Goal: Use online tool/utility: Use online tool/utility

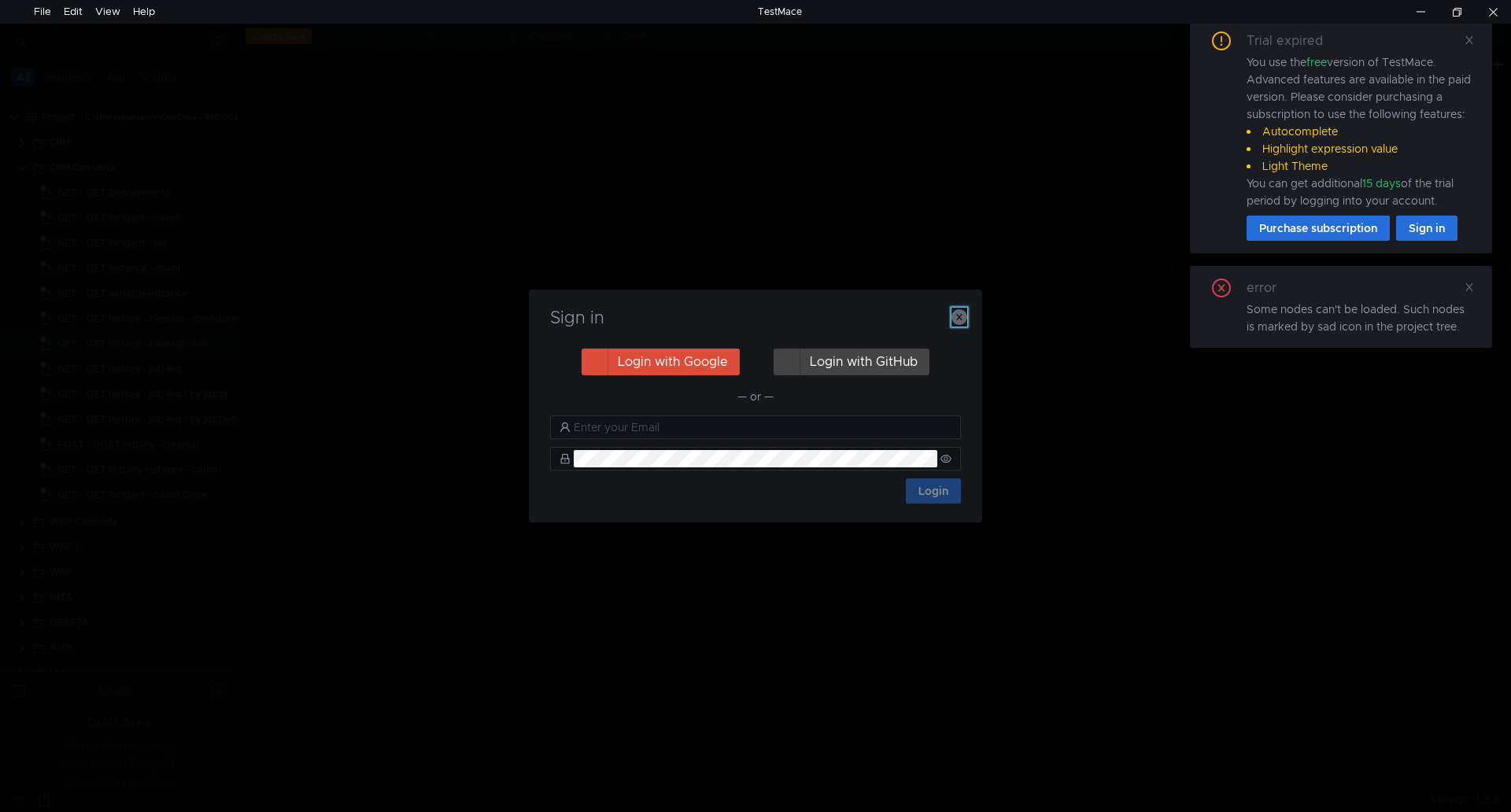
click at [960, 314] on icon "button" at bounding box center [960, 317] width 15 height 15
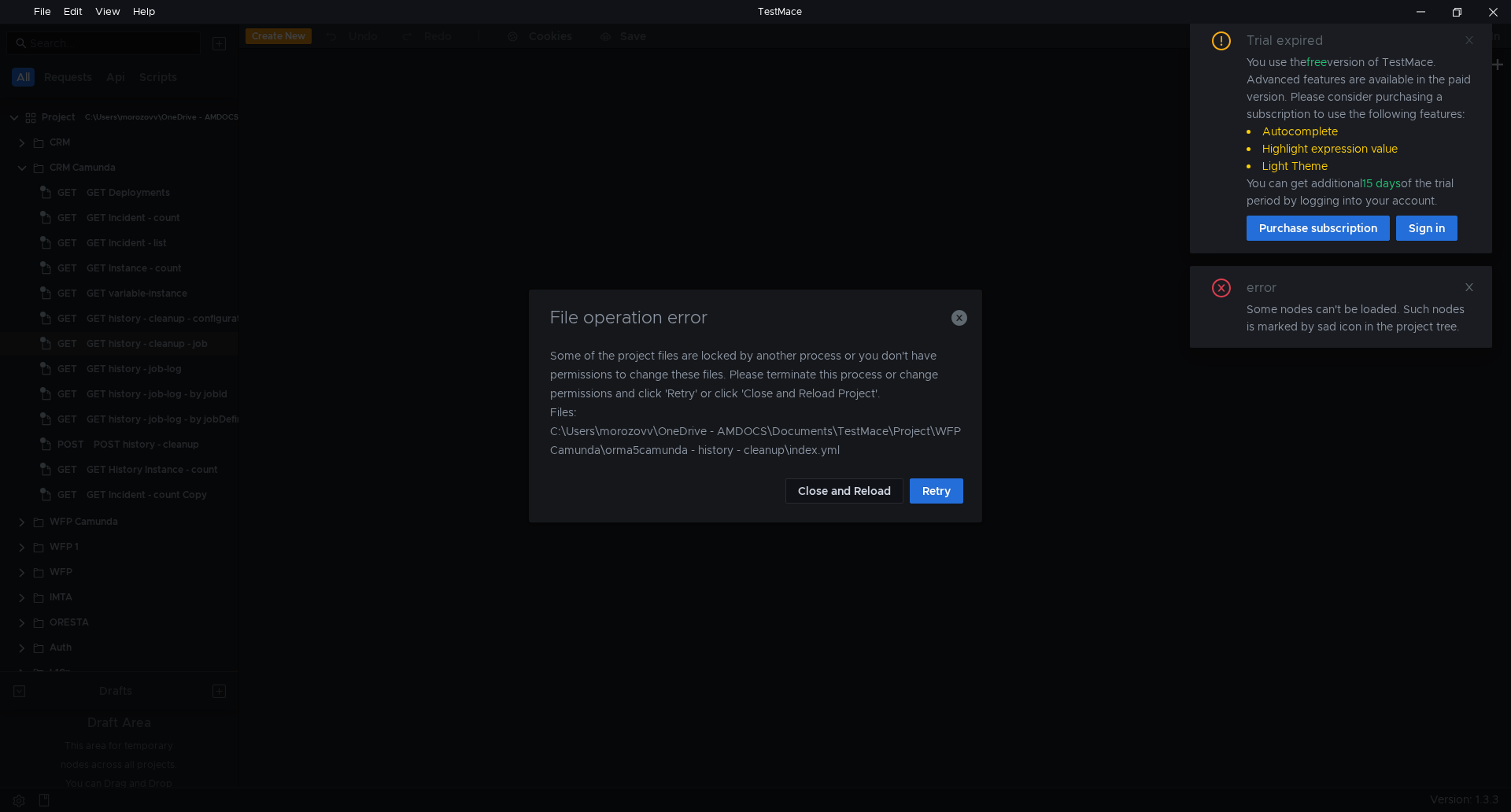
click at [1470, 41] on icon at bounding box center [1469, 39] width 11 height 11
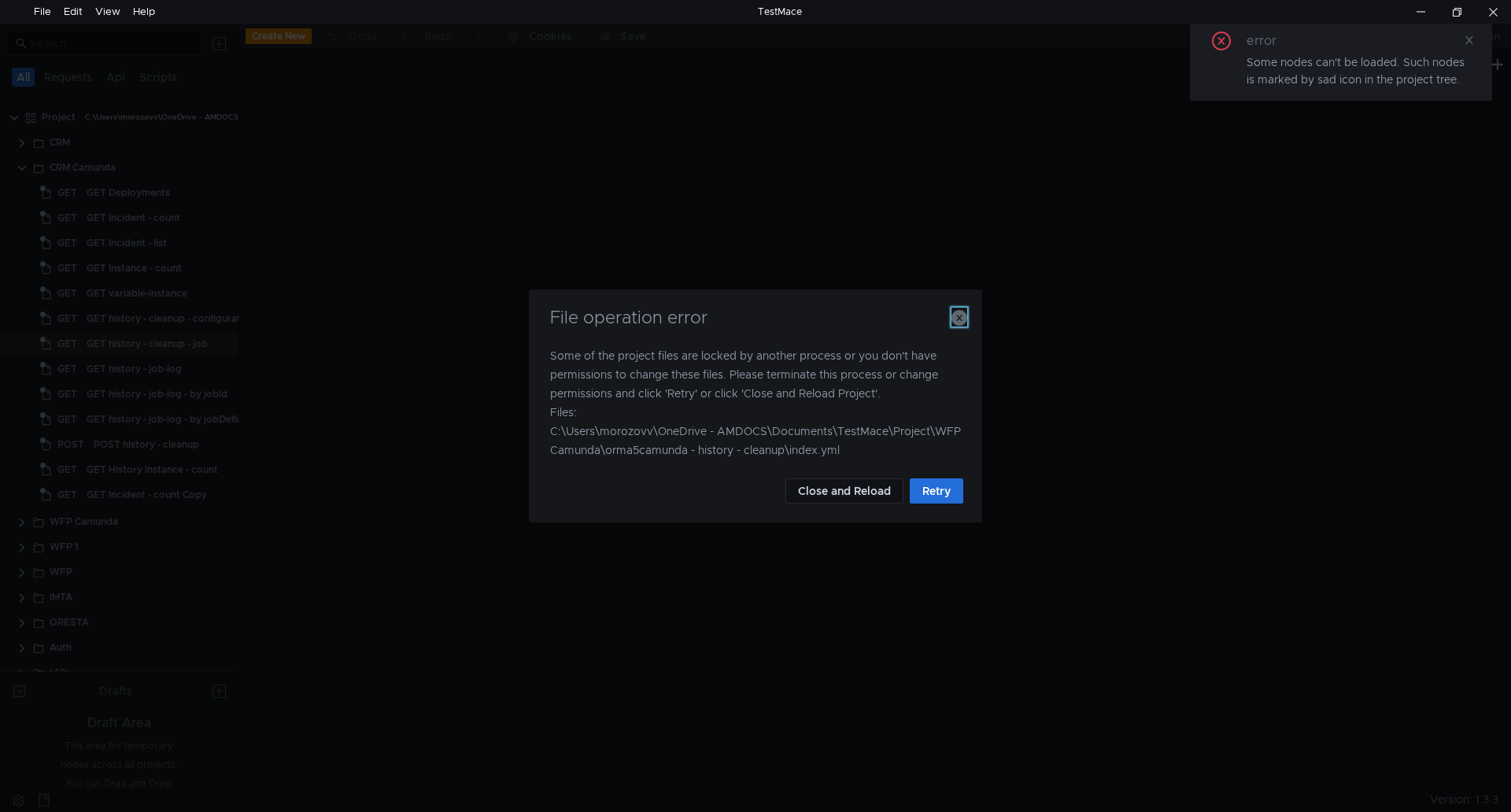
click at [959, 311] on icon "button" at bounding box center [960, 318] width 15 height 15
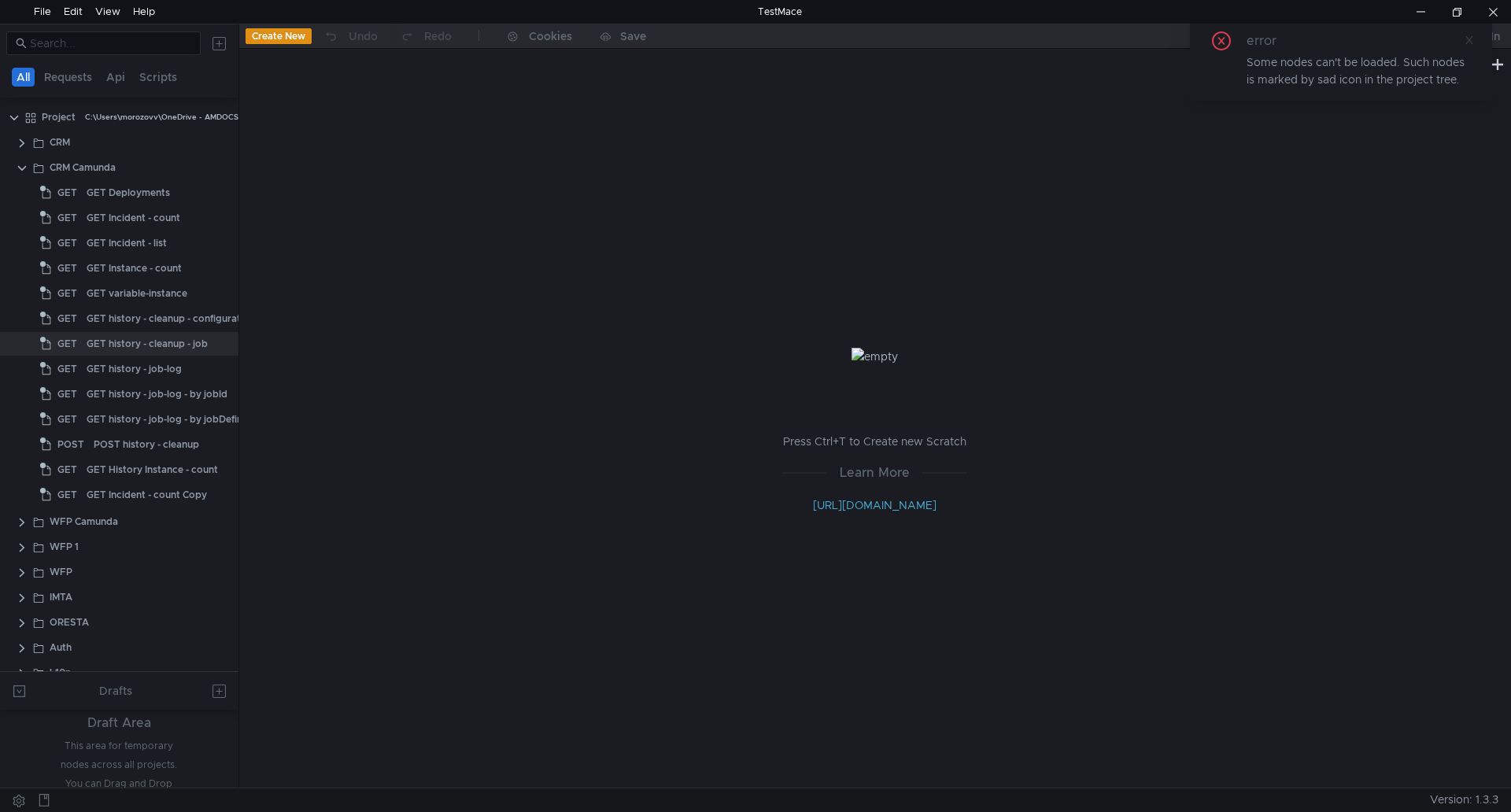
click at [1470, 38] on icon at bounding box center [1469, 39] width 11 height 11
click at [22, 166] on clr-icon at bounding box center [21, 168] width 13 height 13
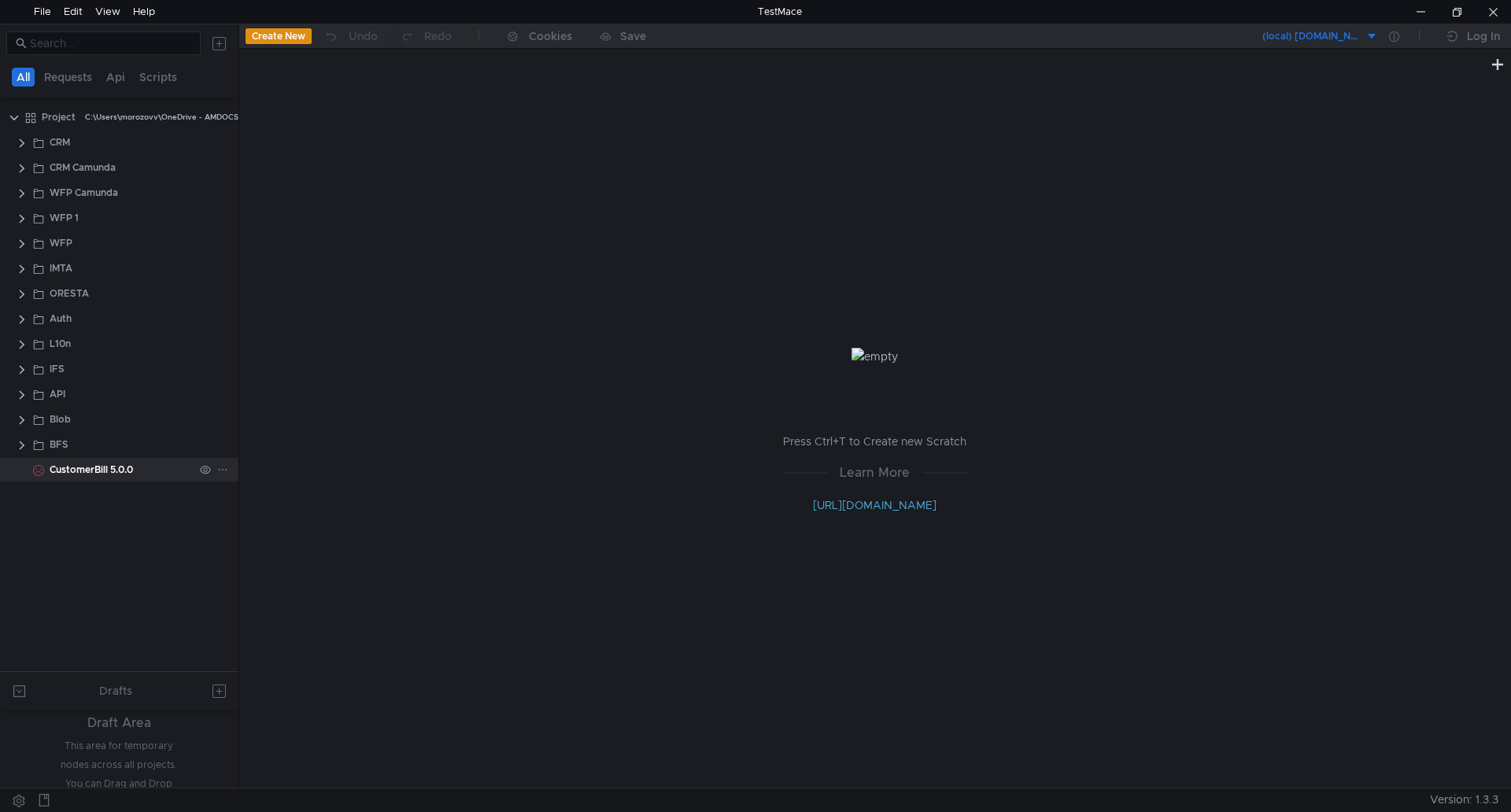
click at [226, 470] on icon at bounding box center [222, 470] width 11 height 11
click at [273, 485] on app-tour-anchor "Disable" at bounding box center [262, 491] width 39 height 19
click at [221, 469] on icon at bounding box center [222, 470] width 11 height 11
click at [292, 514] on app-tour-anchor "Show in explorer" at bounding box center [287, 514] width 88 height 19
click at [95, 470] on div "CustomerBill 5.0.0" at bounding box center [91, 470] width 83 height 24
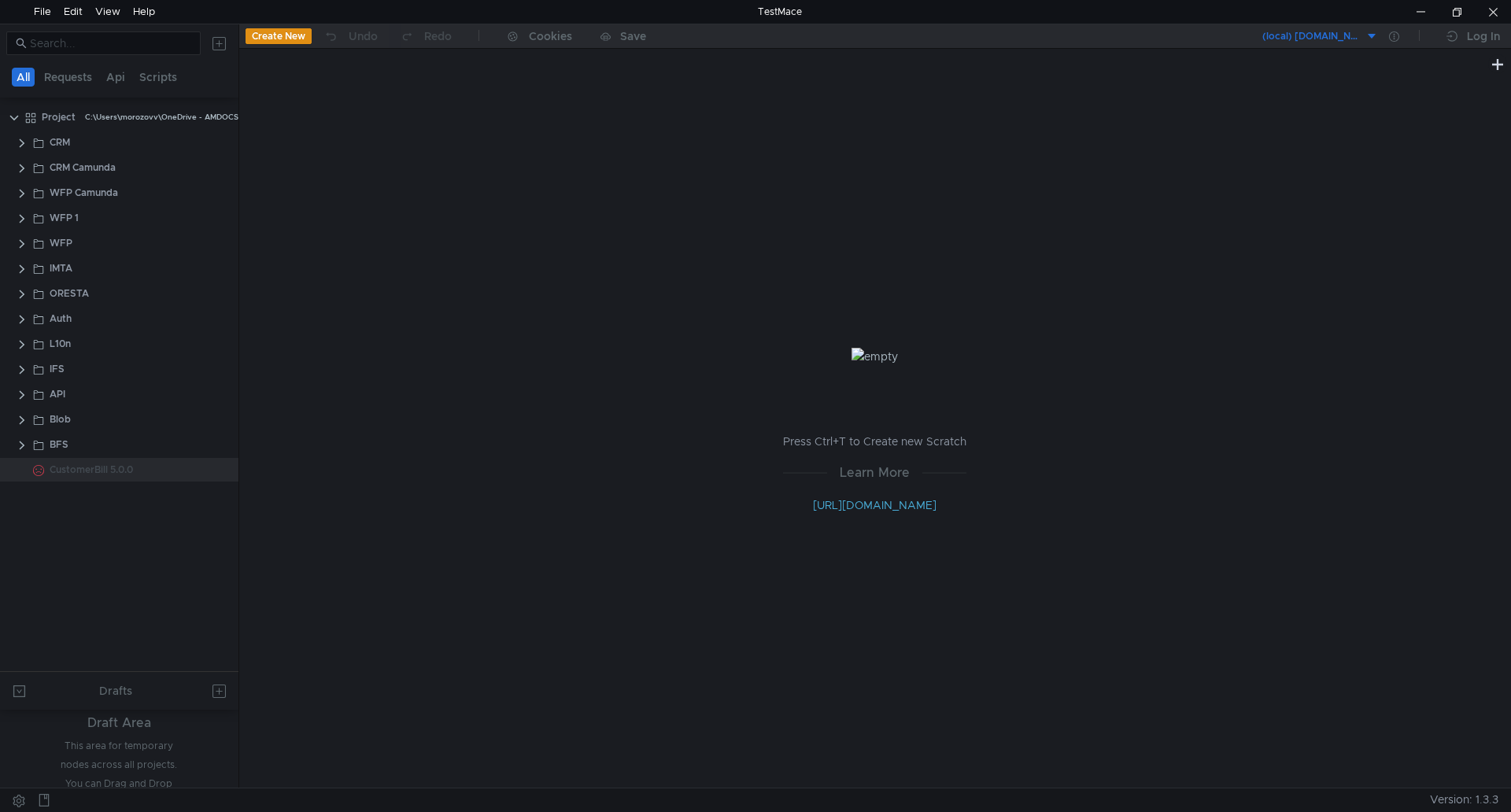
drag, startPoint x: 95, startPoint y: 470, endPoint x: 70, endPoint y: 532, distance: 66.9
click at [70, 532] on tree-viewport "Project C:\Users\morozovv\OneDrive - AMDOCS\Documents\TestMace\Project CRM CRM …" at bounding box center [119, 388] width 238 height 568
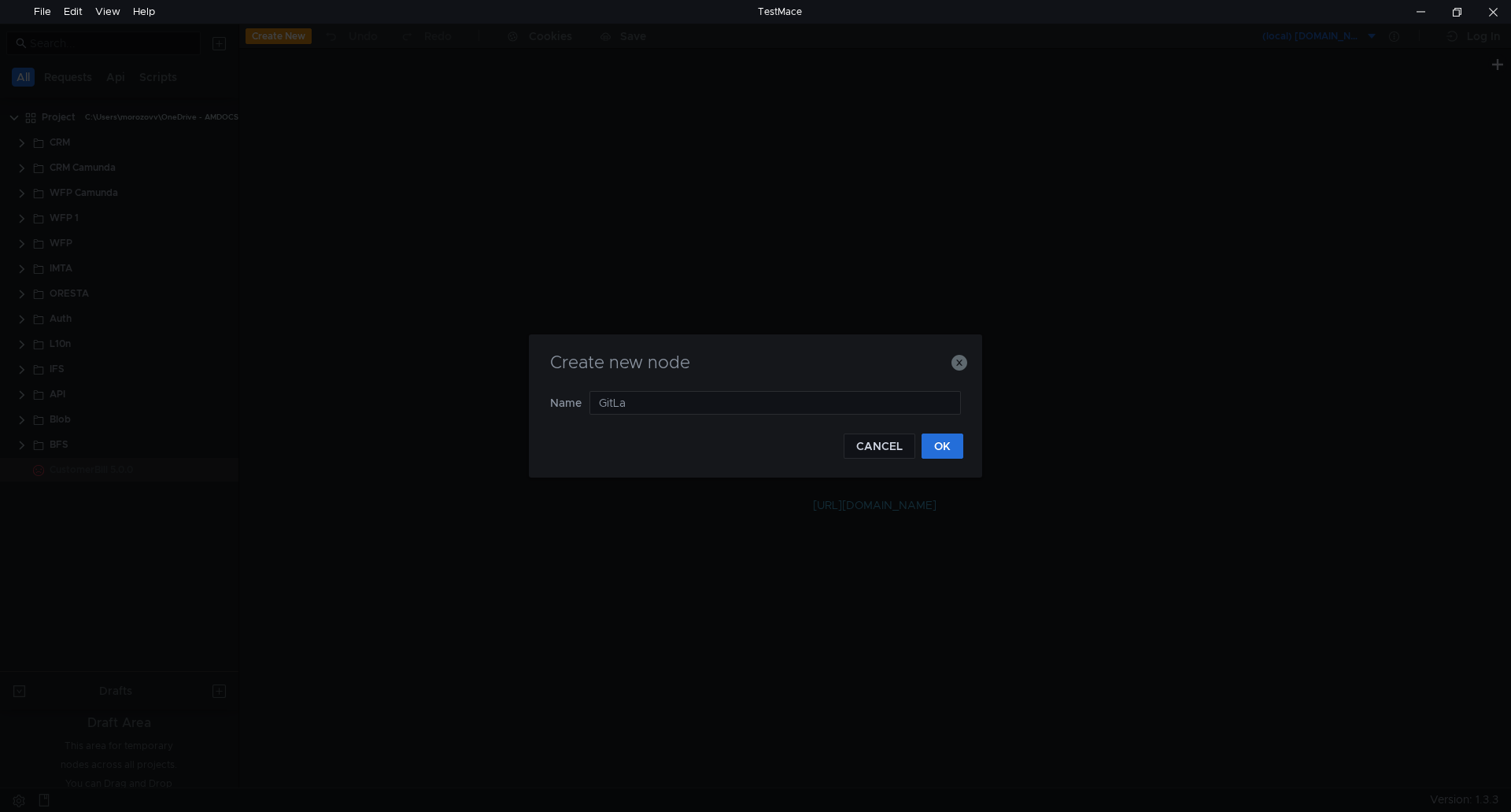
type input "GitLab"
paste input "/api/v4/groups"
type input "GET groups"
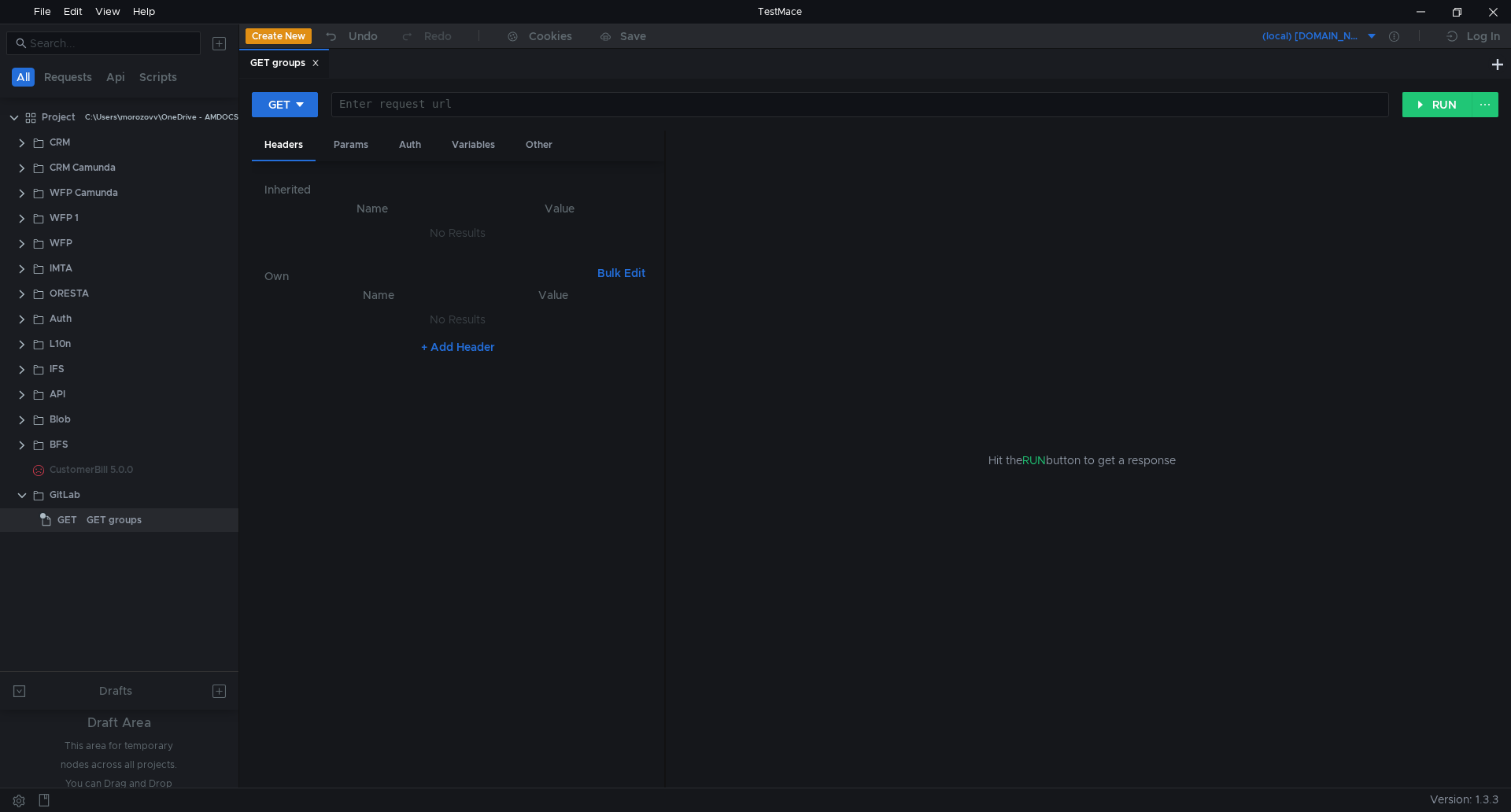
click at [443, 104] on div at bounding box center [859, 117] width 1056 height 38
paste textarea "/api/v4/groups"
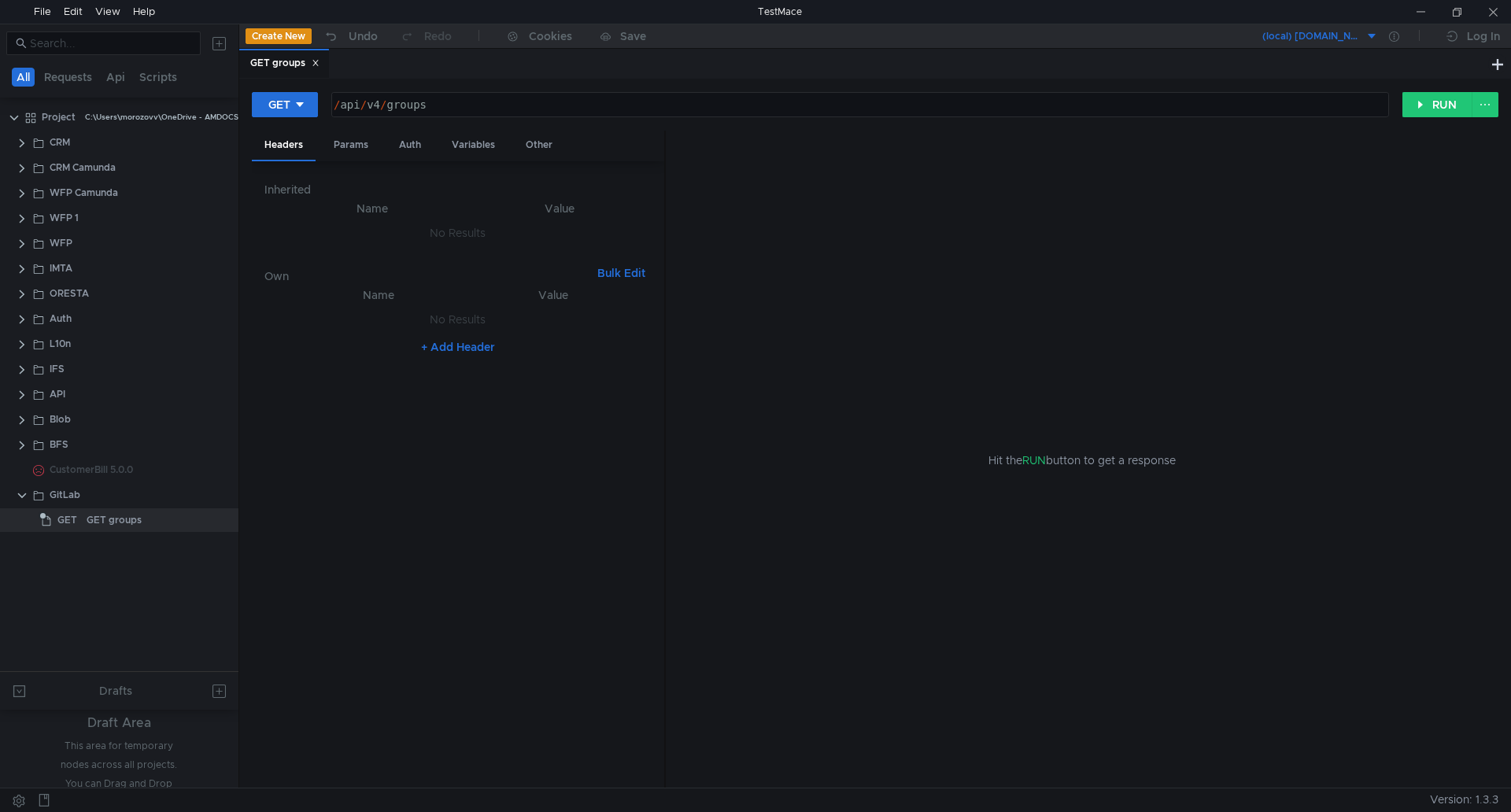
click at [590, 104] on div "/ api / v4 / groups" at bounding box center [859, 117] width 1056 height 38
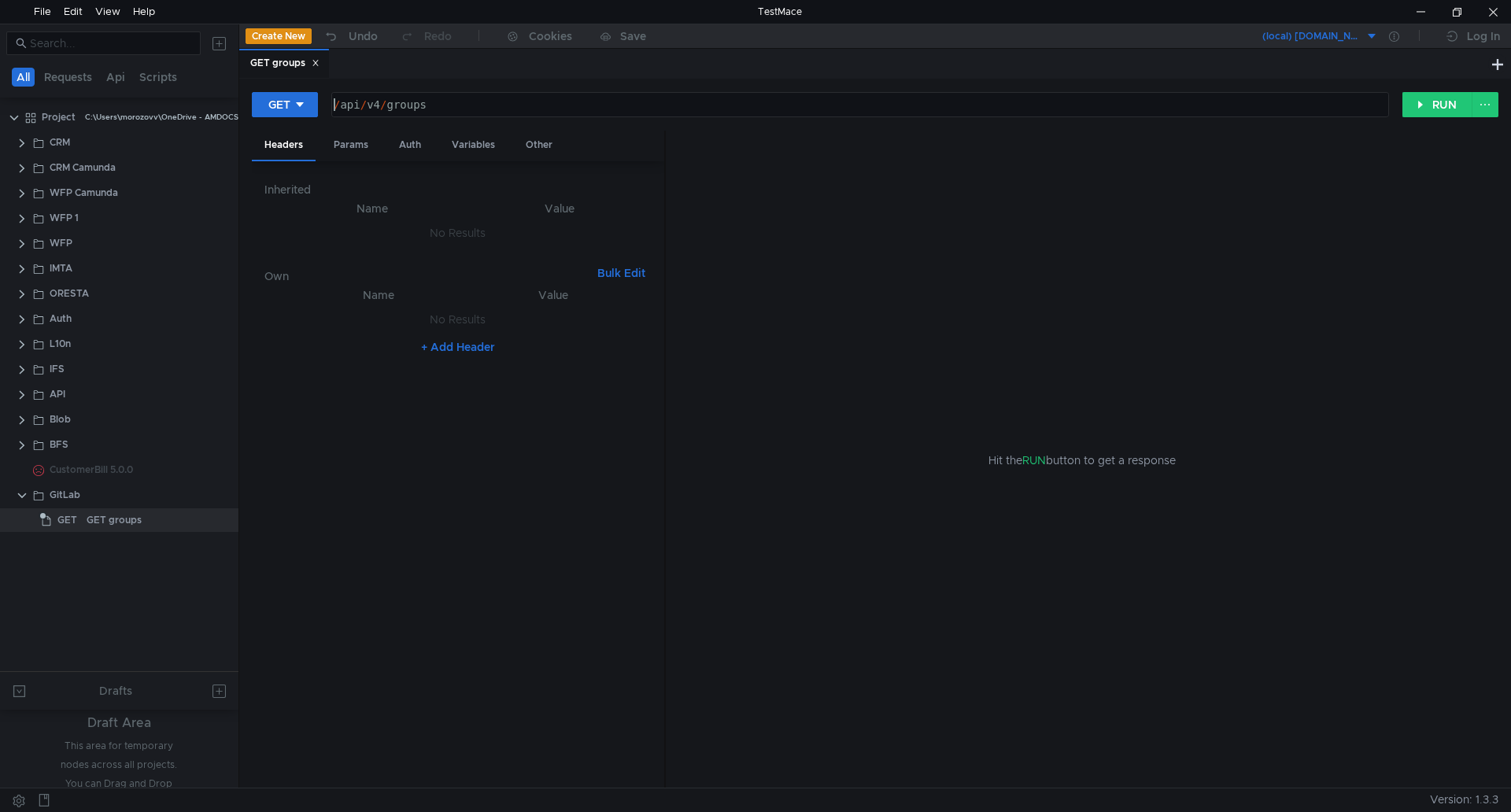
paste textarea "https://ilvpbgma05.corp.amdocs.com/"
type textarea "https://ilvpbgma05.corp.amdocs.com/api/v4/groups"
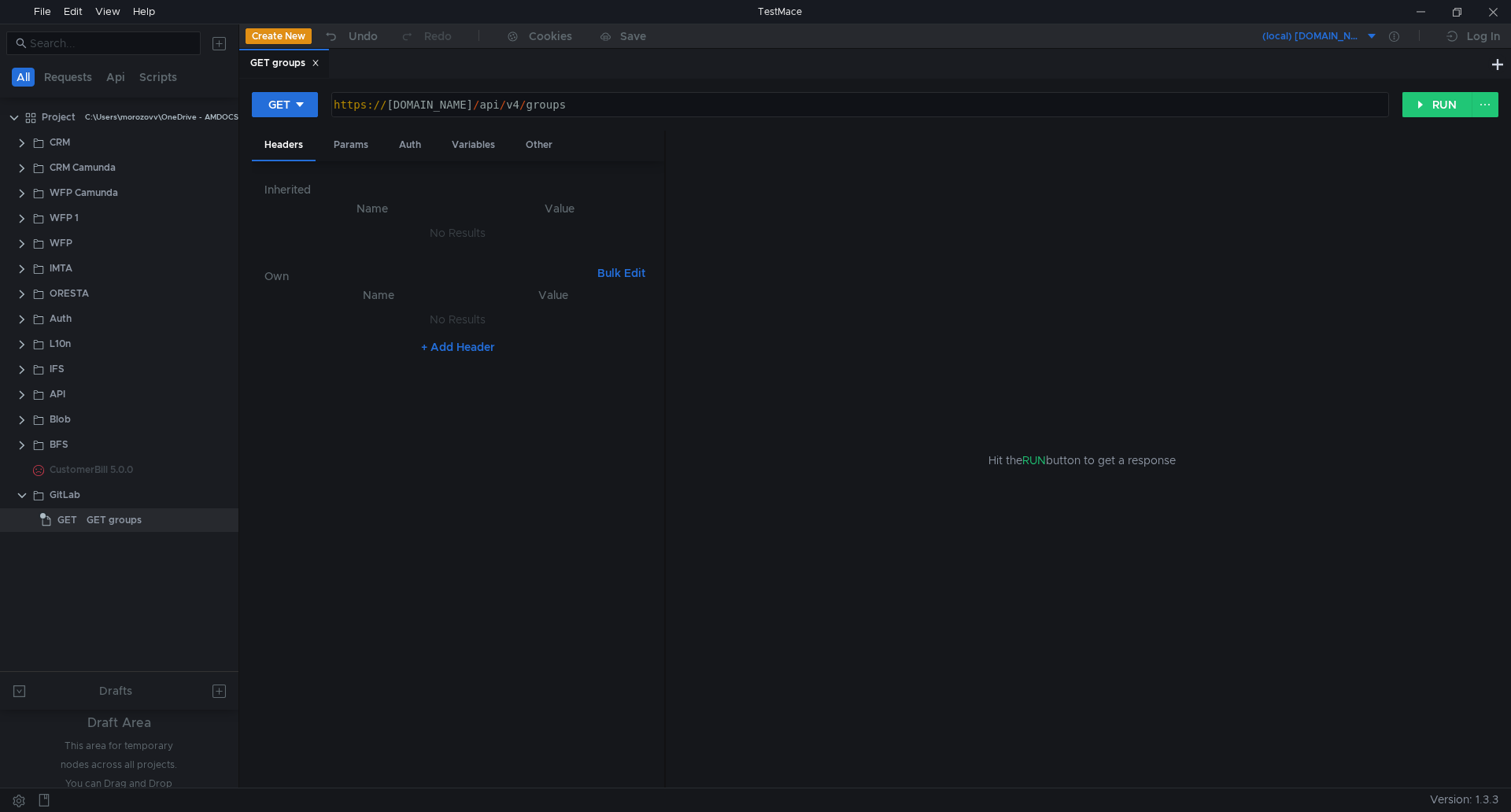
click at [455, 346] on button "+ Add Header" at bounding box center [458, 347] width 87 height 19
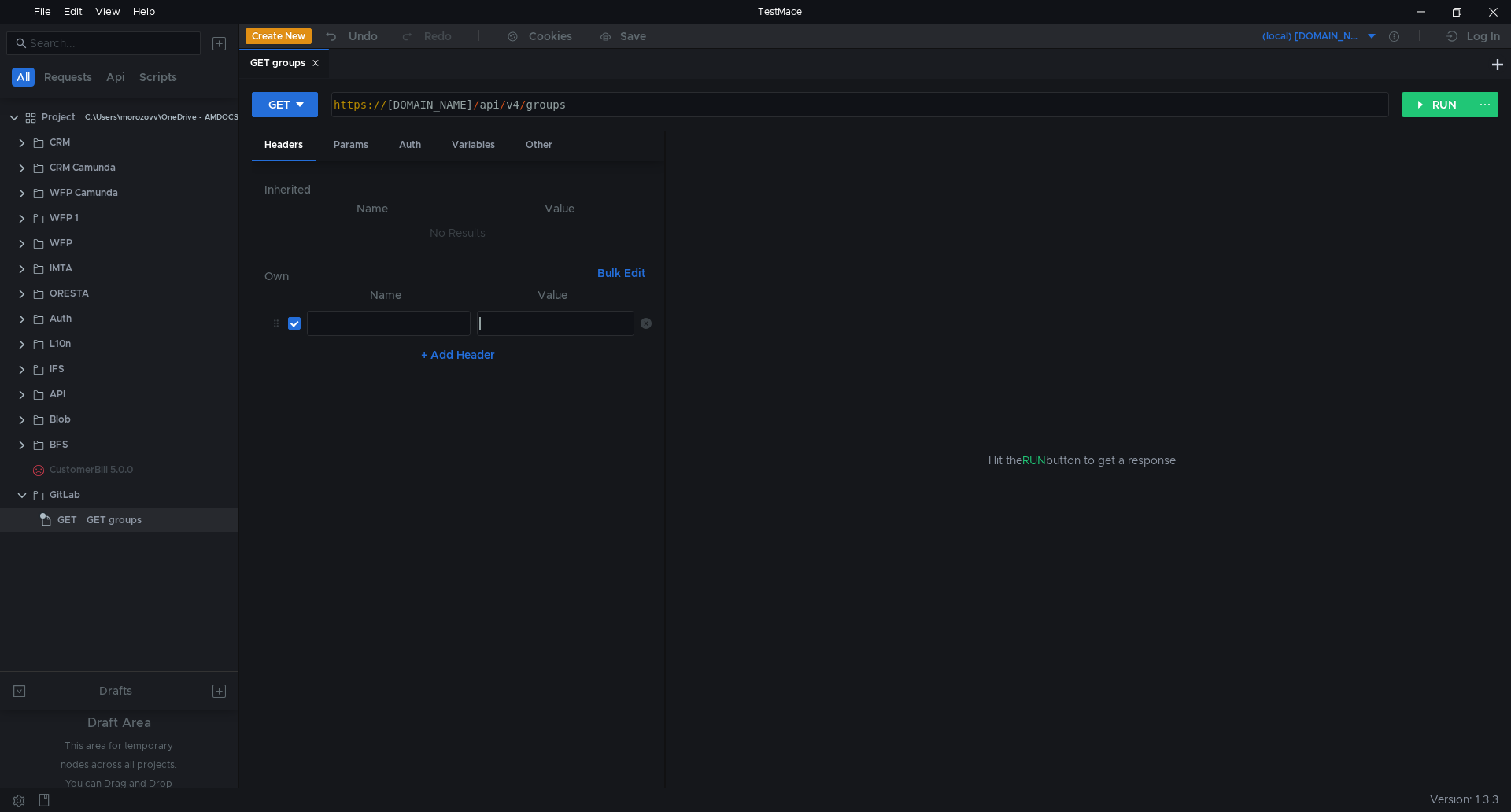
click at [544, 323] on div at bounding box center [555, 336] width 159 height 38
paste textarea "glpat-ueD-WqwyyQtp-wFSZTko"
type textarea "glpat-ueD-WqwyyQtp-wFSZTko"
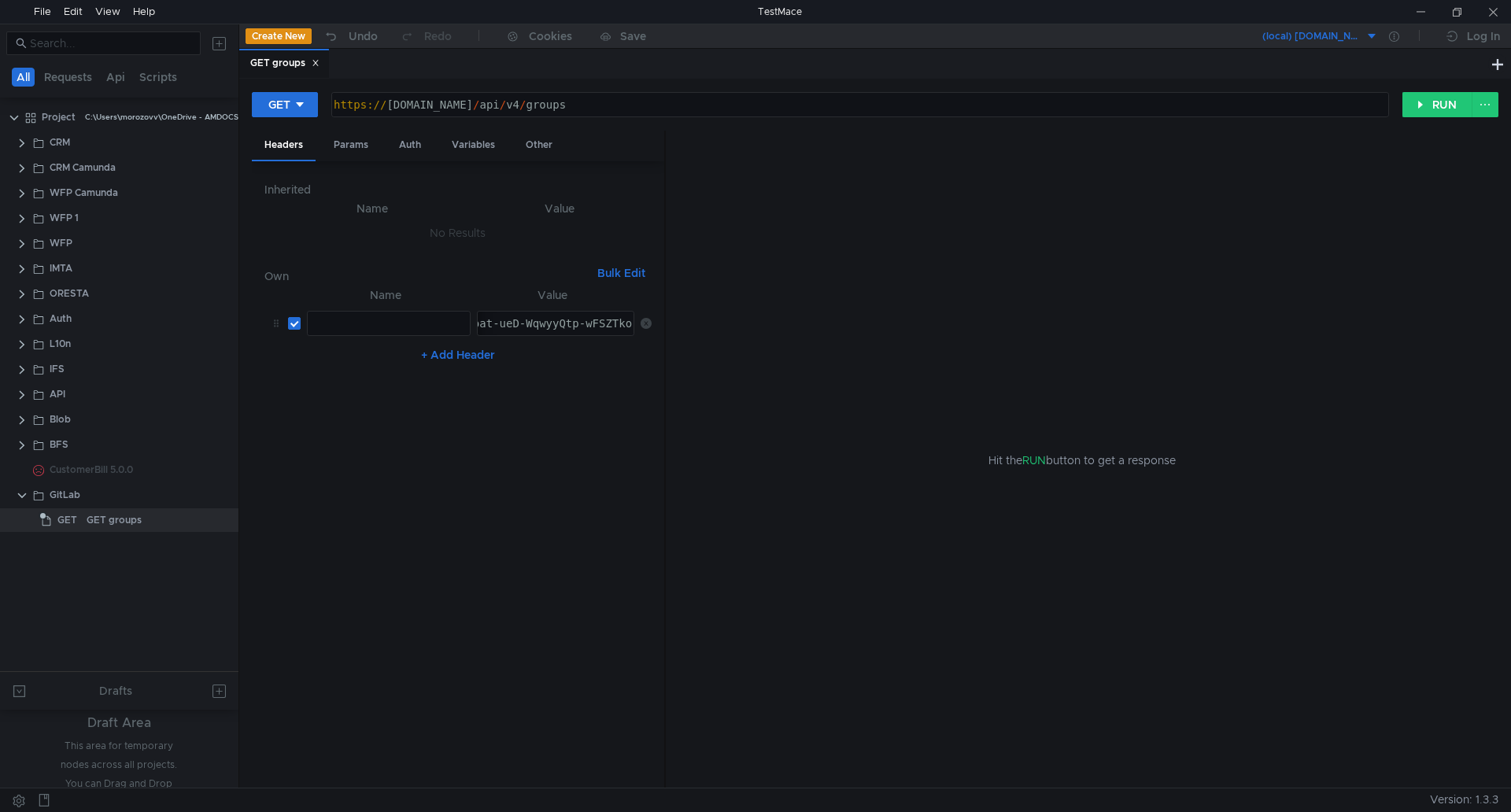
drag, startPoint x: 375, startPoint y: 328, endPoint x: 417, endPoint y: 357, distance: 51.0
click at [375, 328] on div at bounding box center [387, 336] width 162 height 38
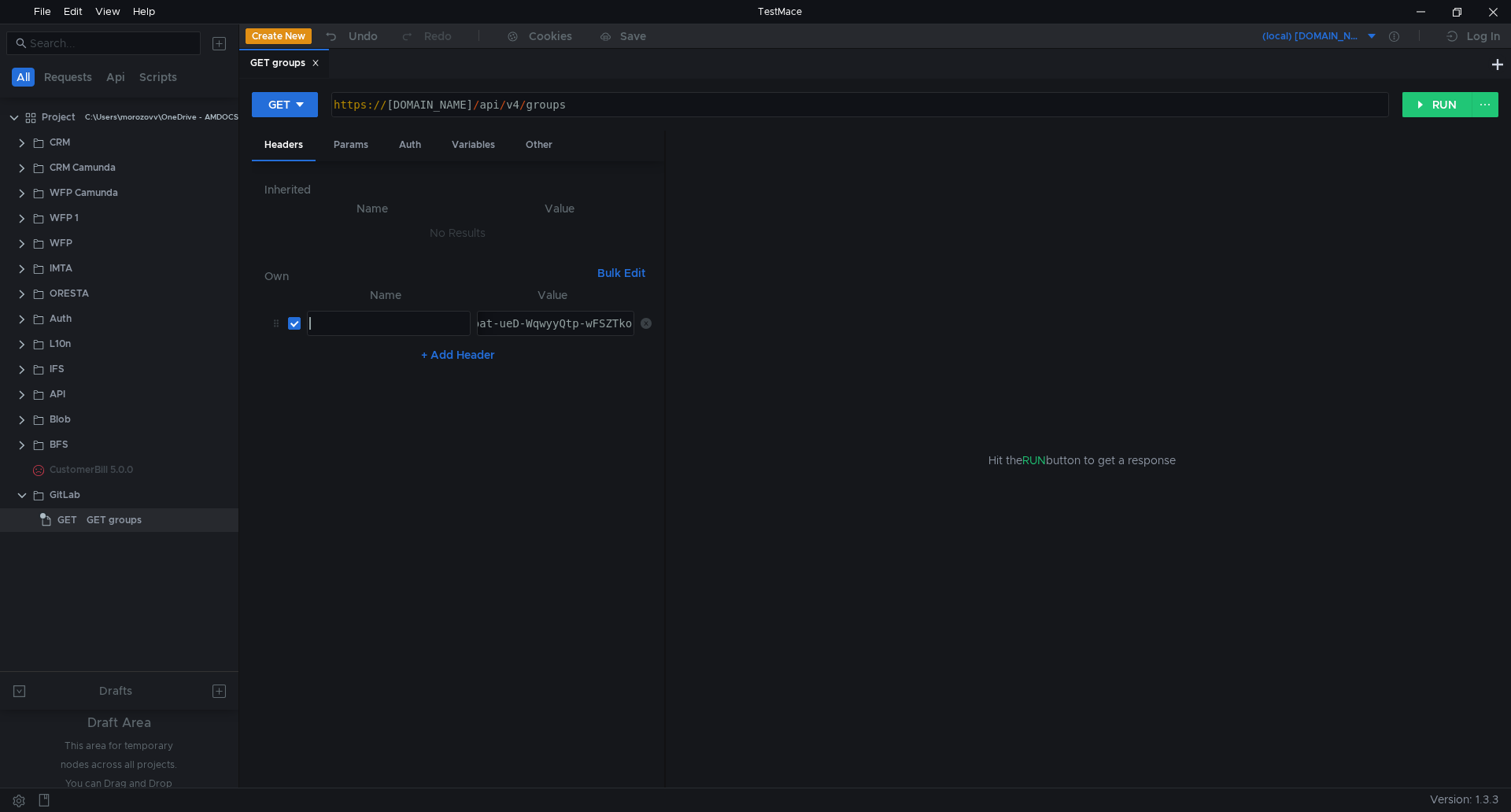
paste textarea "PRIVATE-TOKEN"
type textarea "PRIVATE-TOKEN"
click at [501, 441] on nz-table "Name Value PRIVATE-TOKEN PRIVATE-TOKEN הההההההההההההההההההההההההההההההההההההההה…" at bounding box center [458, 531] width 388 height 490
click at [408, 147] on div "Auth" at bounding box center [410, 145] width 47 height 29
click at [401, 181] on input at bounding box center [471, 186] width 320 height 22
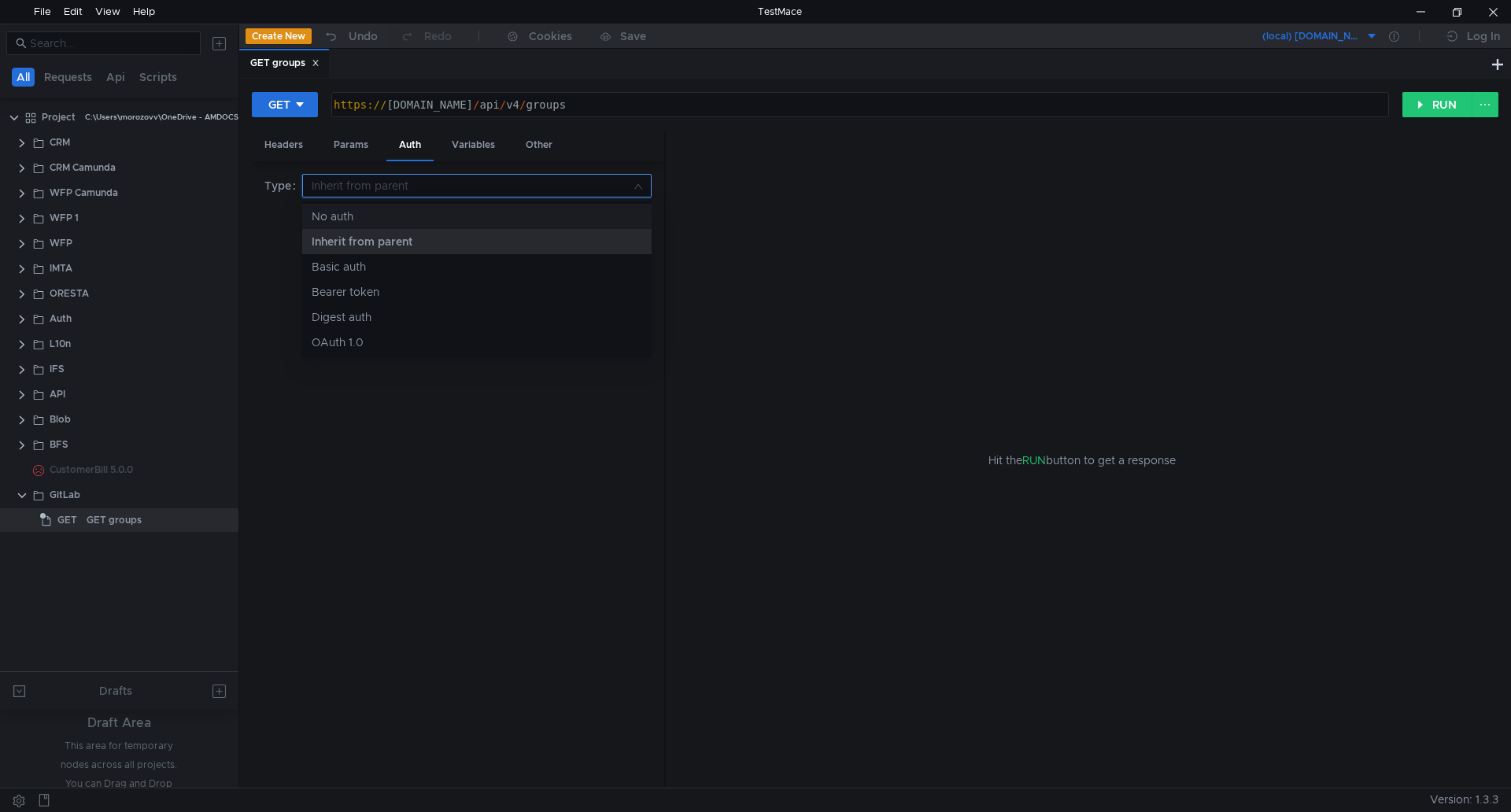
click at [407, 218] on div "No auth" at bounding box center [477, 216] width 331 height 17
click at [394, 187] on input at bounding box center [471, 186] width 320 height 22
click at [415, 425] on div at bounding box center [756, 406] width 1511 height 812
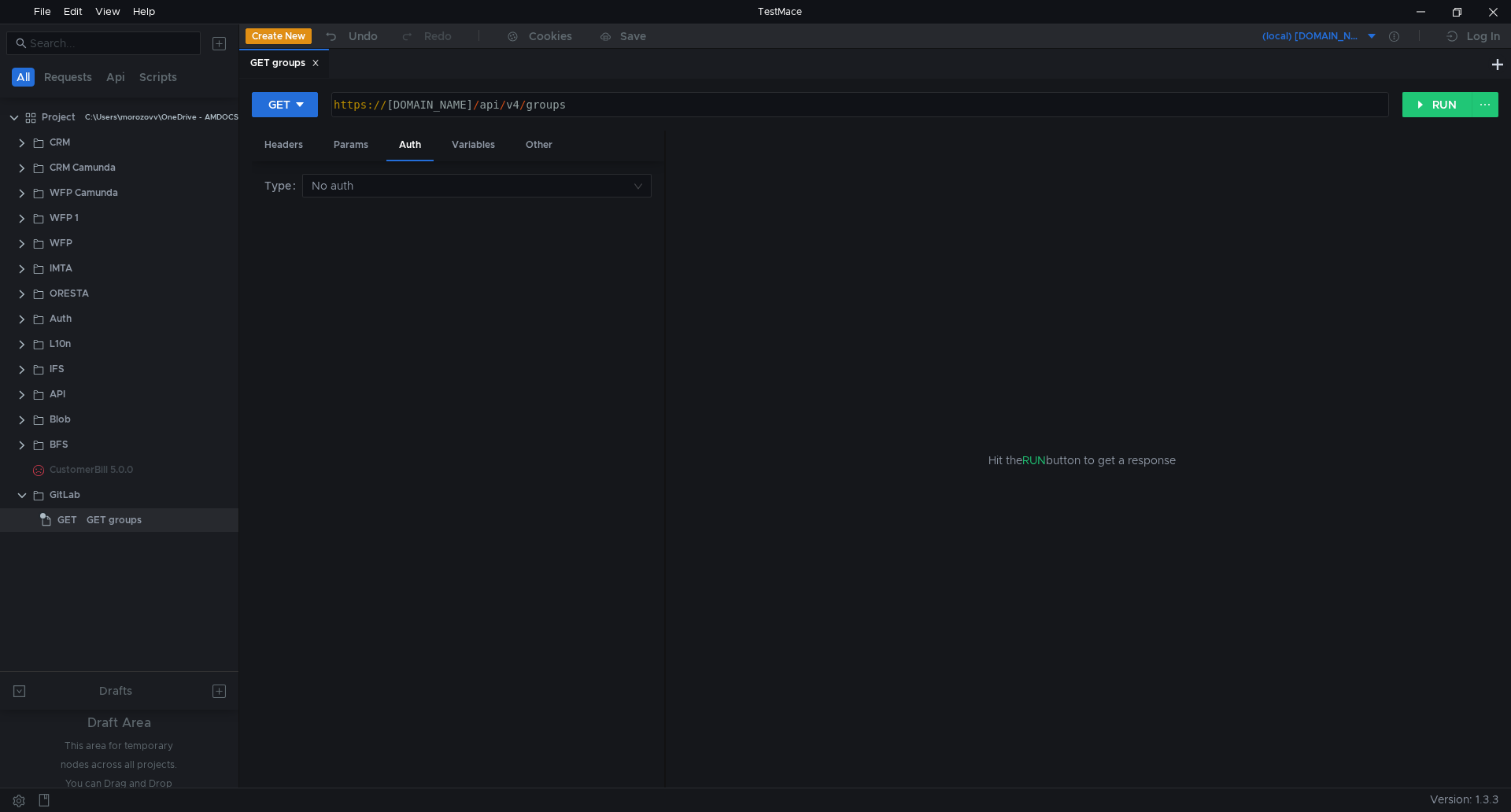
click at [1369, 35] on button "(local) mbx.dfni.nl" at bounding box center [1320, 36] width 117 height 25
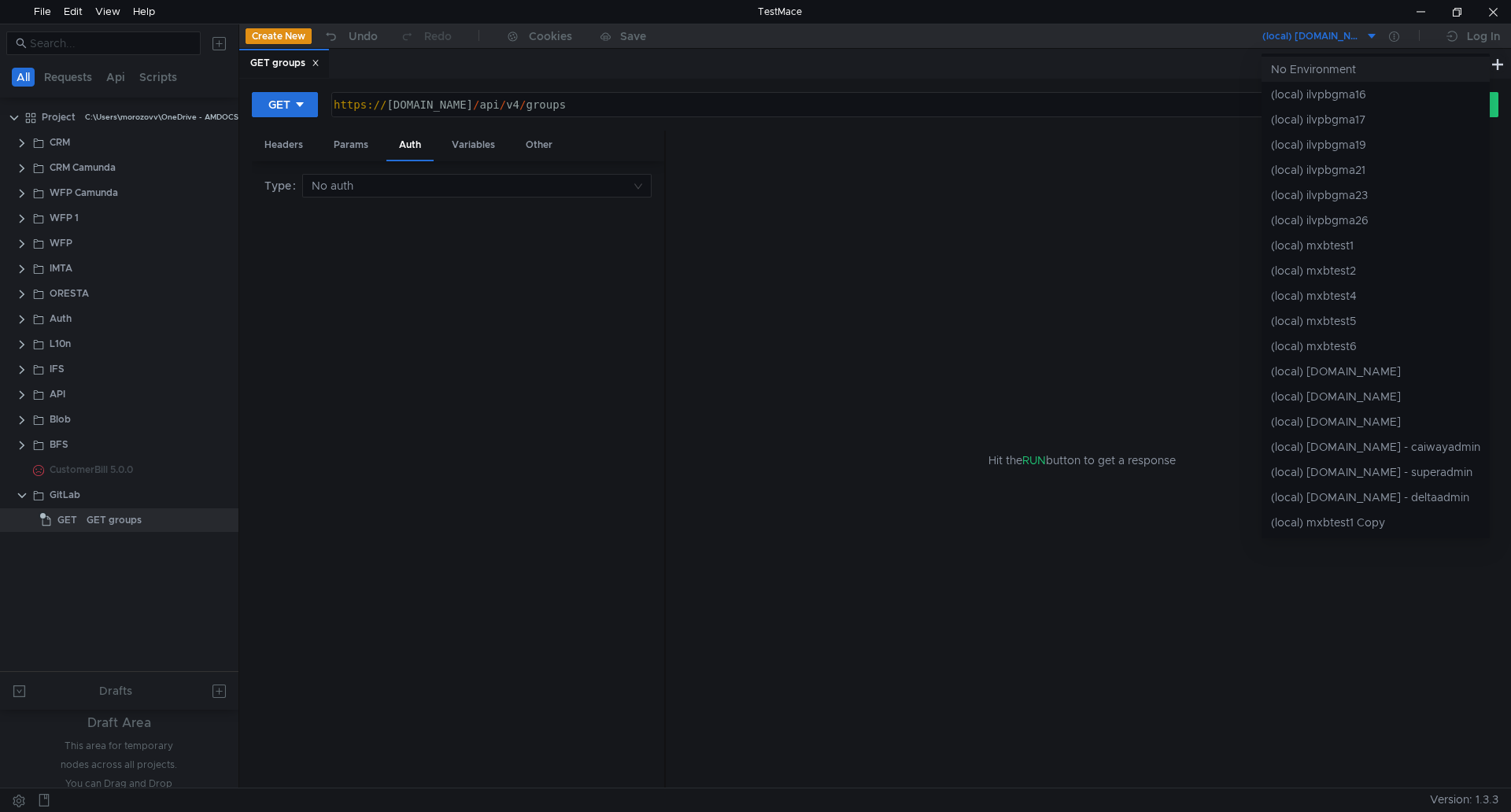
click at [1331, 72] on li "No Environment" at bounding box center [1376, 69] width 228 height 25
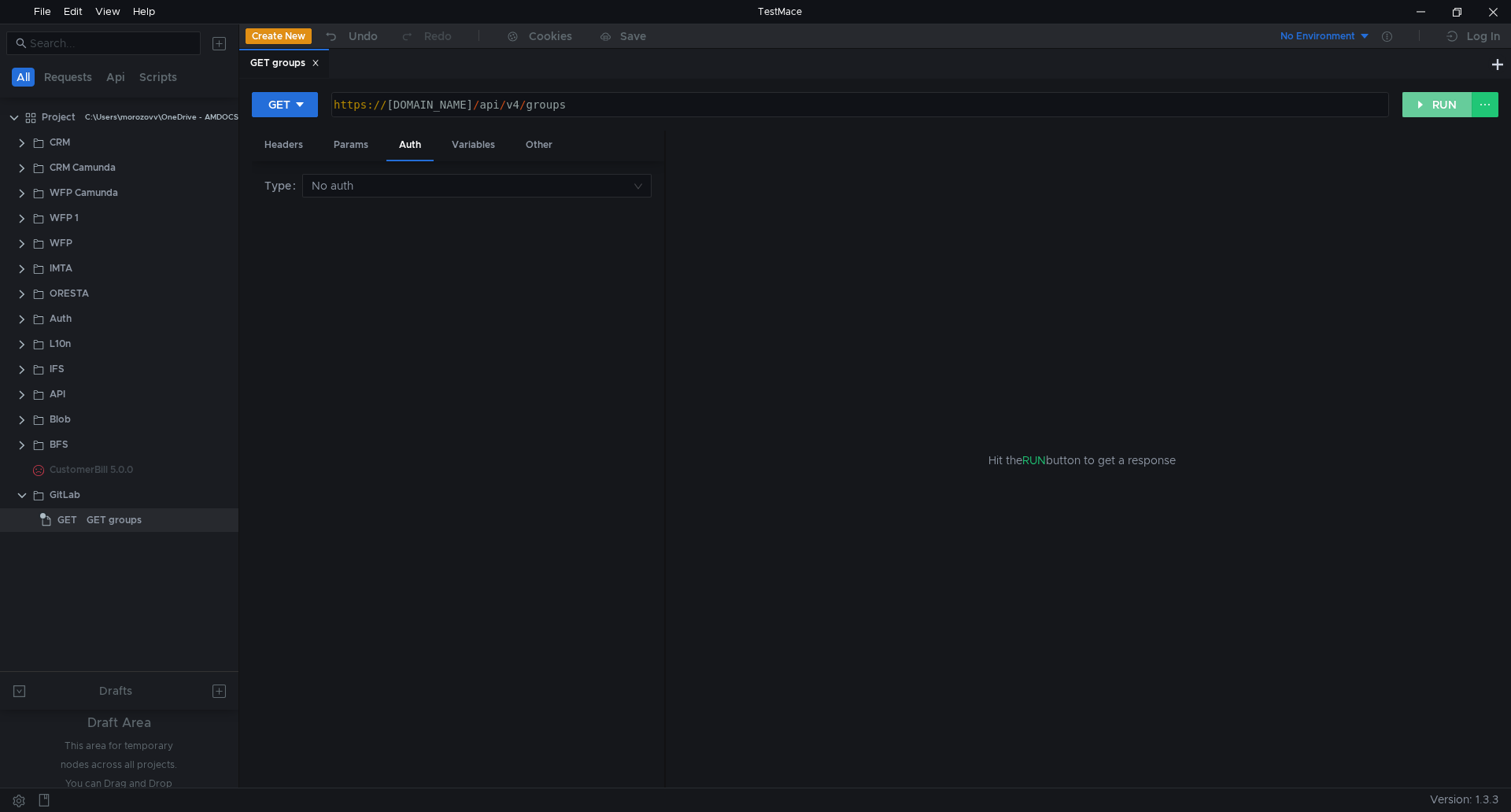
click at [1433, 104] on button "RUN" at bounding box center [1438, 104] width 70 height 25
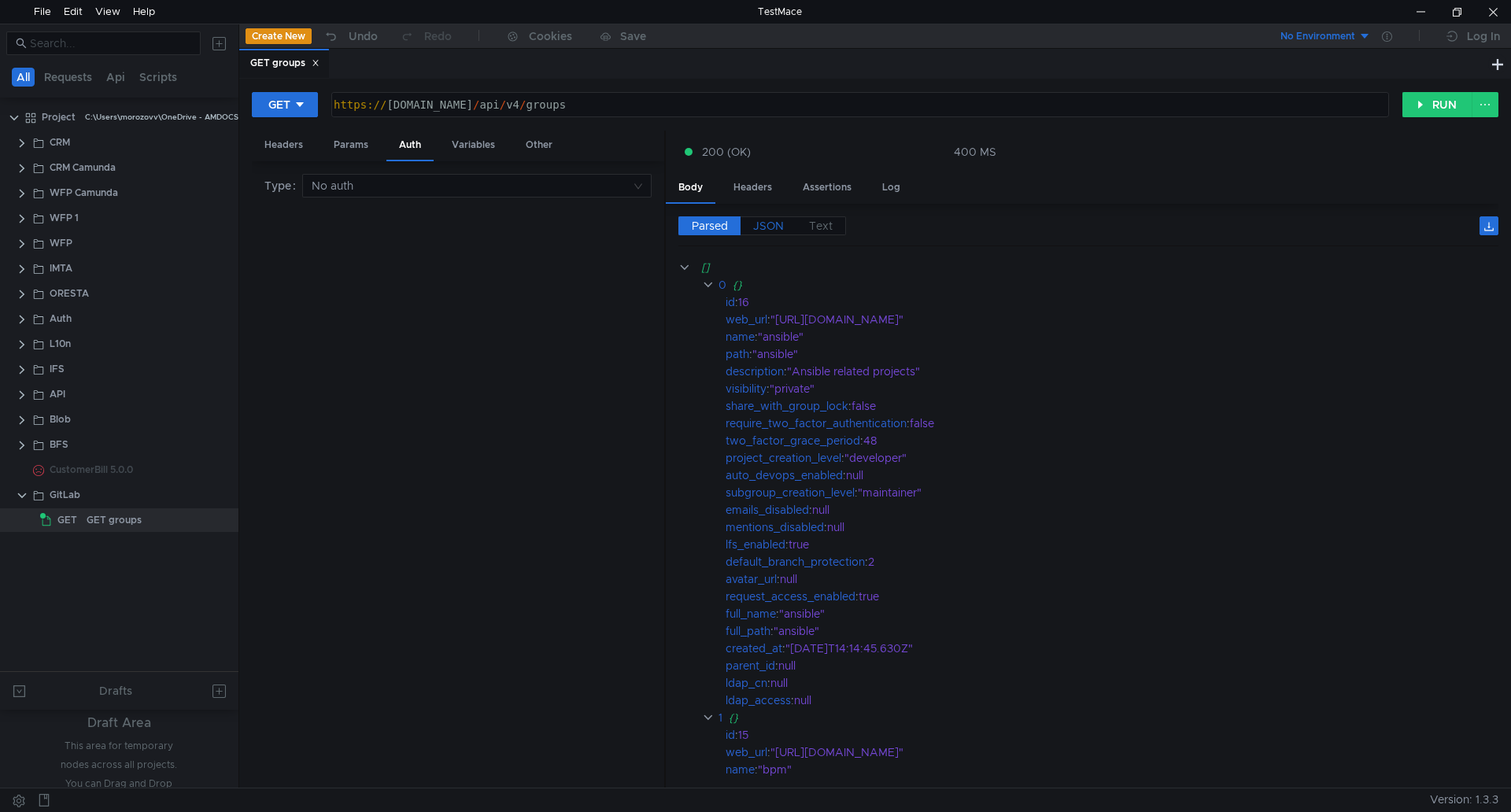
click at [762, 225] on span "JSON" at bounding box center [768, 226] width 31 height 15
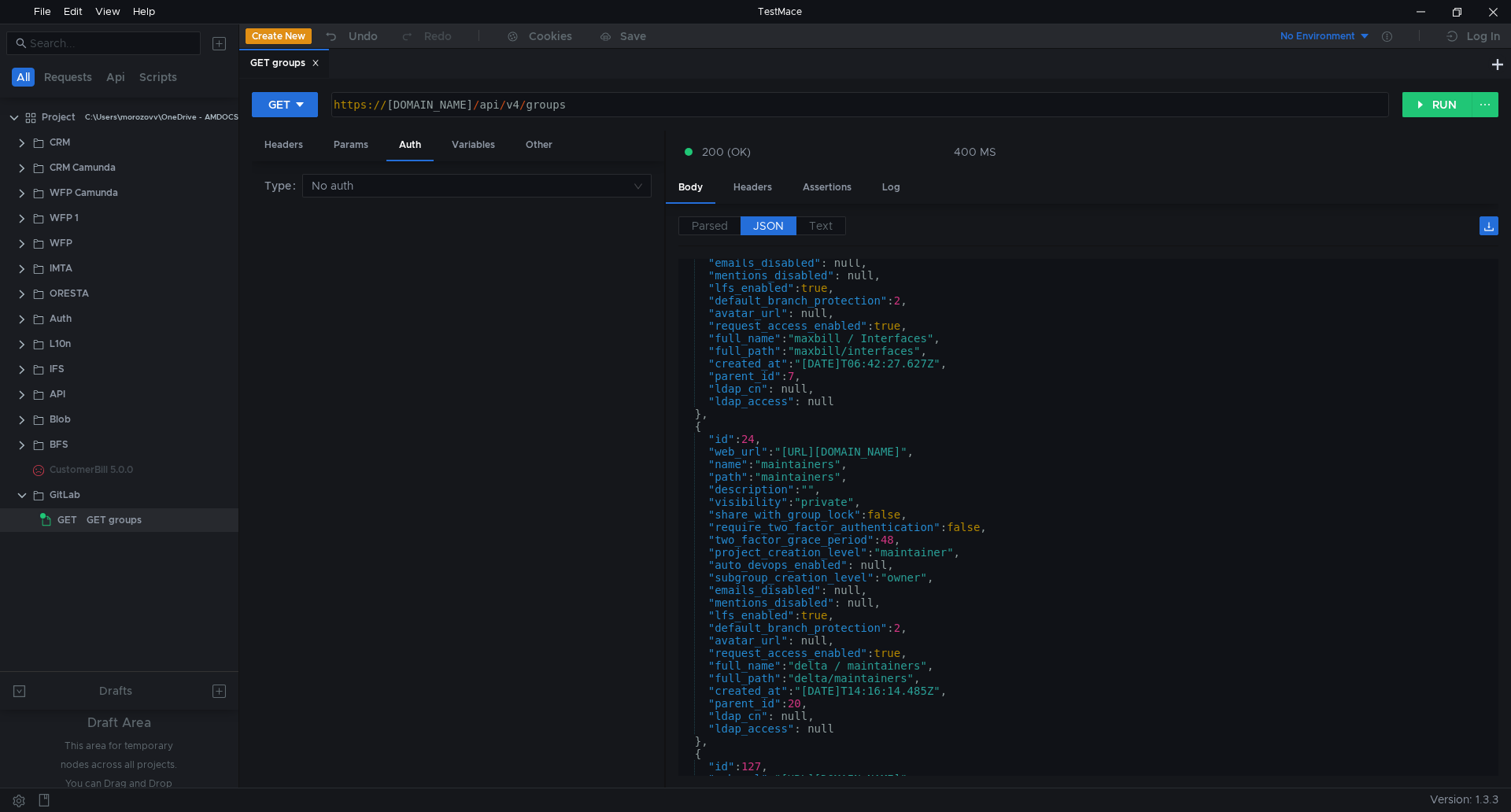
scroll to position [3476, 0]
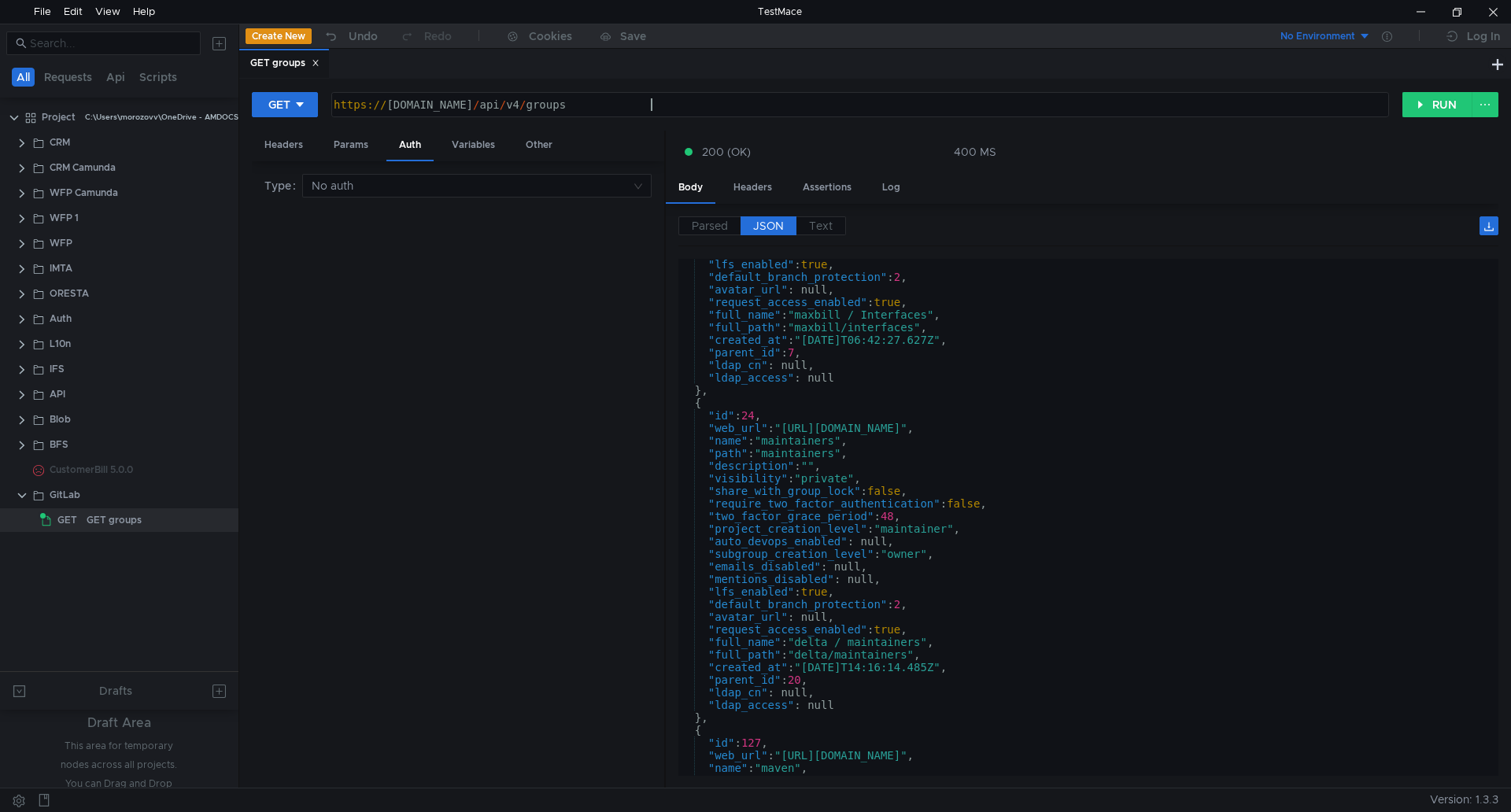
click at [728, 99] on div "https:// ilvpbgma05.corp.amdocs.com / api / v4 / groups" at bounding box center [859, 117] width 1056 height 38
click at [766, 181] on div "Headers" at bounding box center [753, 188] width 63 height 29
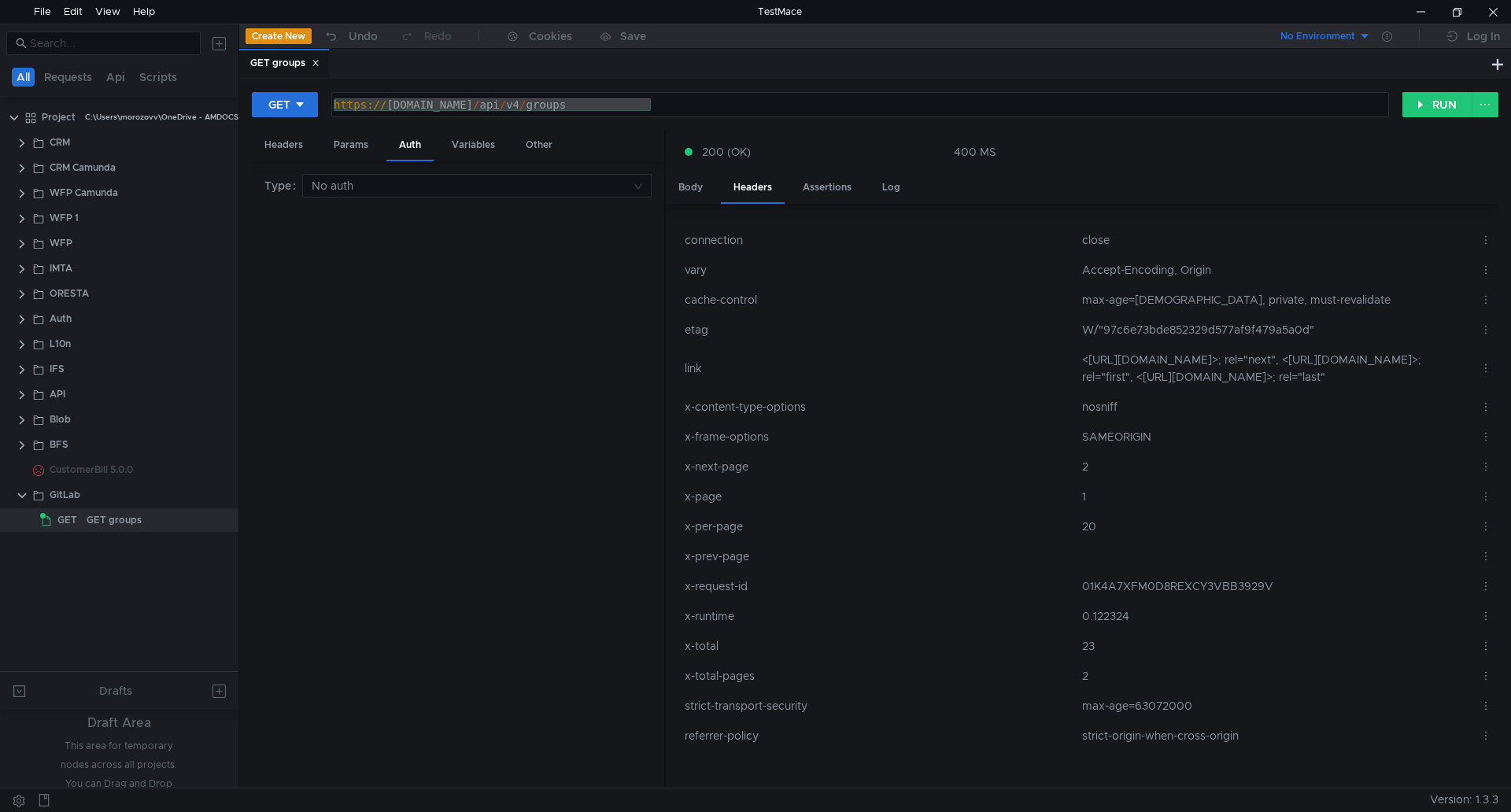
scroll to position [0, 0]
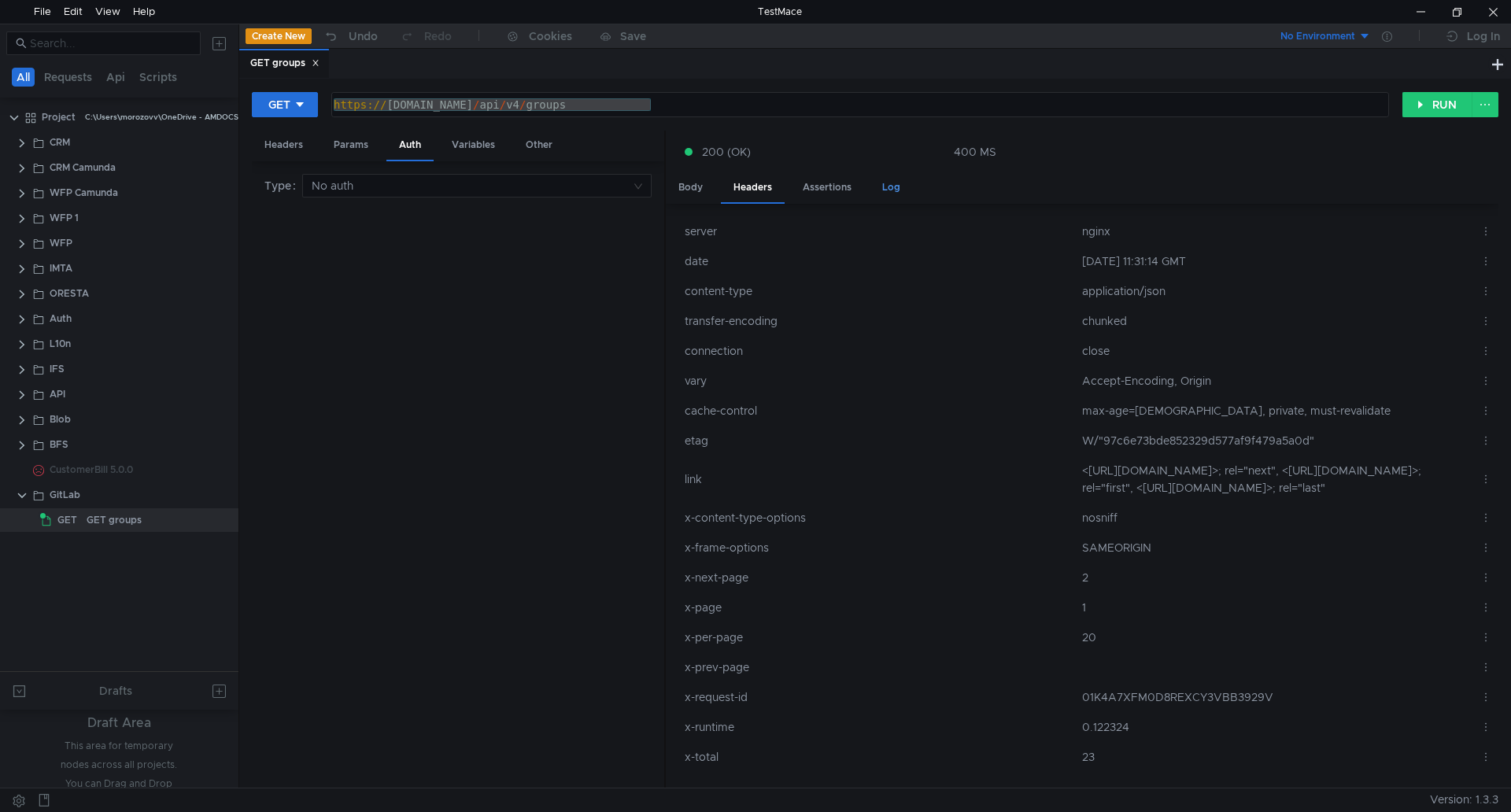
click at [888, 183] on div "Log" at bounding box center [891, 188] width 43 height 29
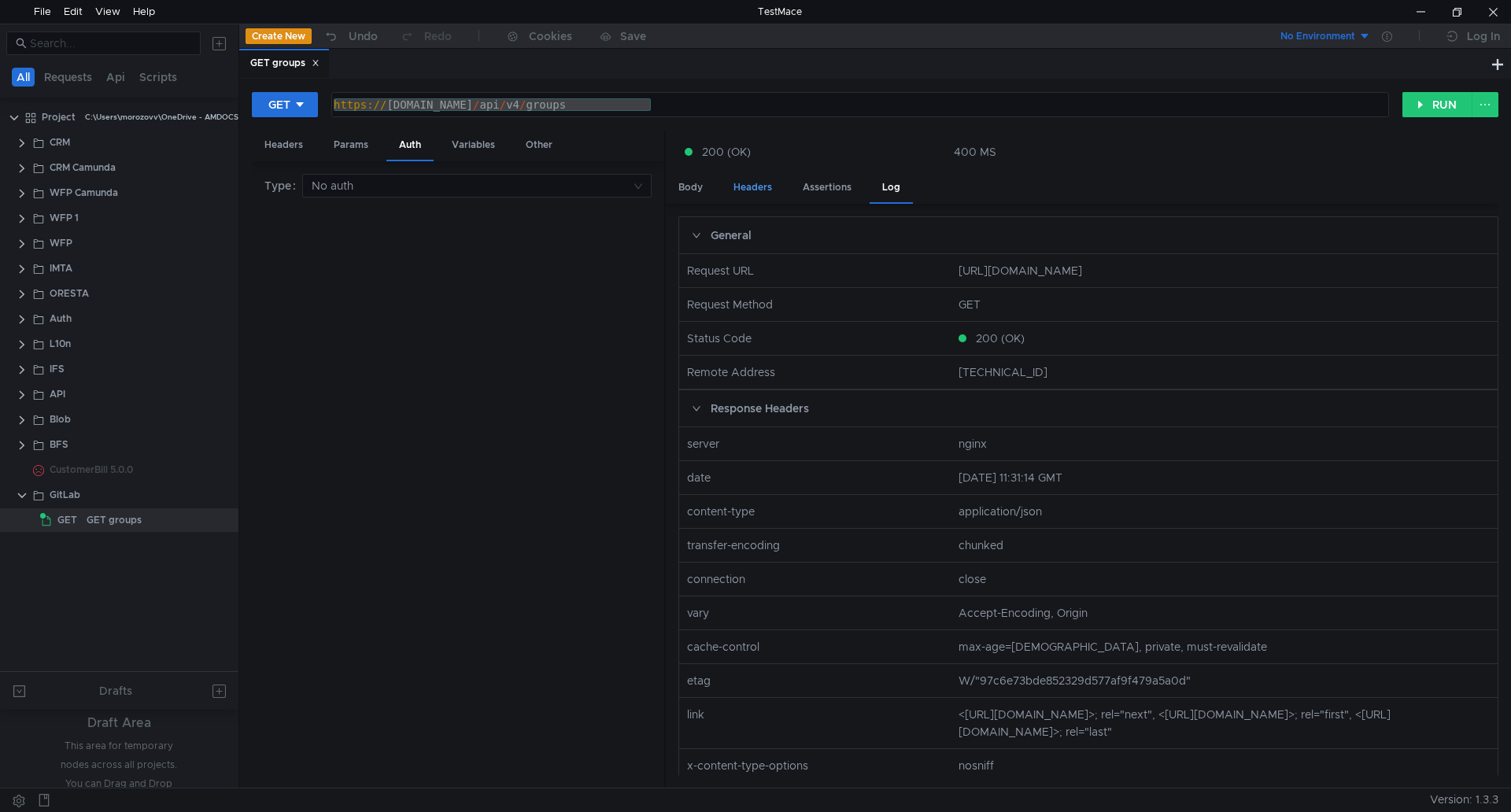
click at [756, 192] on div "Headers" at bounding box center [753, 188] width 63 height 29
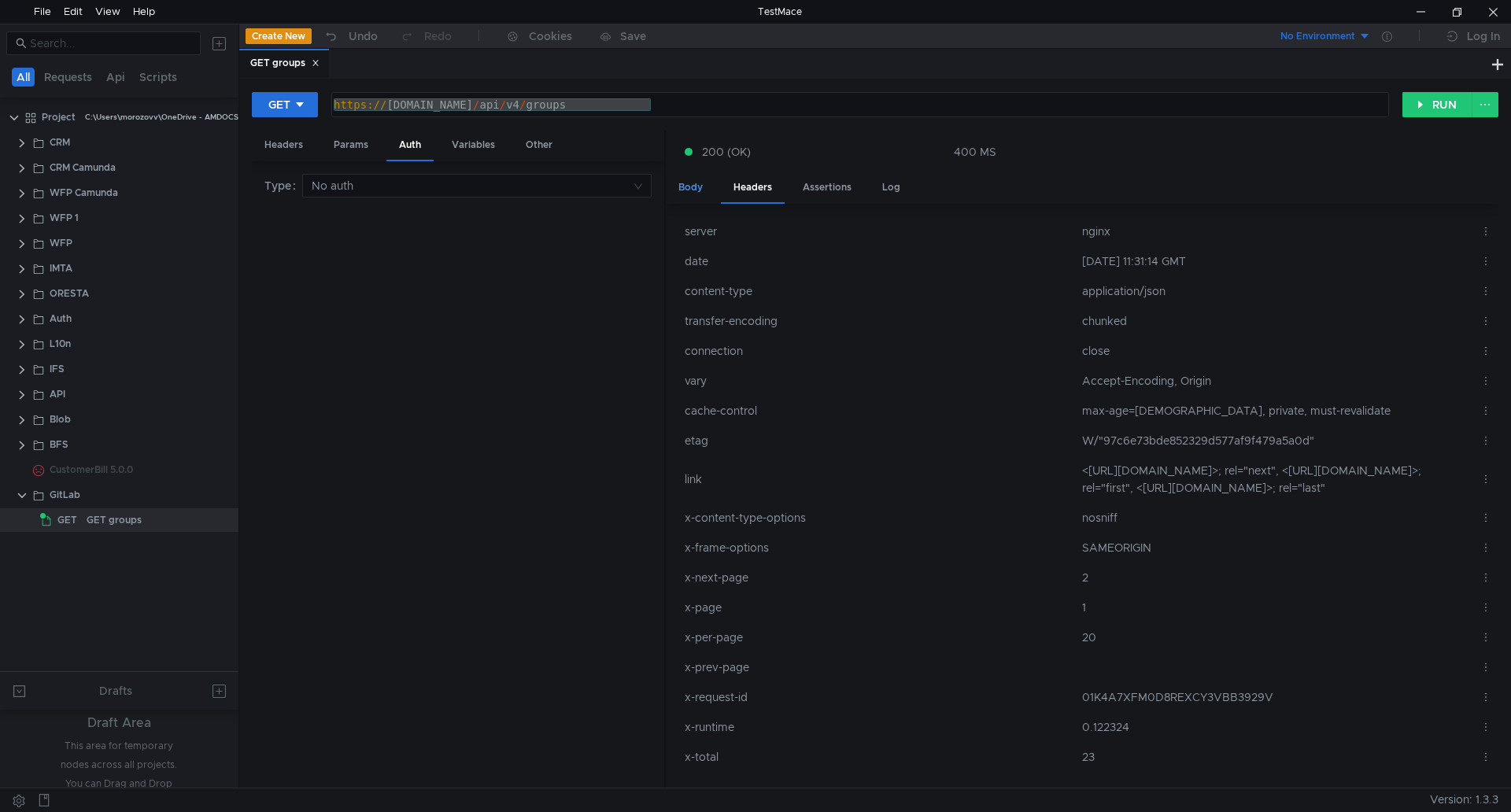
click at [705, 184] on div "Body" at bounding box center [691, 188] width 50 height 29
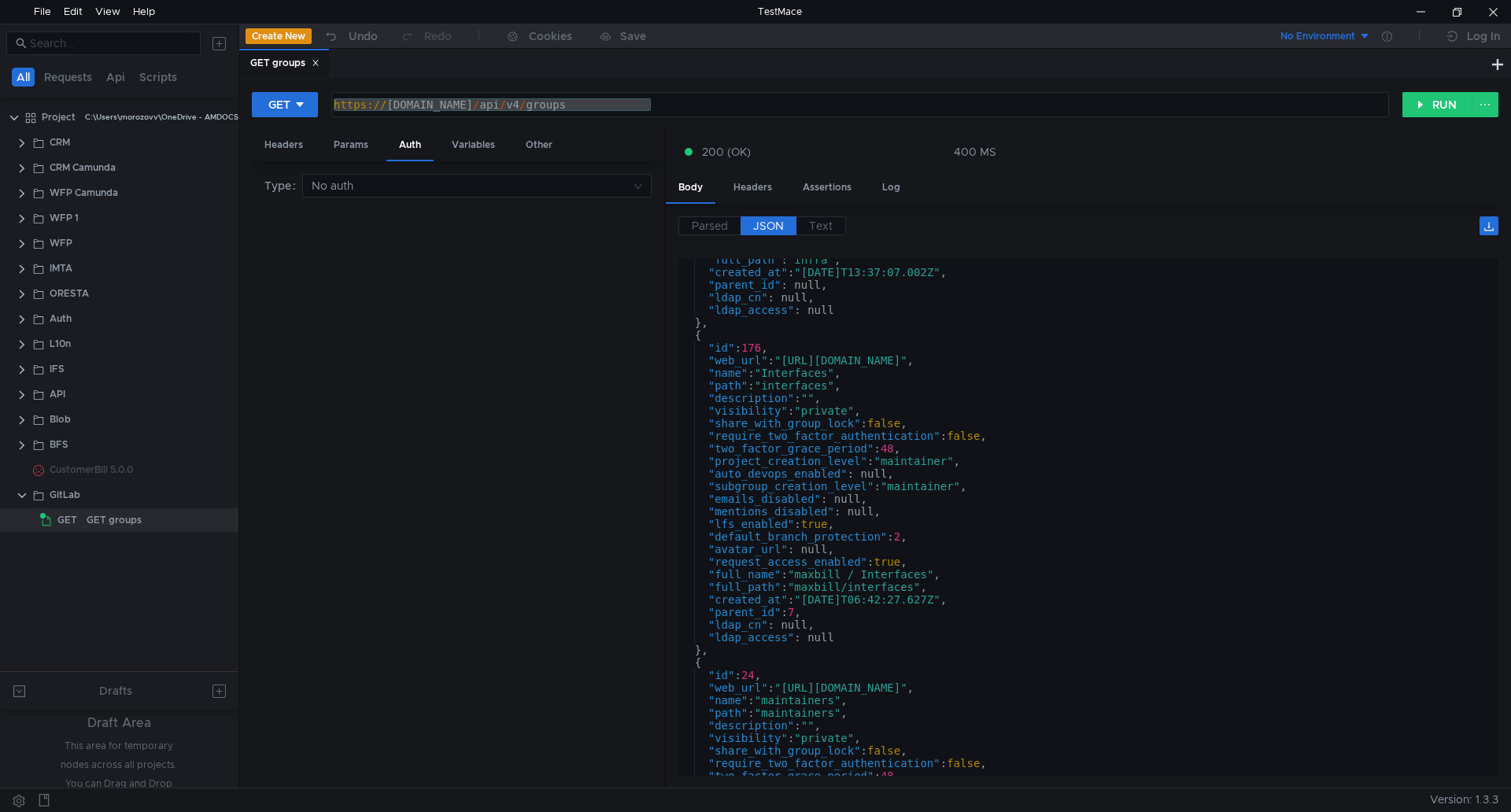
scroll to position [3335, 0]
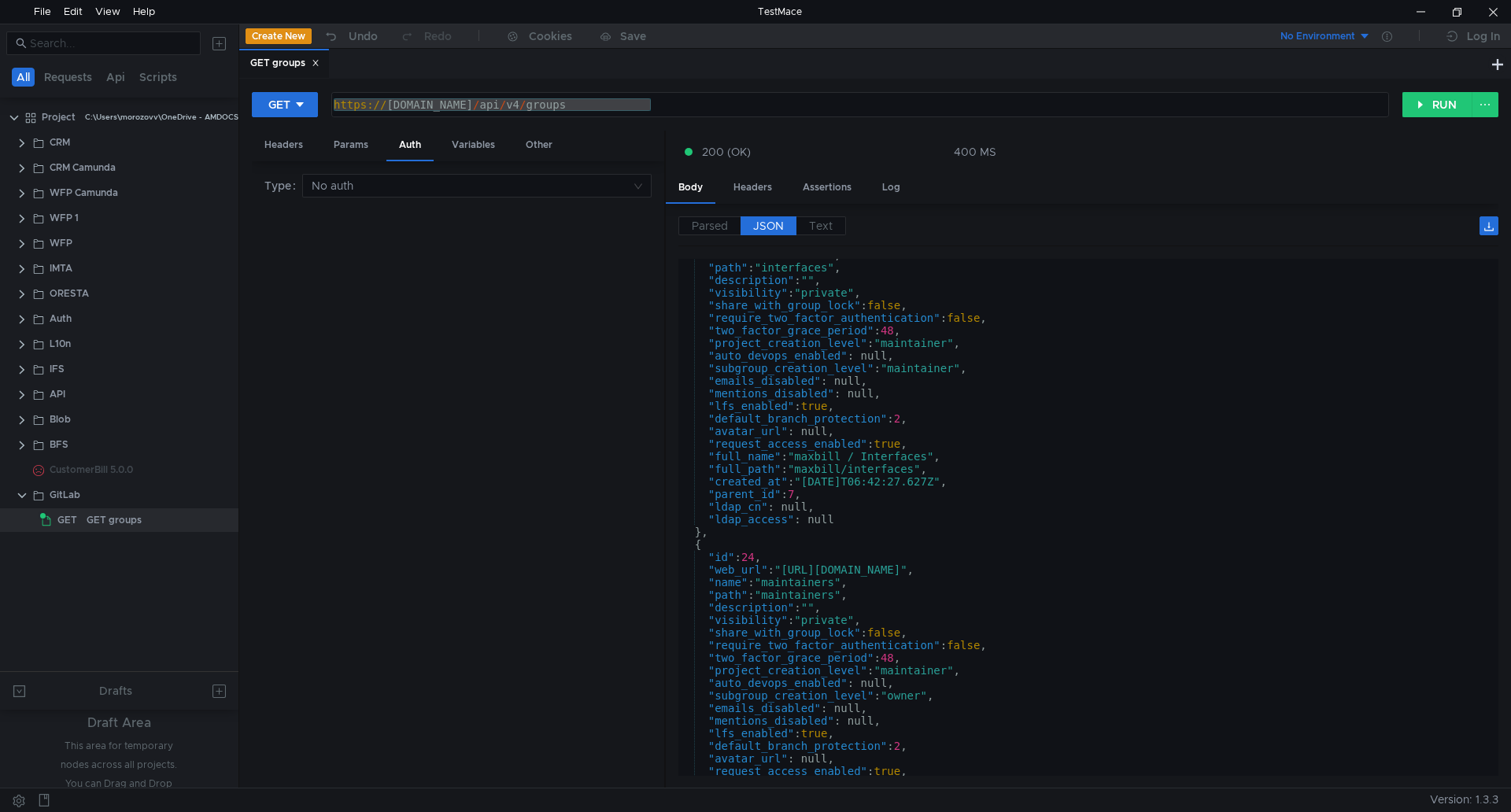
click at [869, 104] on div "https:// ilvpbgma05.corp.amdocs.com / api / v4 / groups" at bounding box center [860, 105] width 1056 height 24
click at [479, 145] on div "Variables" at bounding box center [473, 145] width 69 height 29
click at [466, 279] on button "+ Add Variable" at bounding box center [458, 277] width 106 height 25
click at [346, 254] on div at bounding box center [336, 267] width 133 height 38
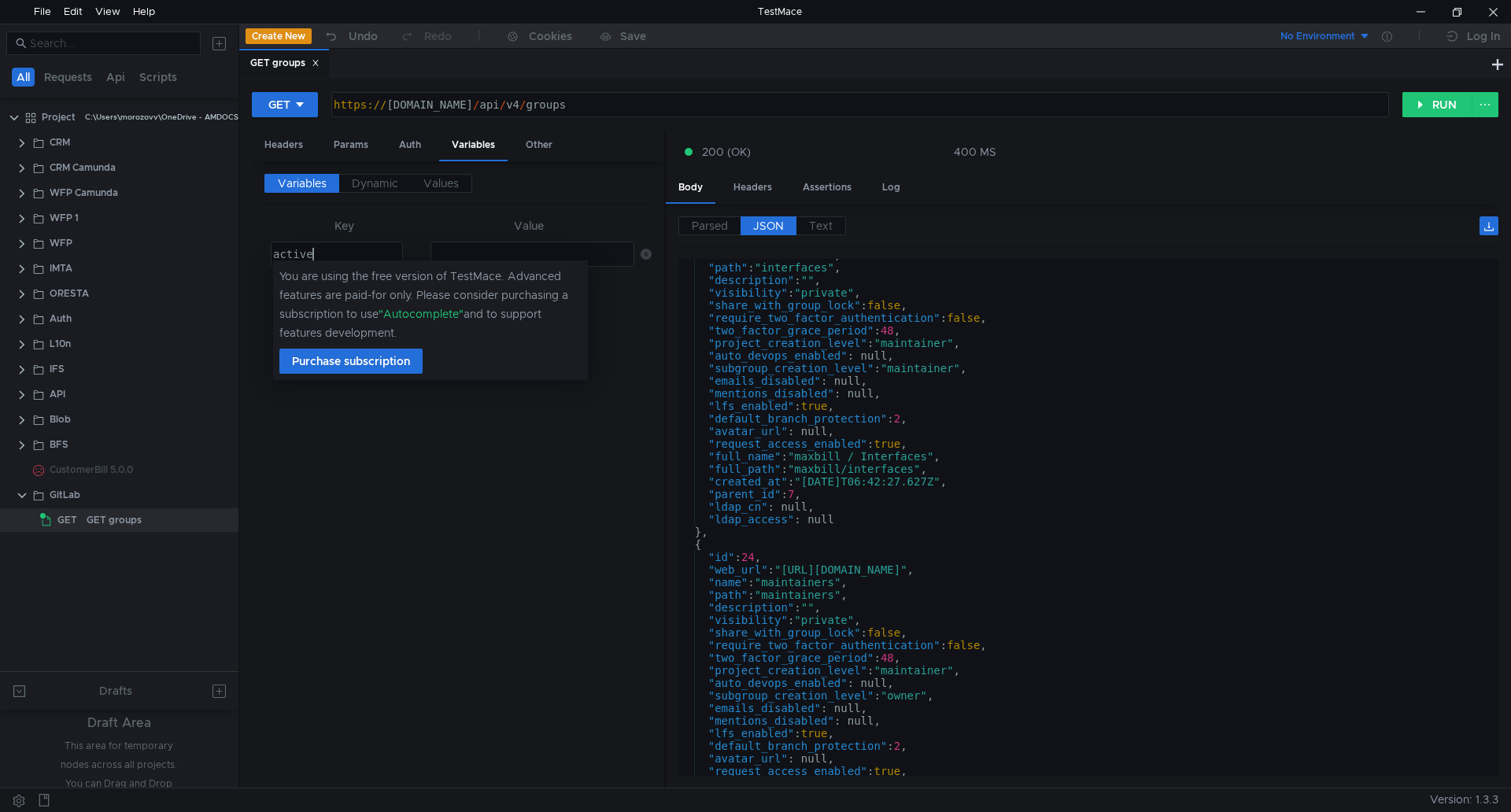
scroll to position [0, 3]
type textarea "active"
click at [448, 424] on div "Variables Dynamic Values Key Value active active הההההההההההההההההההההההההההההה…" at bounding box center [458, 475] width 388 height 602
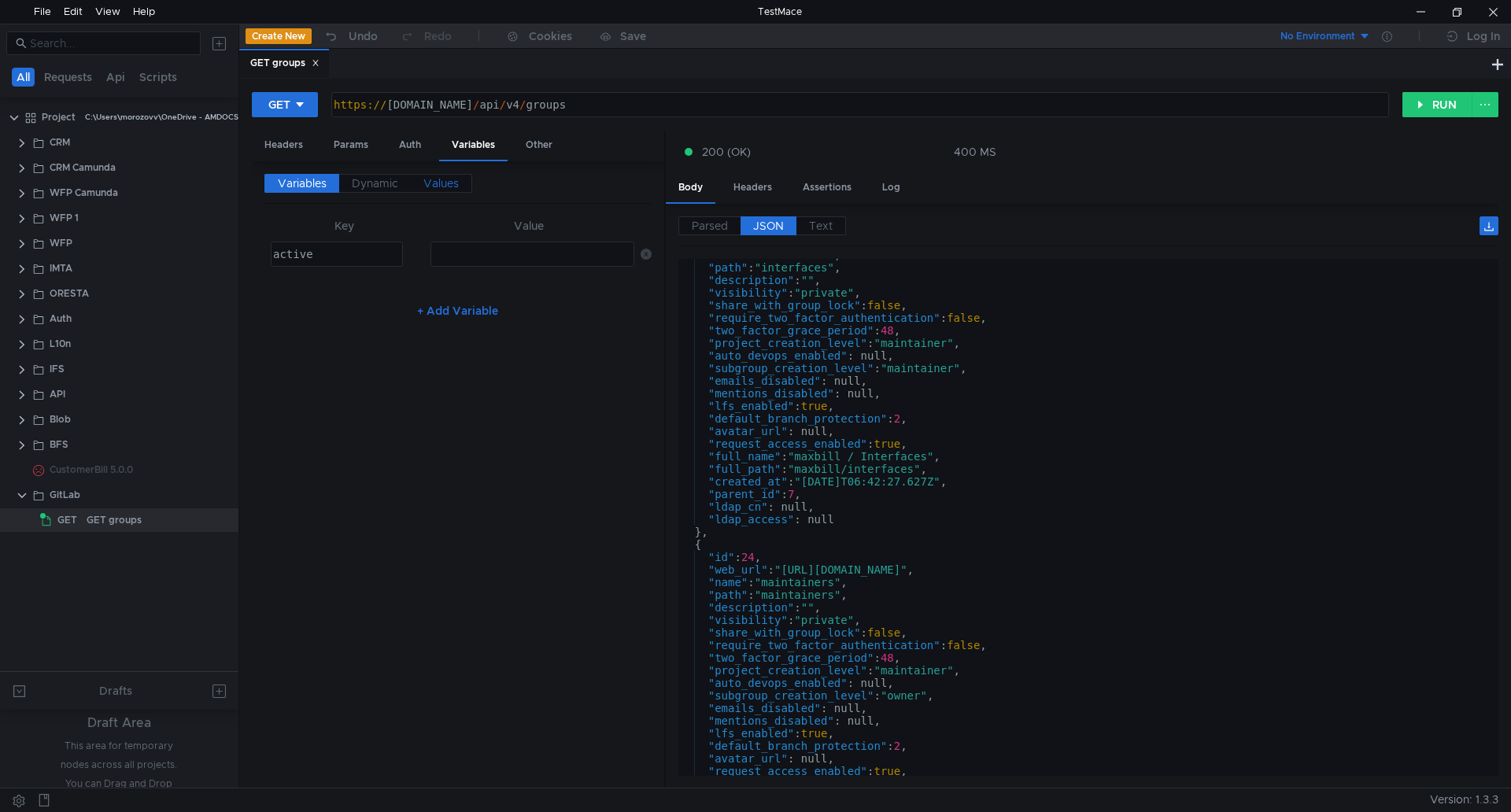
click at [436, 181] on span "Values" at bounding box center [441, 183] width 35 height 15
click at [279, 178] on span "Variables" at bounding box center [302, 183] width 49 height 15
type textarea "active"
click at [333, 254] on div "active" at bounding box center [336, 267] width 133 height 38
click at [351, 143] on div "Params" at bounding box center [352, 145] width 60 height 29
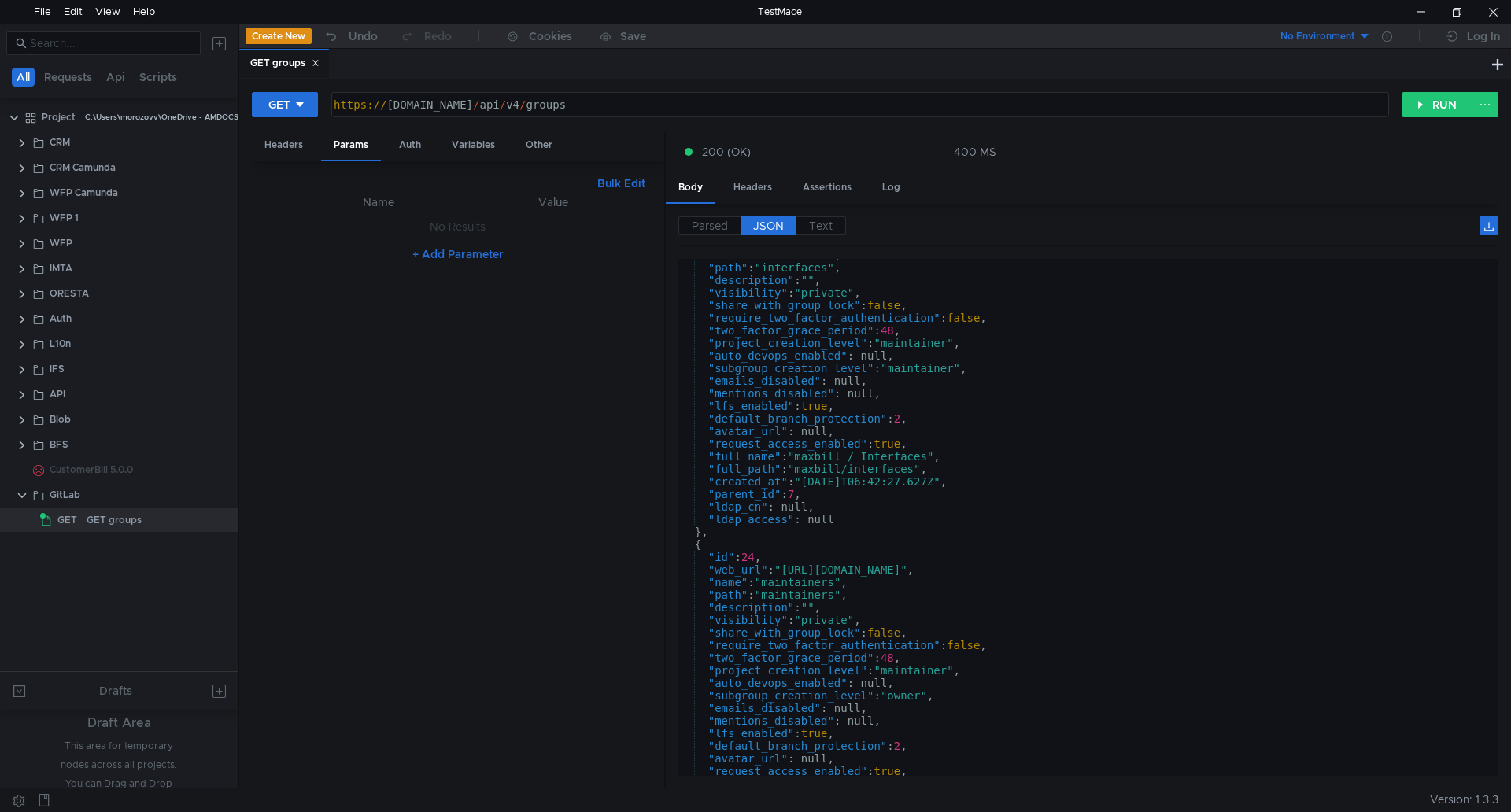
click at [456, 251] on button "+ Add Parameter" at bounding box center [458, 254] width 104 height 19
click at [368, 232] on div at bounding box center [387, 244] width 162 height 38
type textarea "active"
click at [533, 238] on div at bounding box center [555, 244] width 159 height 38
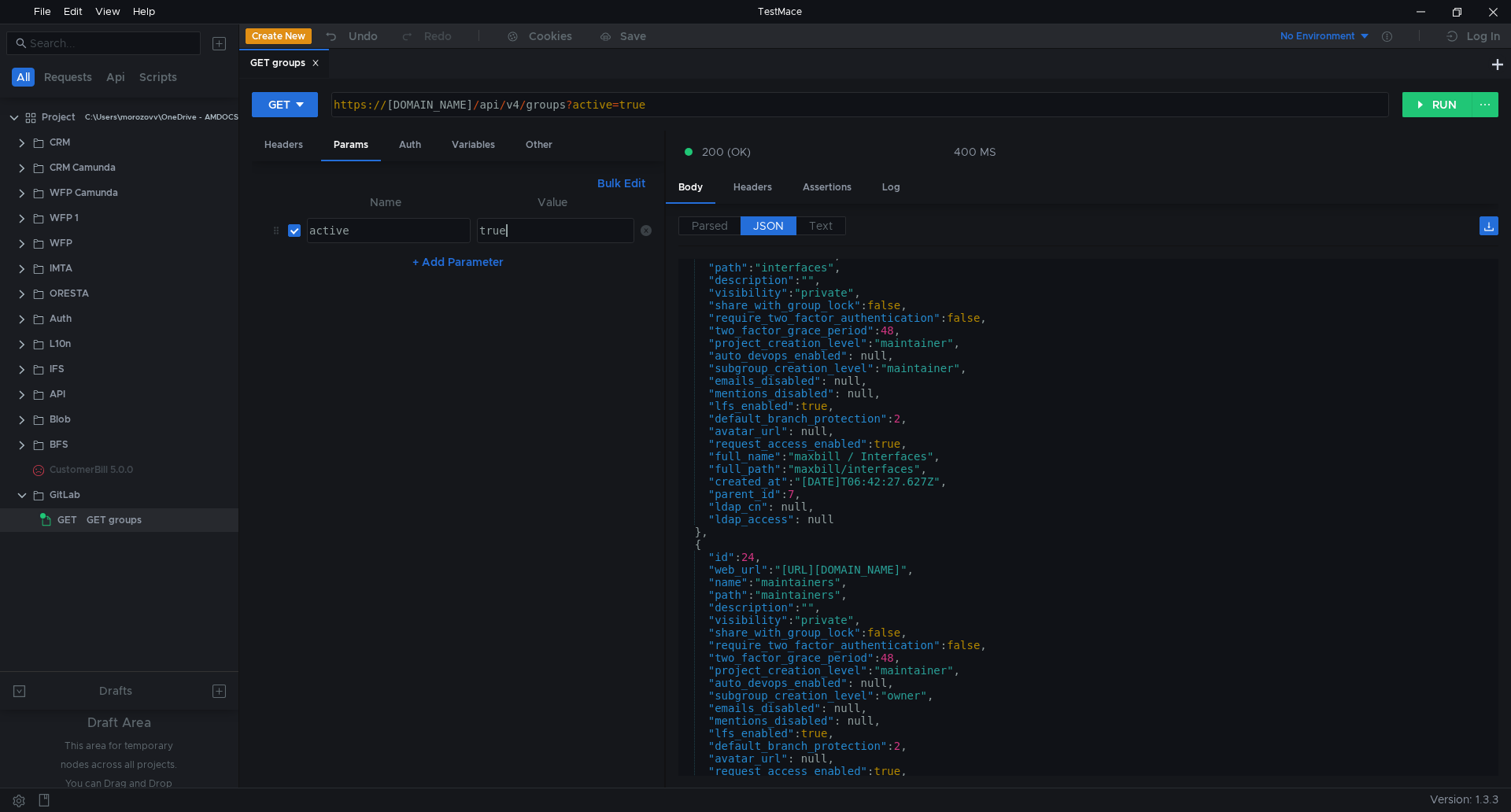
type textarea "true"
click at [533, 344] on nz-table "Name Value active active הההההההההההההההההההההההההההההההההההההההההההההההההההההה…" at bounding box center [458, 484] width 388 height 583
click at [712, 229] on span "Parsed" at bounding box center [710, 226] width 36 height 15
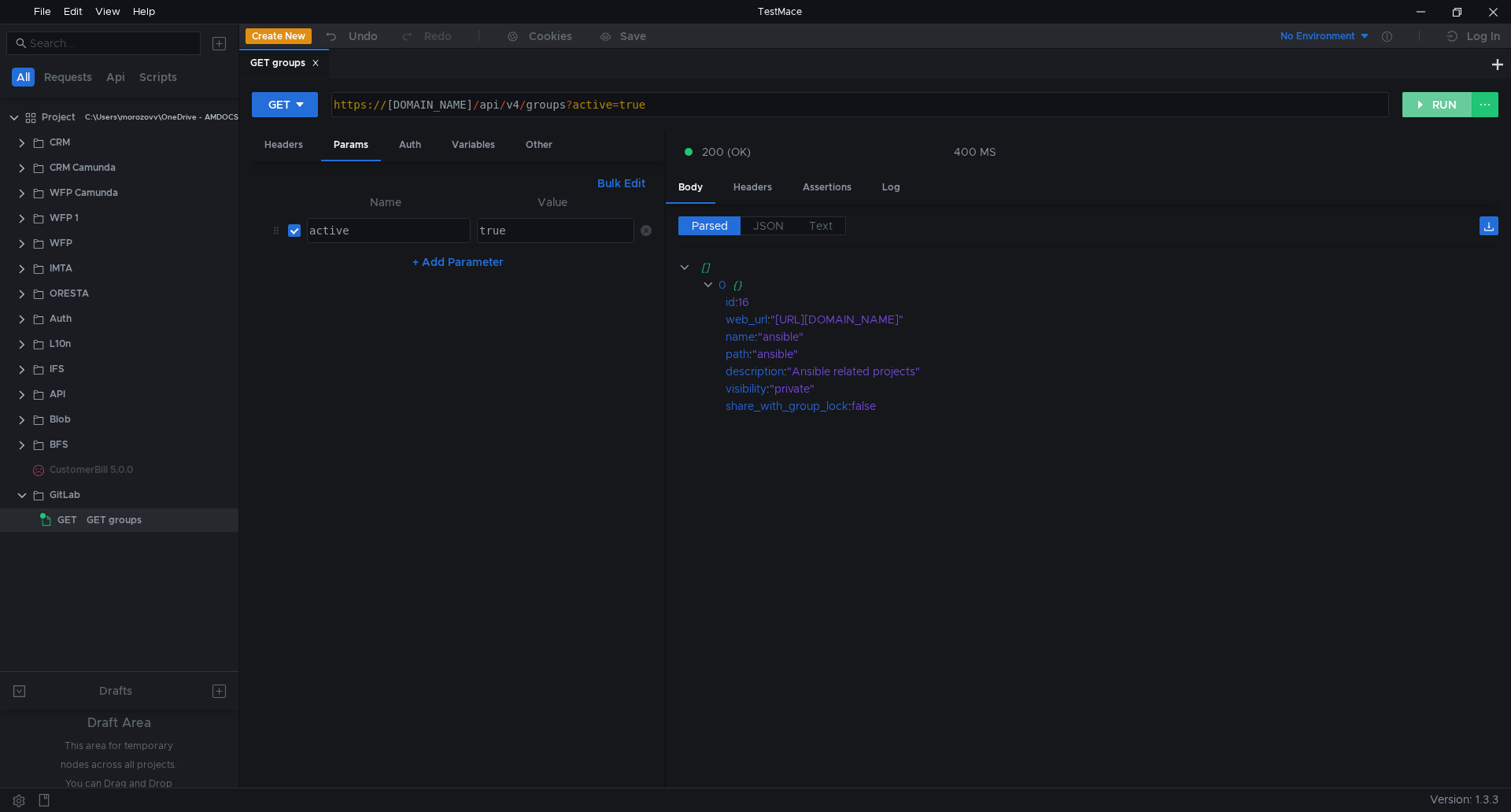
click at [1443, 106] on button "RUN" at bounding box center [1438, 104] width 70 height 25
click at [769, 225] on span "JSON" at bounding box center [768, 226] width 31 height 15
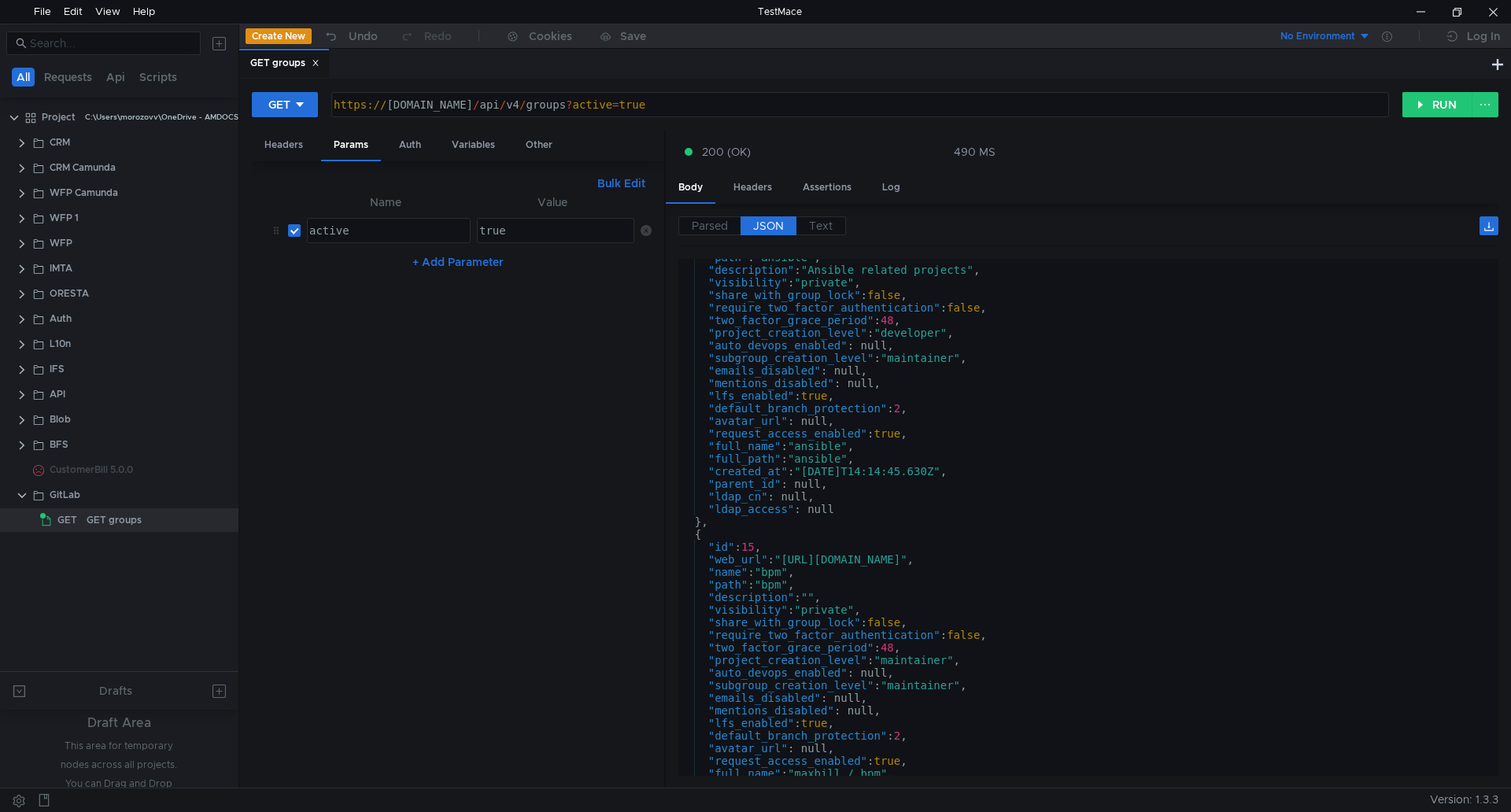
scroll to position [0, 0]
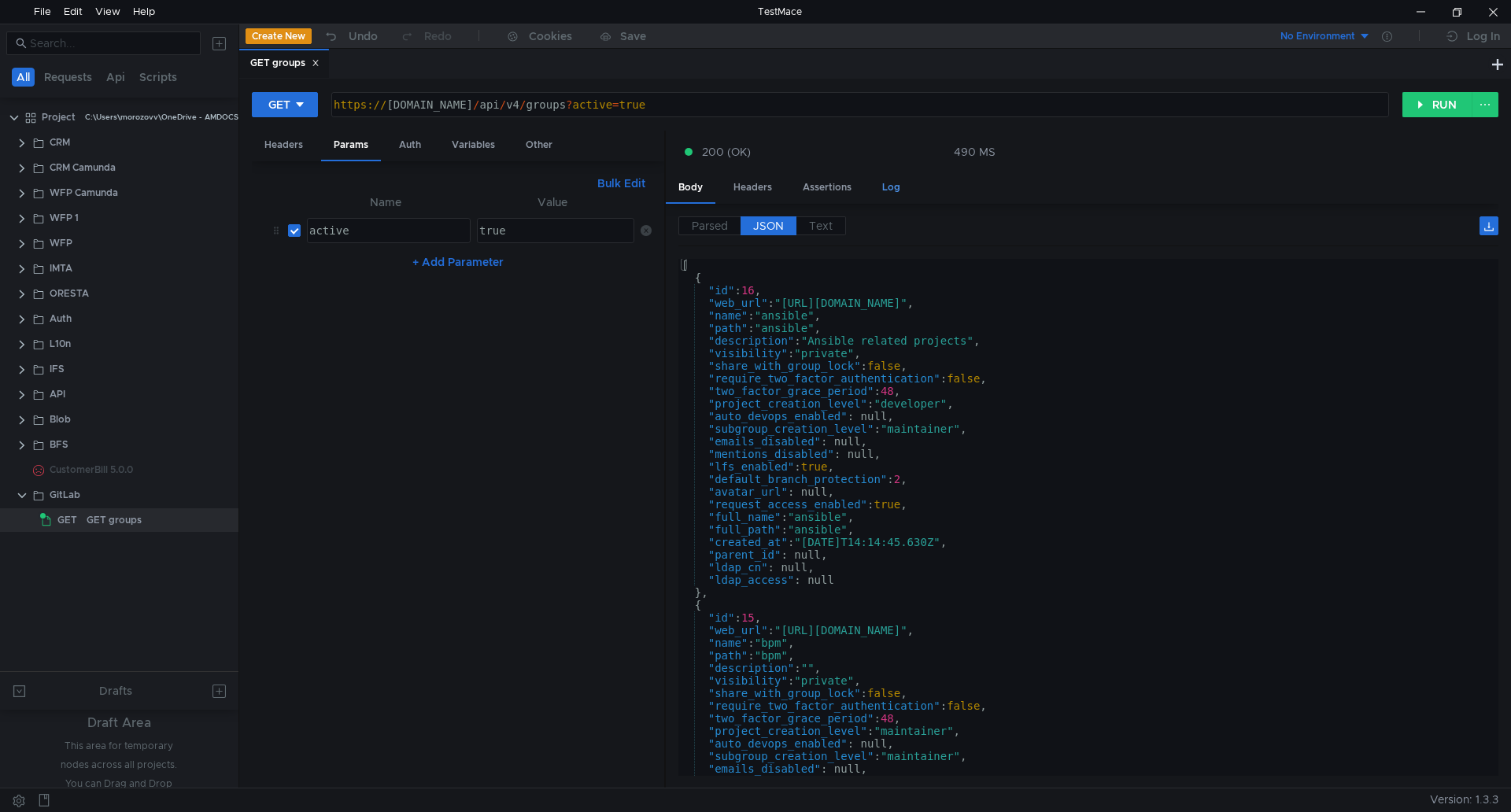
click at [897, 187] on div "Log" at bounding box center [891, 188] width 43 height 29
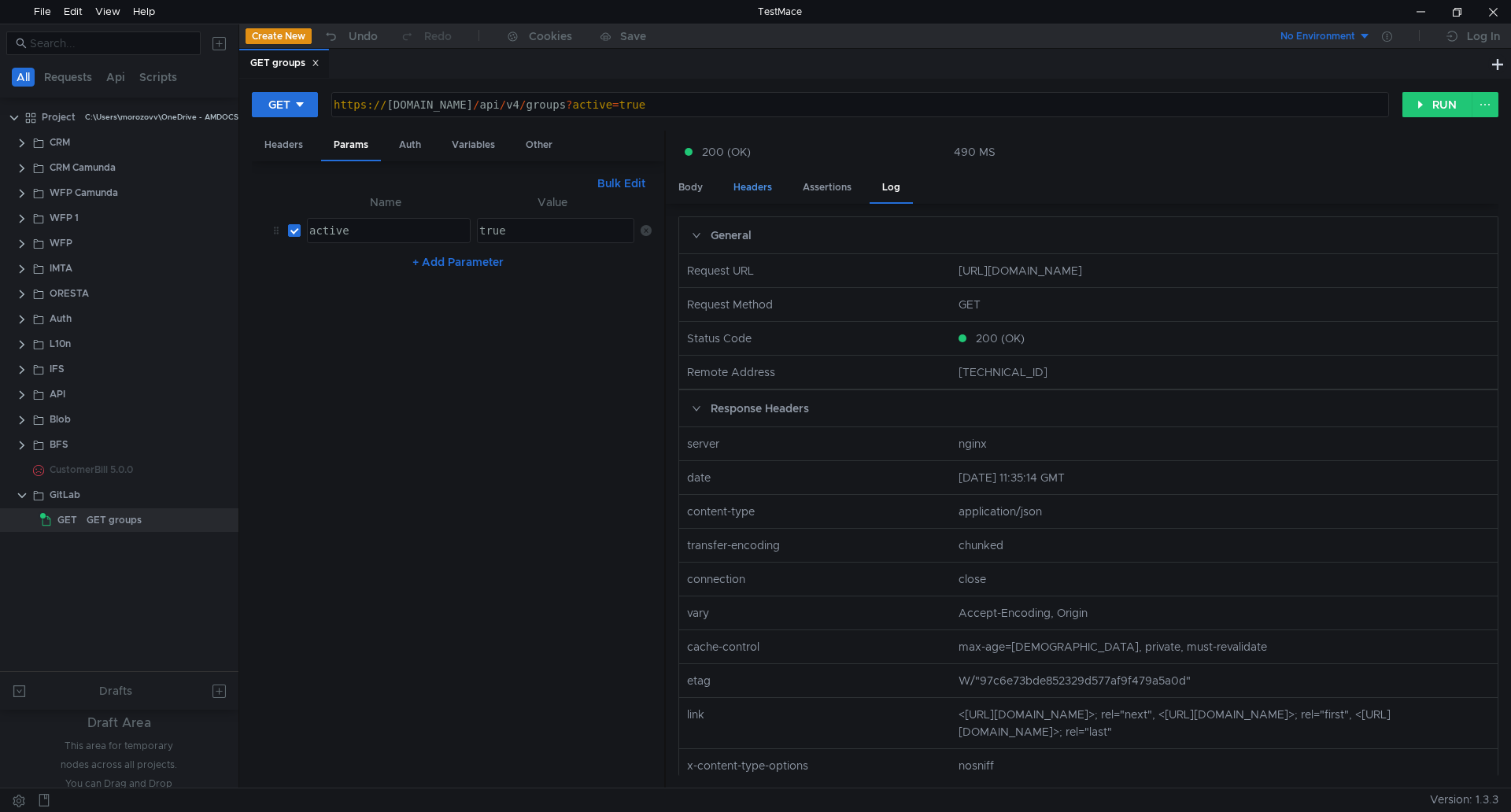
click at [736, 187] on div "Headers" at bounding box center [753, 188] width 63 height 29
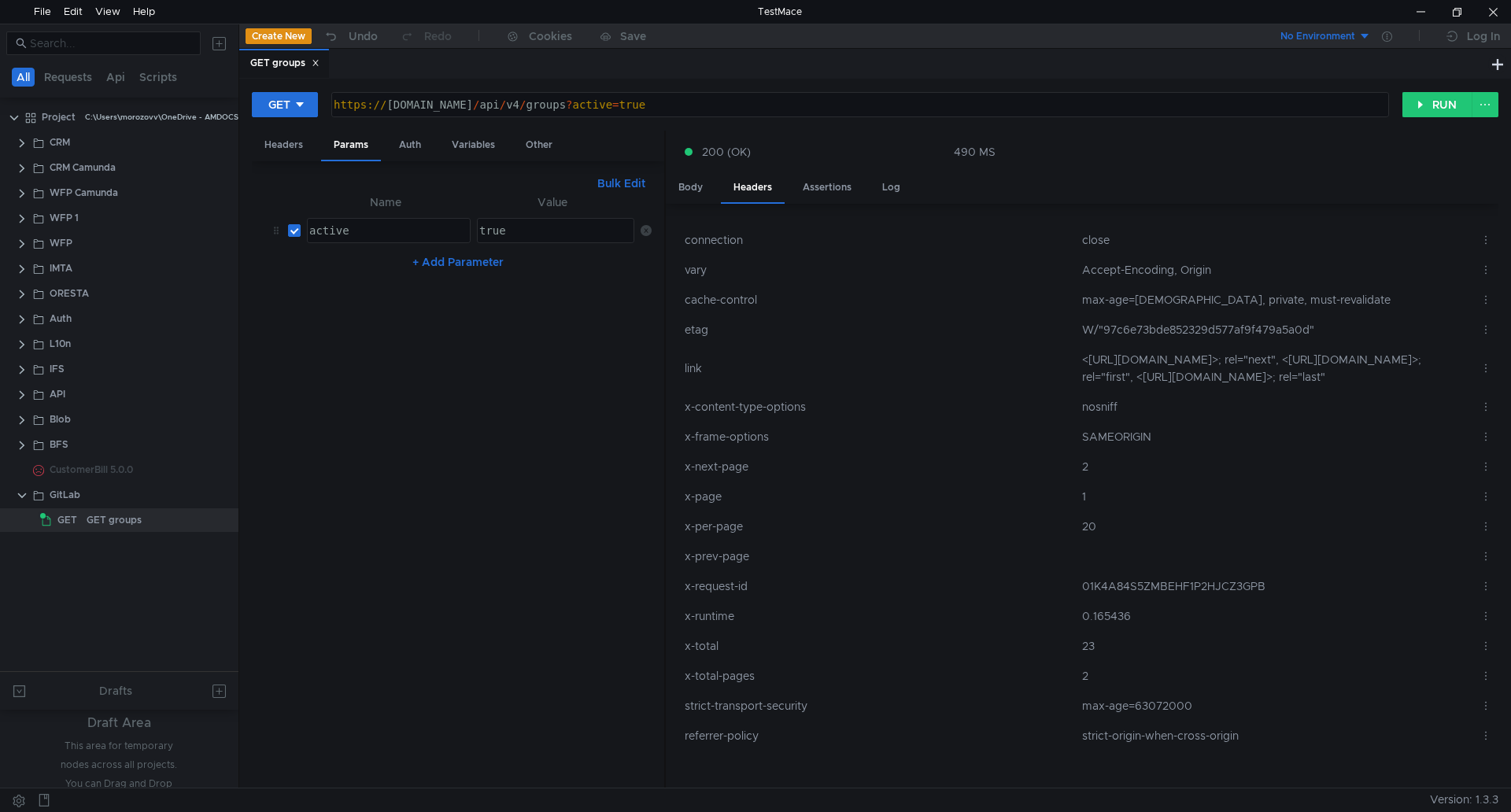
scroll to position [232, 0]
click at [463, 264] on button "+ Add Parameter" at bounding box center [458, 262] width 104 height 19
click at [421, 265] on div at bounding box center [387, 281] width 162 height 38
type textarea "per_page"
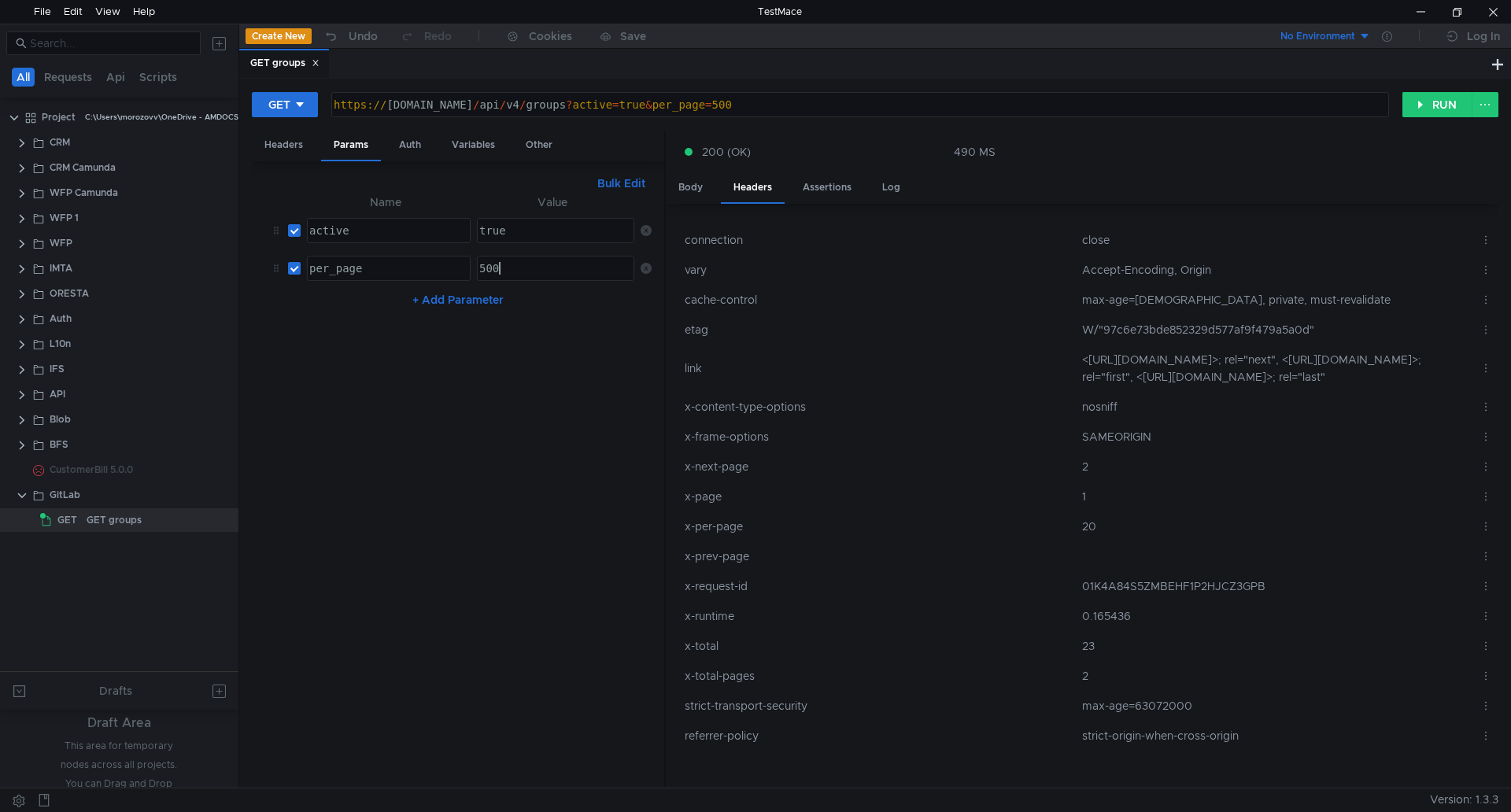
scroll to position [0, 0]
type textarea "50"
click at [394, 428] on nz-table "Name Value active active הההההההההההההההההההההההההההההההההההההההההההההההההההההה…" at bounding box center [458, 484] width 388 height 583
click at [1430, 108] on button "RUN" at bounding box center [1438, 104] width 70 height 25
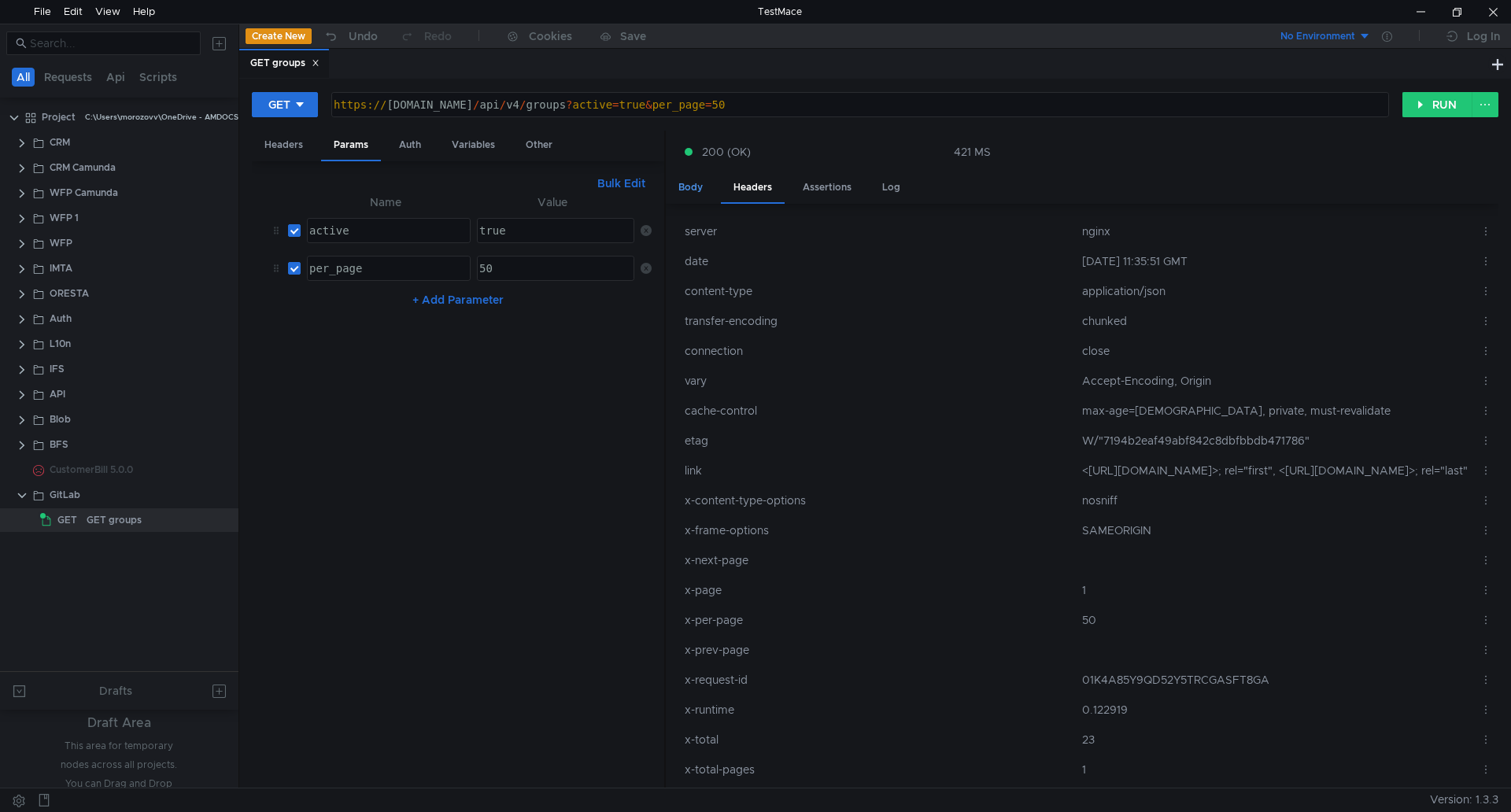
click at [707, 191] on div "Body" at bounding box center [691, 188] width 50 height 29
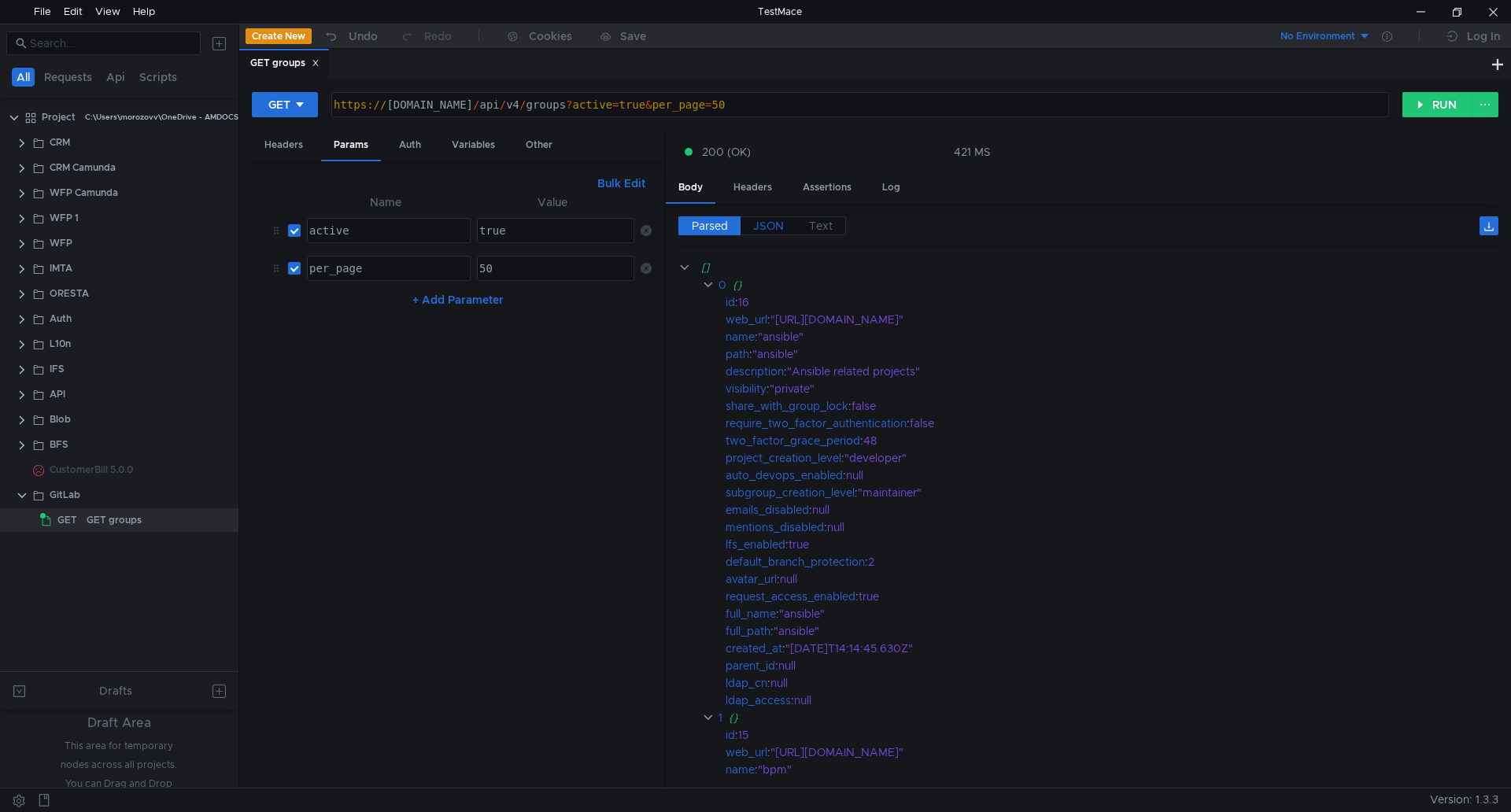
click at [762, 226] on span "JSON" at bounding box center [768, 226] width 31 height 15
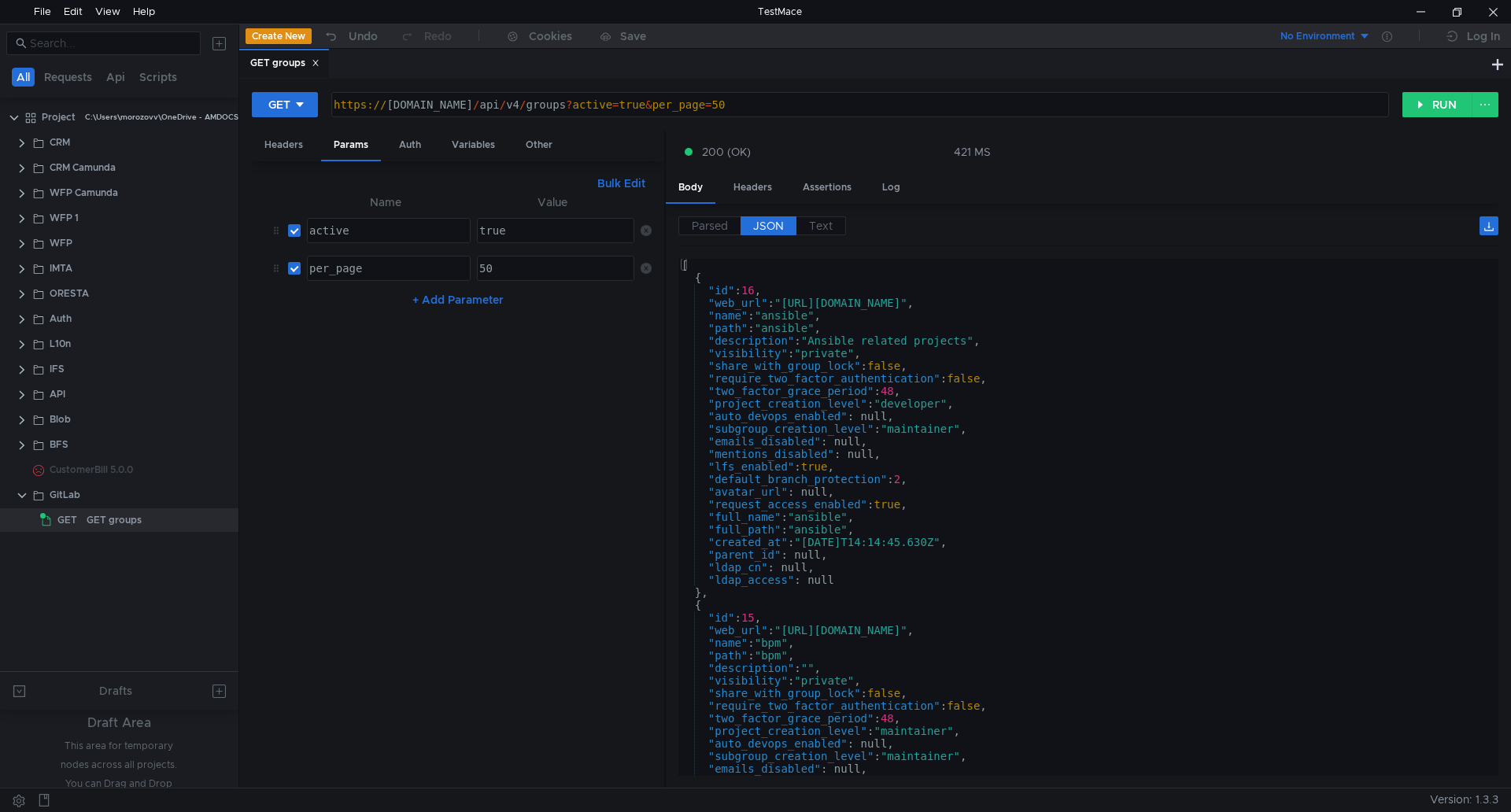
click at [457, 303] on button "+ Add Parameter" at bounding box center [458, 300] width 104 height 19
click at [378, 295] on div at bounding box center [388, 306] width 162 height 24
type textarea "all_available"
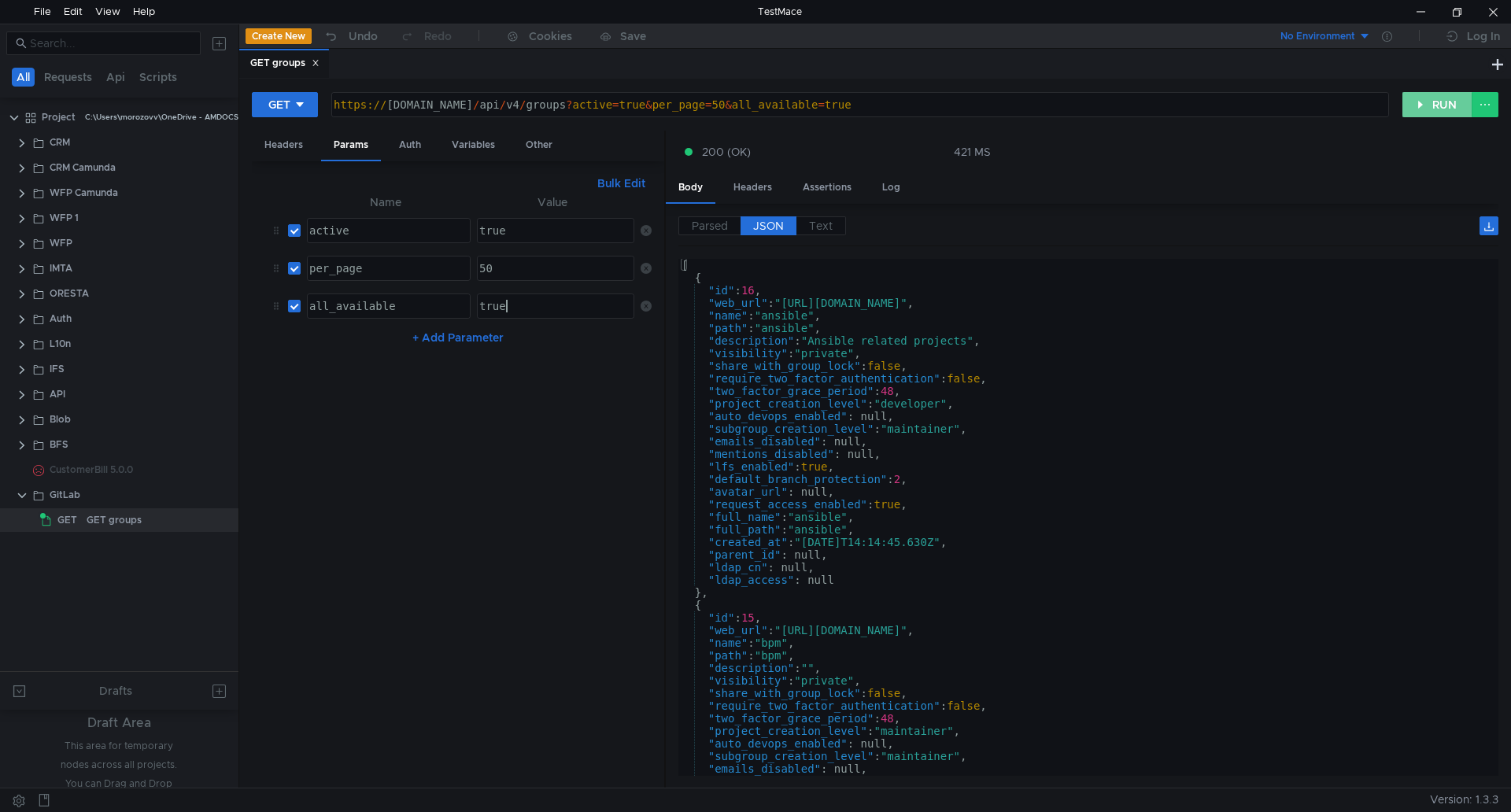
type textarea "true"
click at [1434, 95] on button "RUN" at bounding box center [1438, 104] width 70 height 25
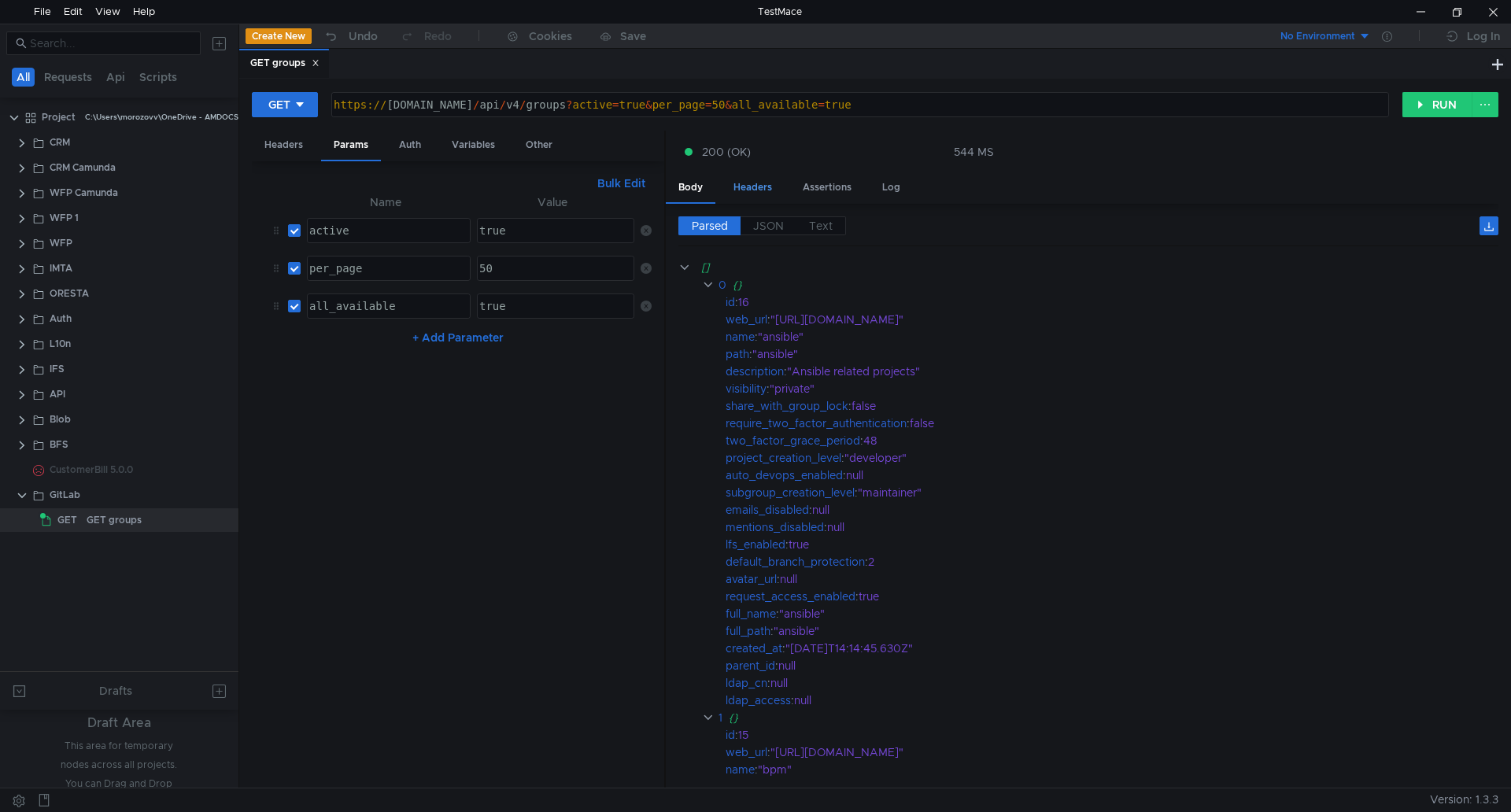
click at [739, 187] on div "Headers" at bounding box center [753, 188] width 63 height 29
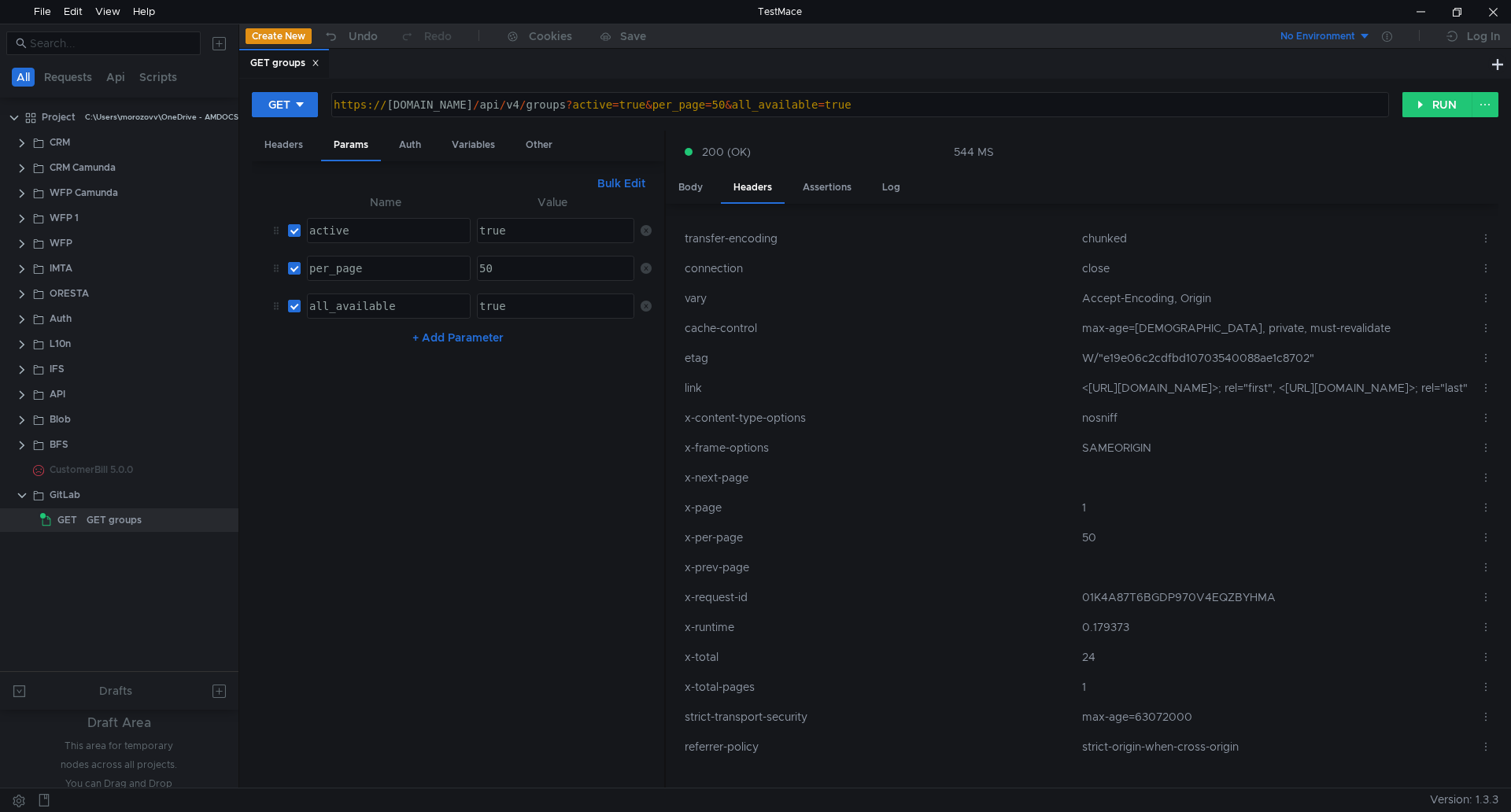
scroll to position [0, 0]
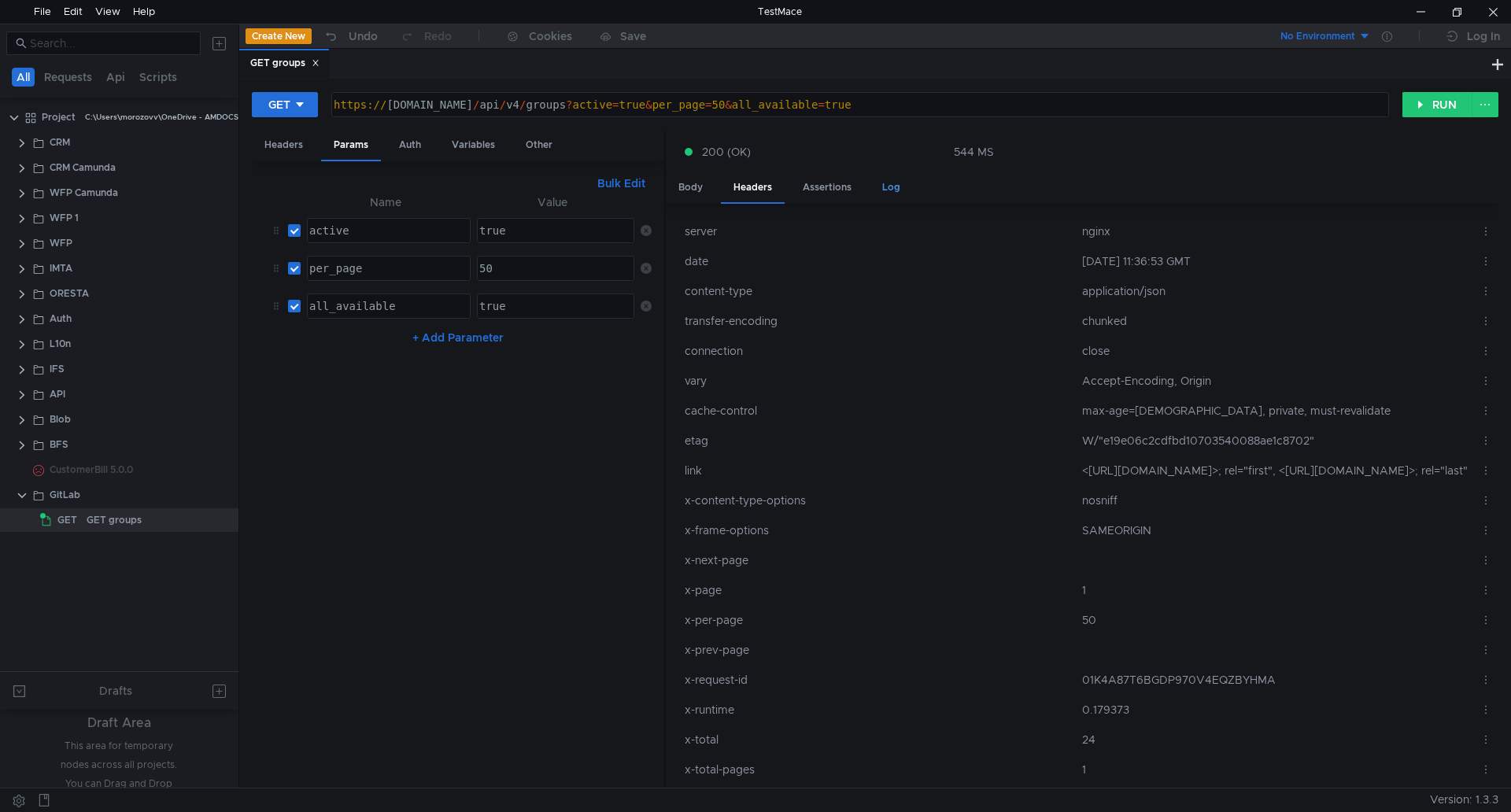
click at [891, 187] on div "Log" at bounding box center [891, 188] width 43 height 29
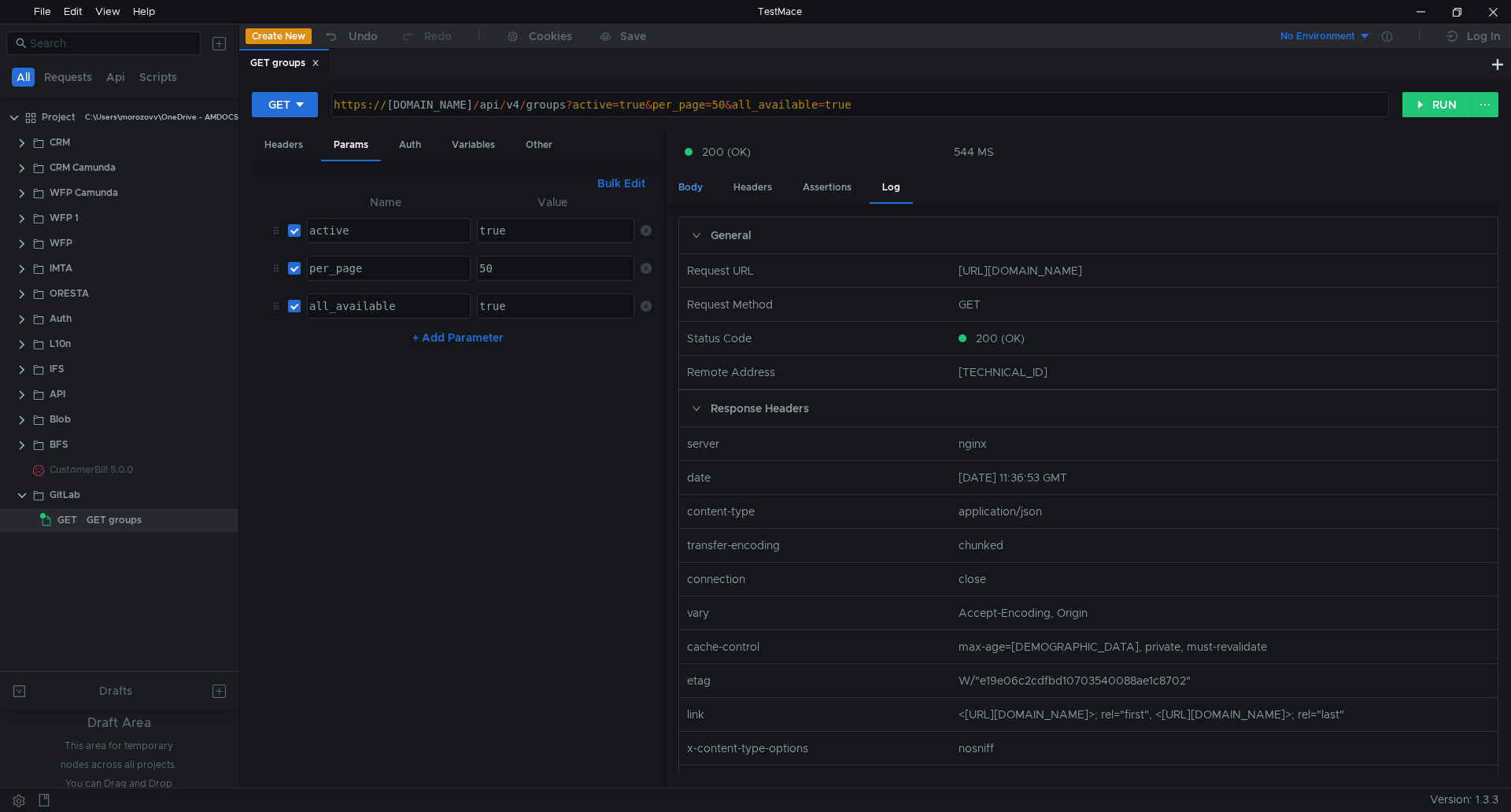
click at [692, 186] on div "Body" at bounding box center [691, 188] width 50 height 29
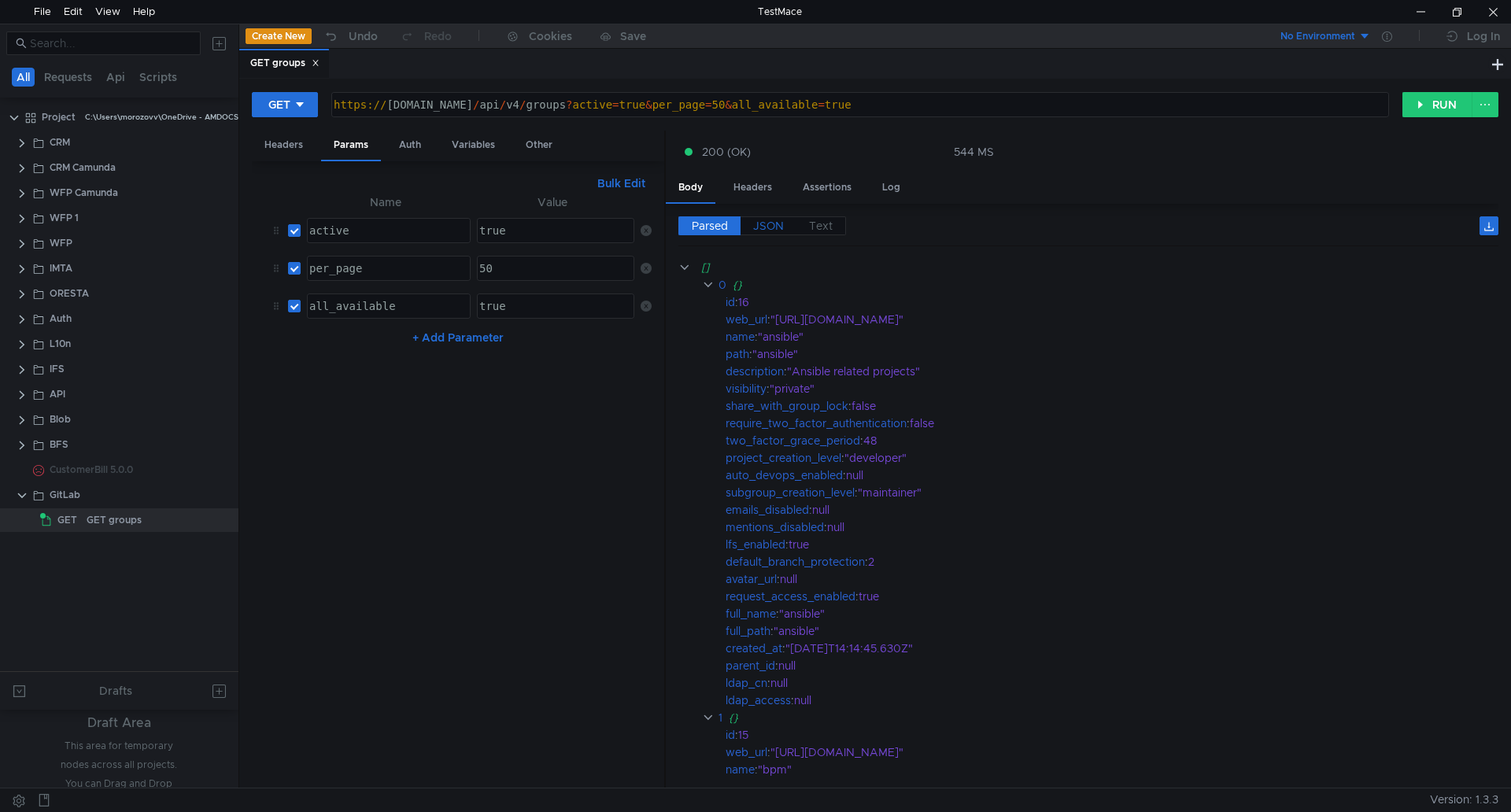
click at [763, 226] on span "JSON" at bounding box center [768, 226] width 31 height 15
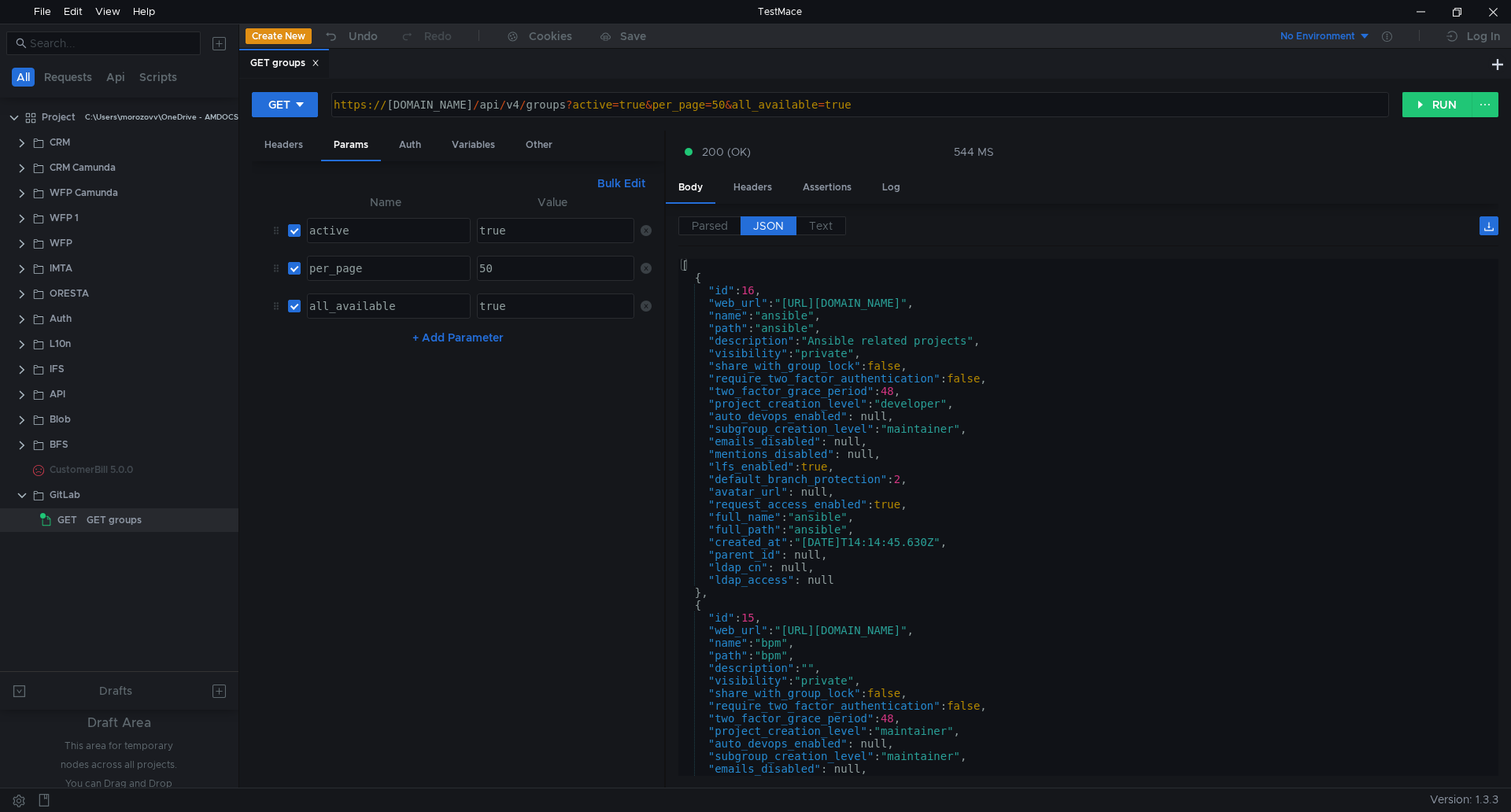
click at [462, 340] on button "+ Add Parameter" at bounding box center [458, 338] width 104 height 19
click at [384, 347] on div at bounding box center [387, 357] width 162 height 38
type textarea "order_by"
drag, startPoint x: 463, startPoint y: 339, endPoint x: 508, endPoint y: 446, distance: 116.1
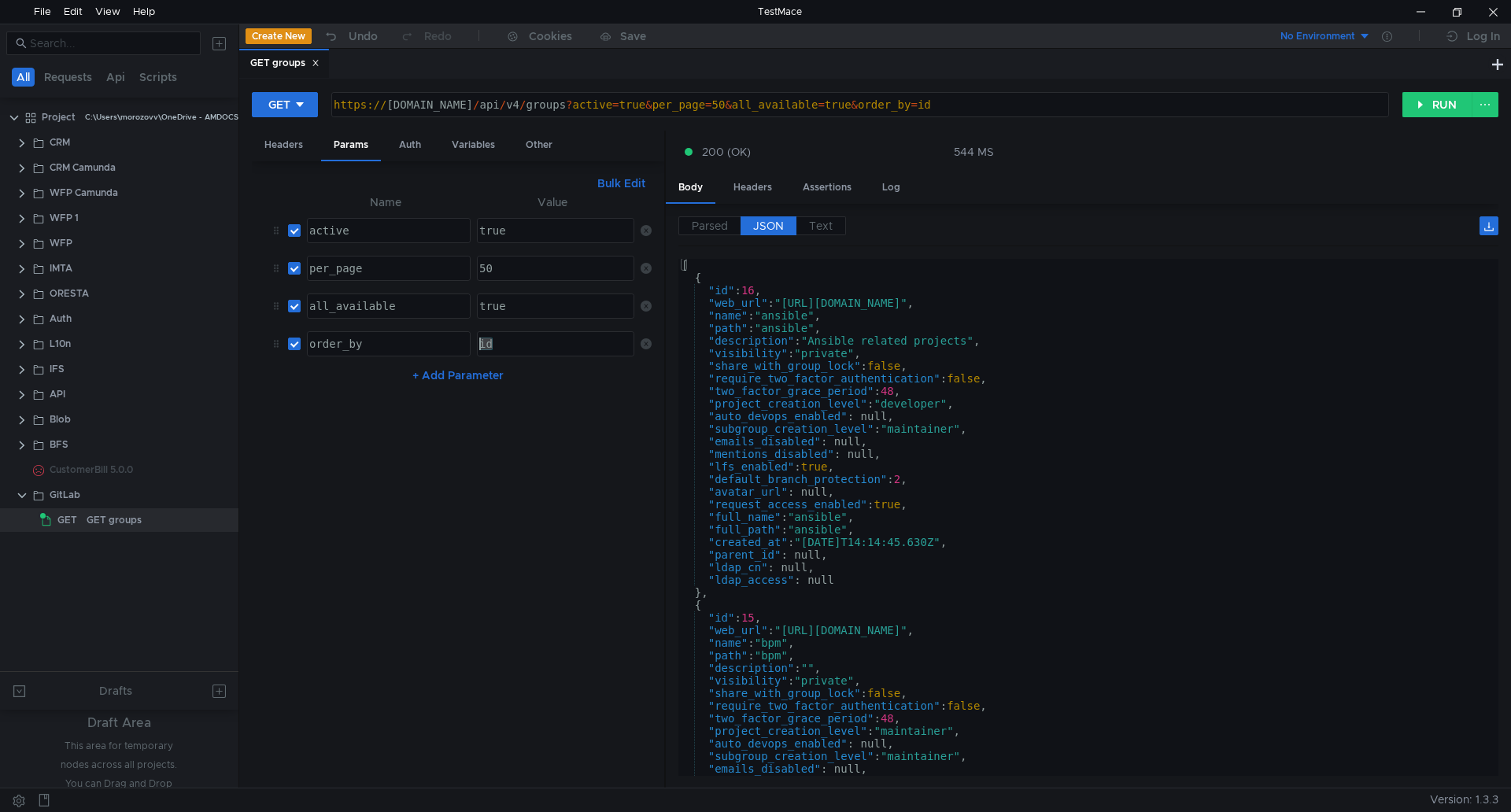
click at [461, 346] on tr "order_by order_by ההההההההההההההההההההההההההההההההההההההההההההההההההההההההההההה…" at bounding box center [458, 344] width 388 height 38
click at [1442, 105] on button "RUN" at bounding box center [1438, 104] width 70 height 25
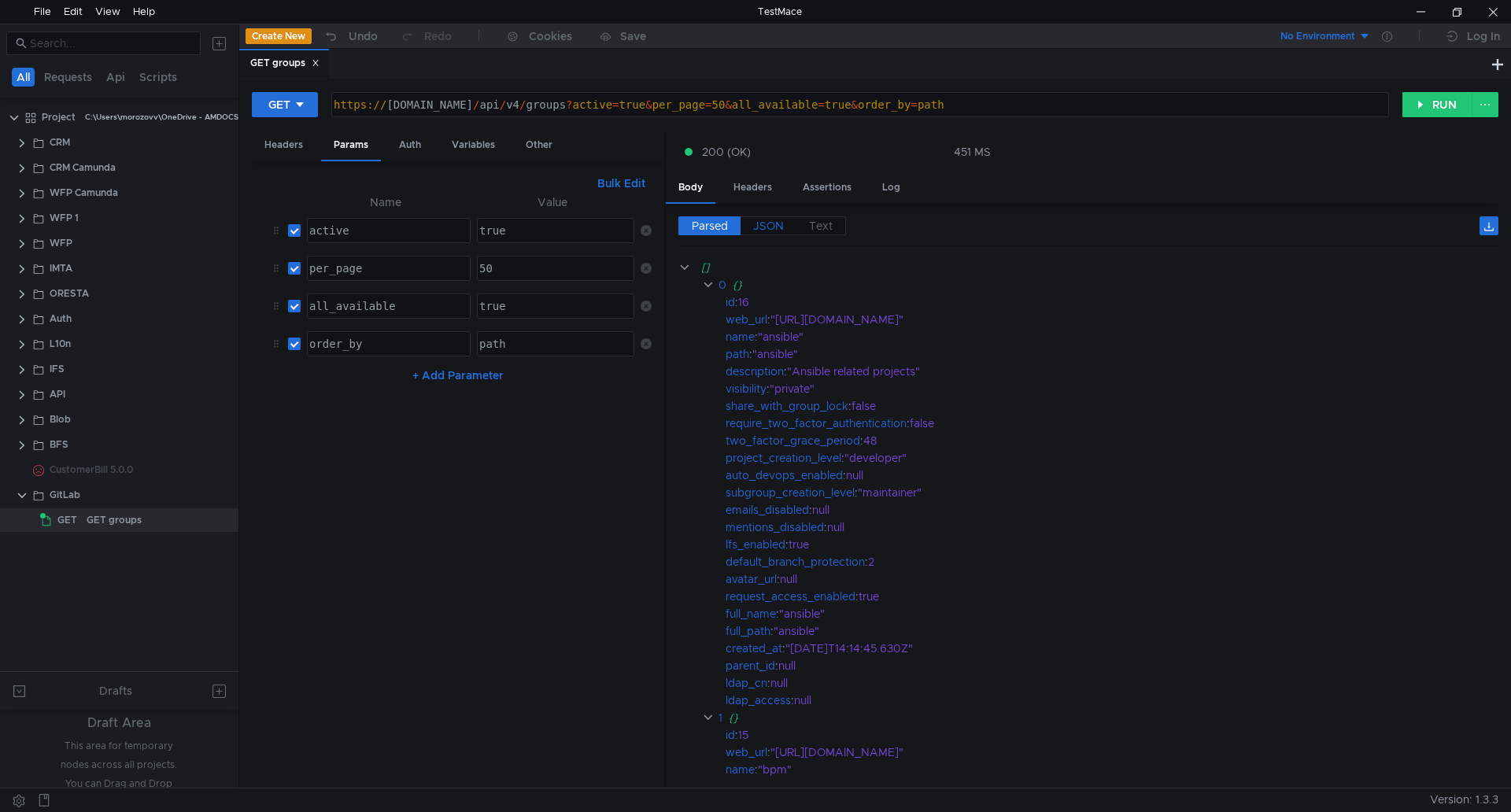
click at [779, 224] on span "JSON" at bounding box center [768, 226] width 31 height 15
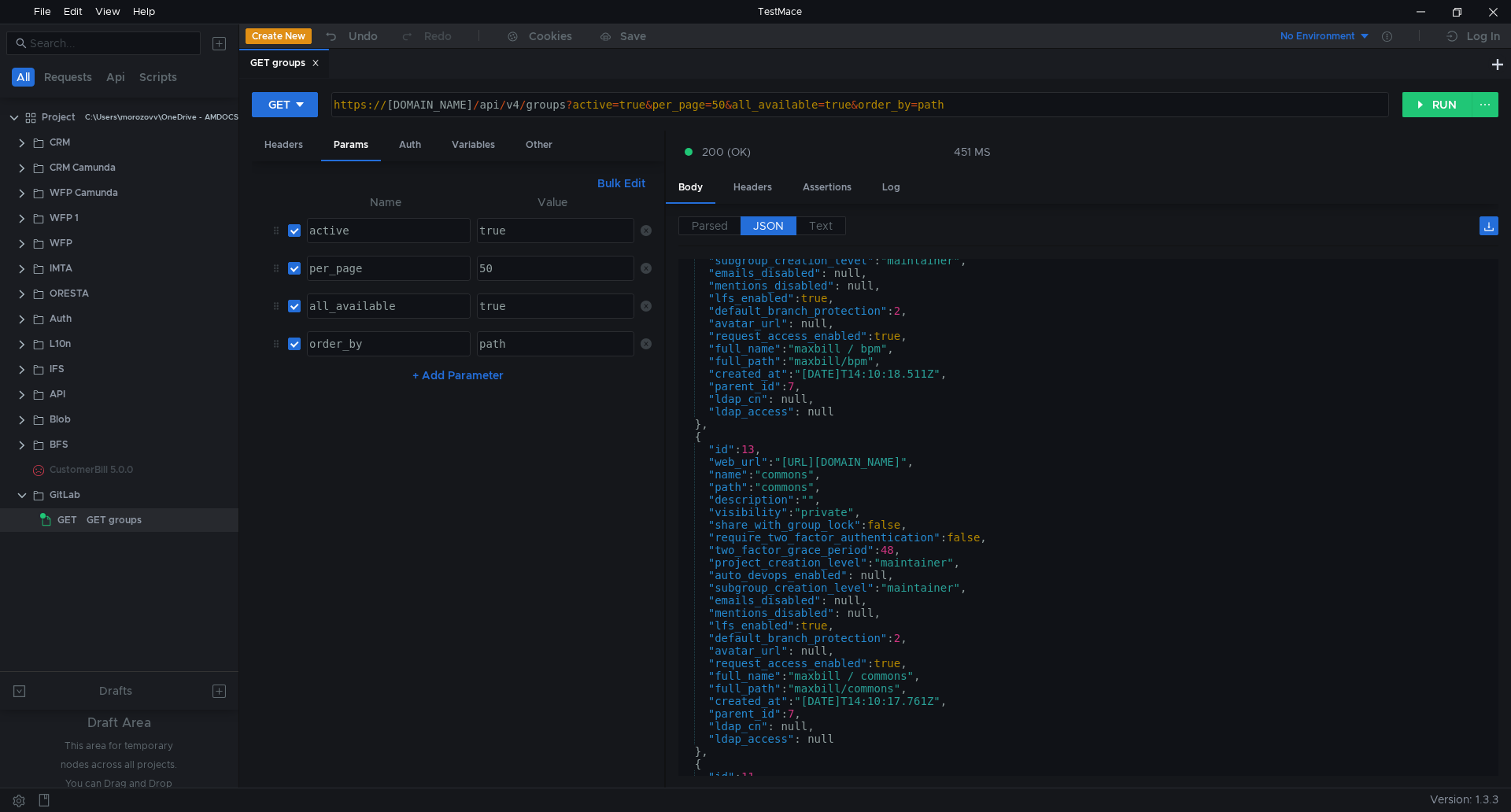
scroll to position [673, 0]
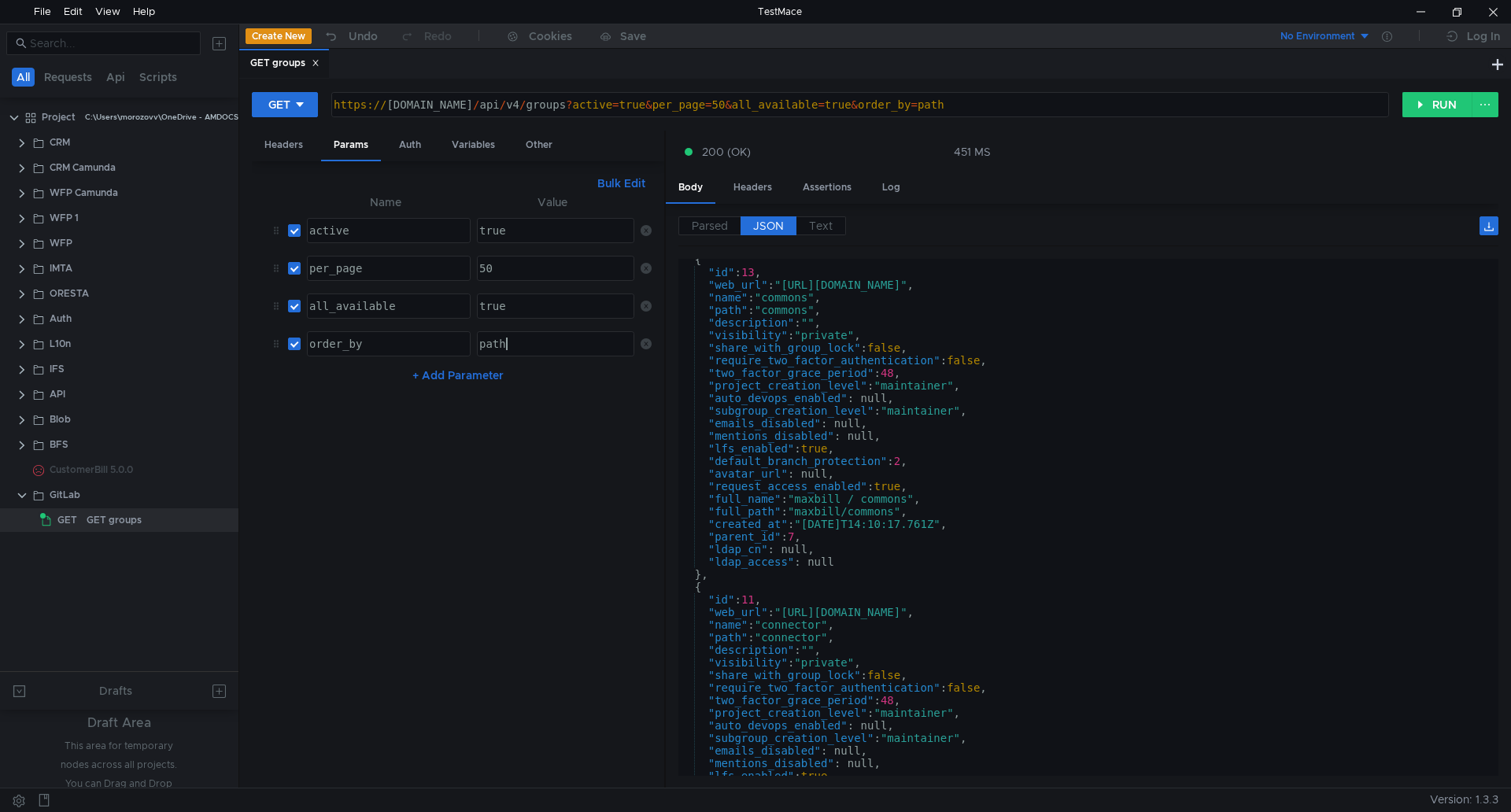
drag, startPoint x: 540, startPoint y: 343, endPoint x: 442, endPoint y: 350, distance: 98.2
click at [446, 347] on tr "order_by order_by ההההההההההההההההההההההההההההההההההההההההההההההההההההההההההההה…" at bounding box center [458, 344] width 388 height 38
type textarea "id"
click at [1440, 105] on button "RUN" at bounding box center [1438, 104] width 70 height 25
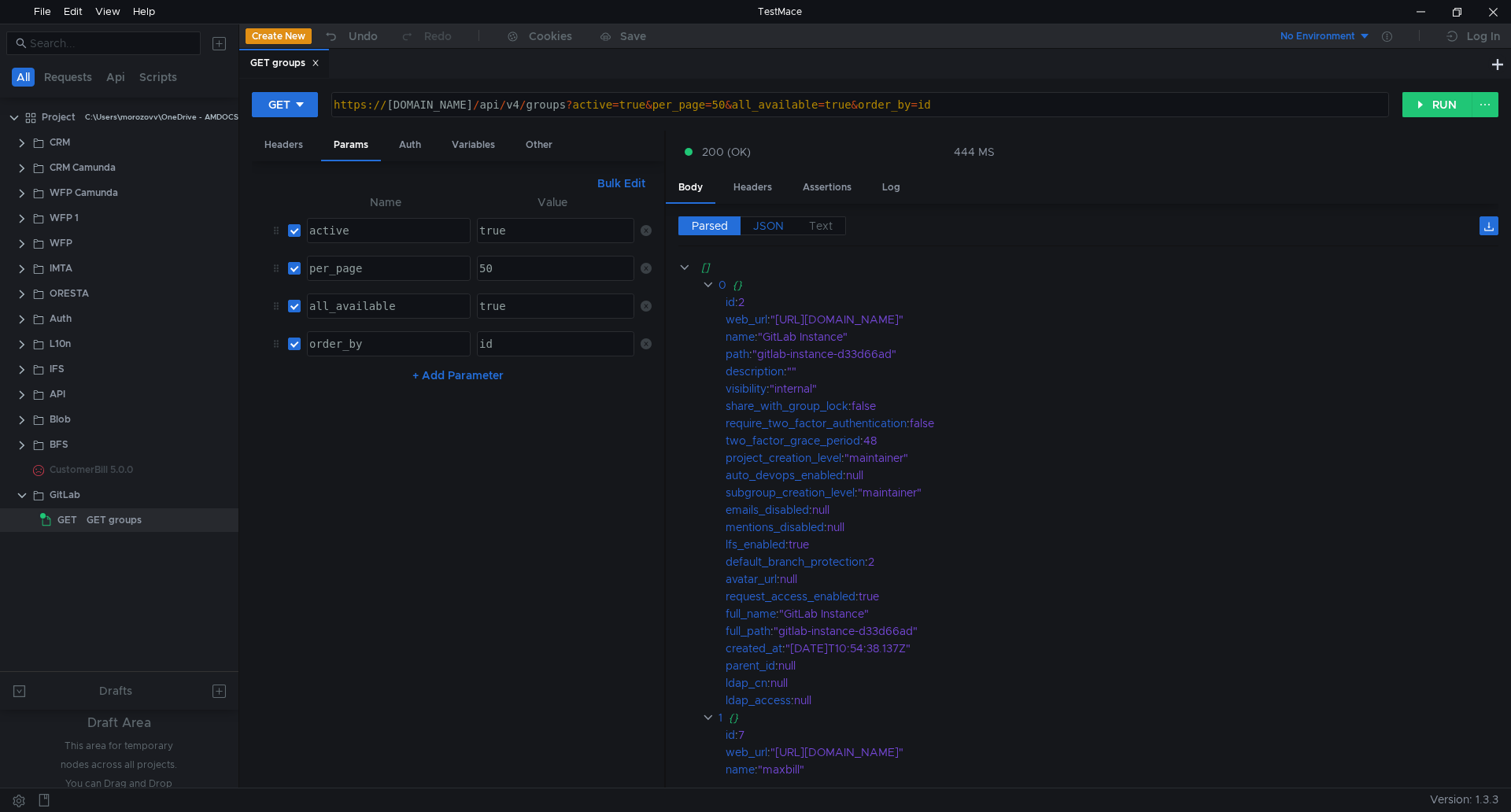
click at [780, 225] on span "JSON" at bounding box center [768, 226] width 31 height 15
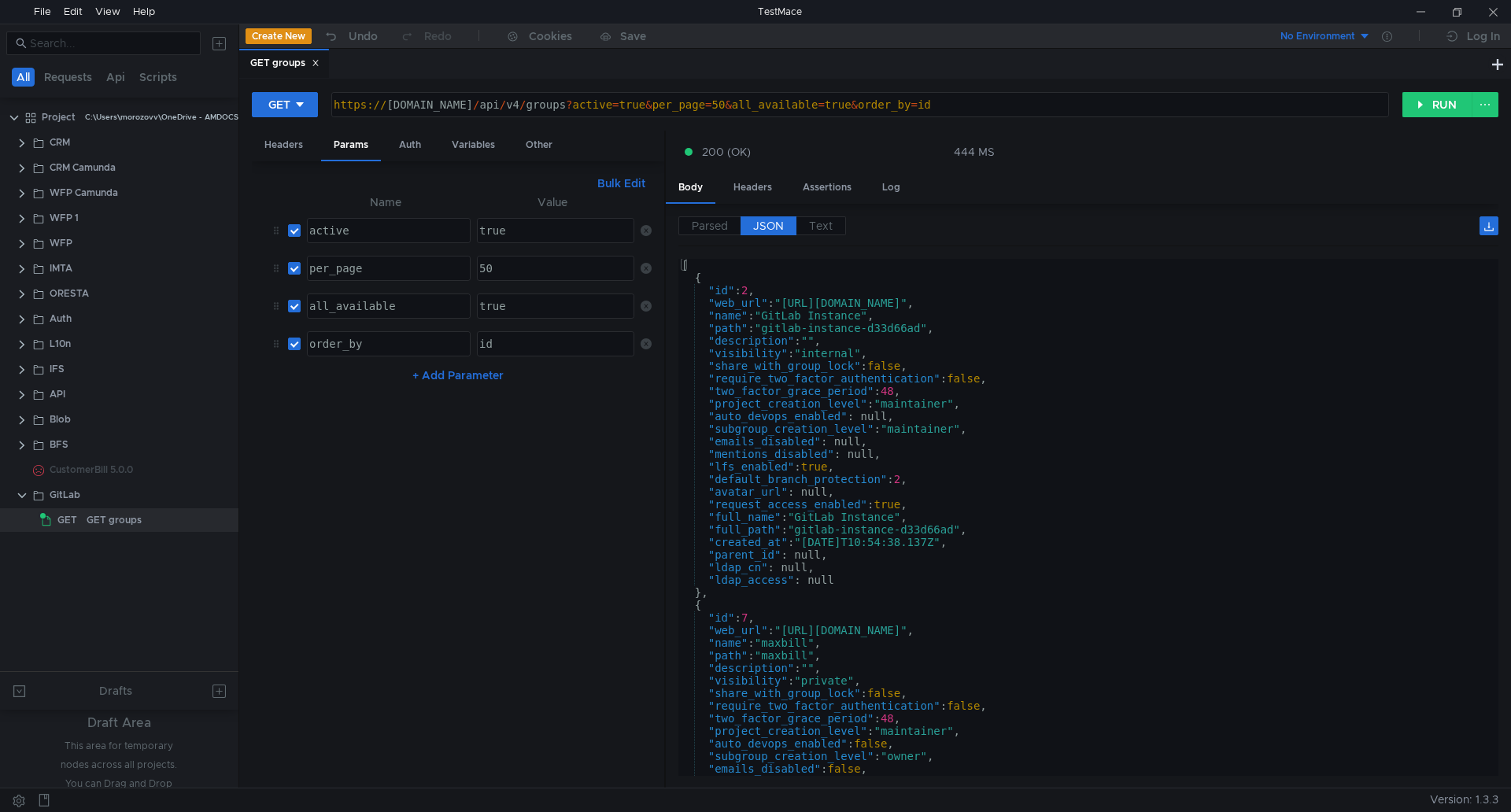
type textarea "https://ilvpbgma05.corp.amdocs.com/api/v4/groups?active=true&per_page=50&all_av…"
click at [1117, 103] on div "https:// ilvpbgma05.corp.amdocs.com / api / v4 / groups ? active = true & per_p…" at bounding box center [859, 117] width 1056 height 38
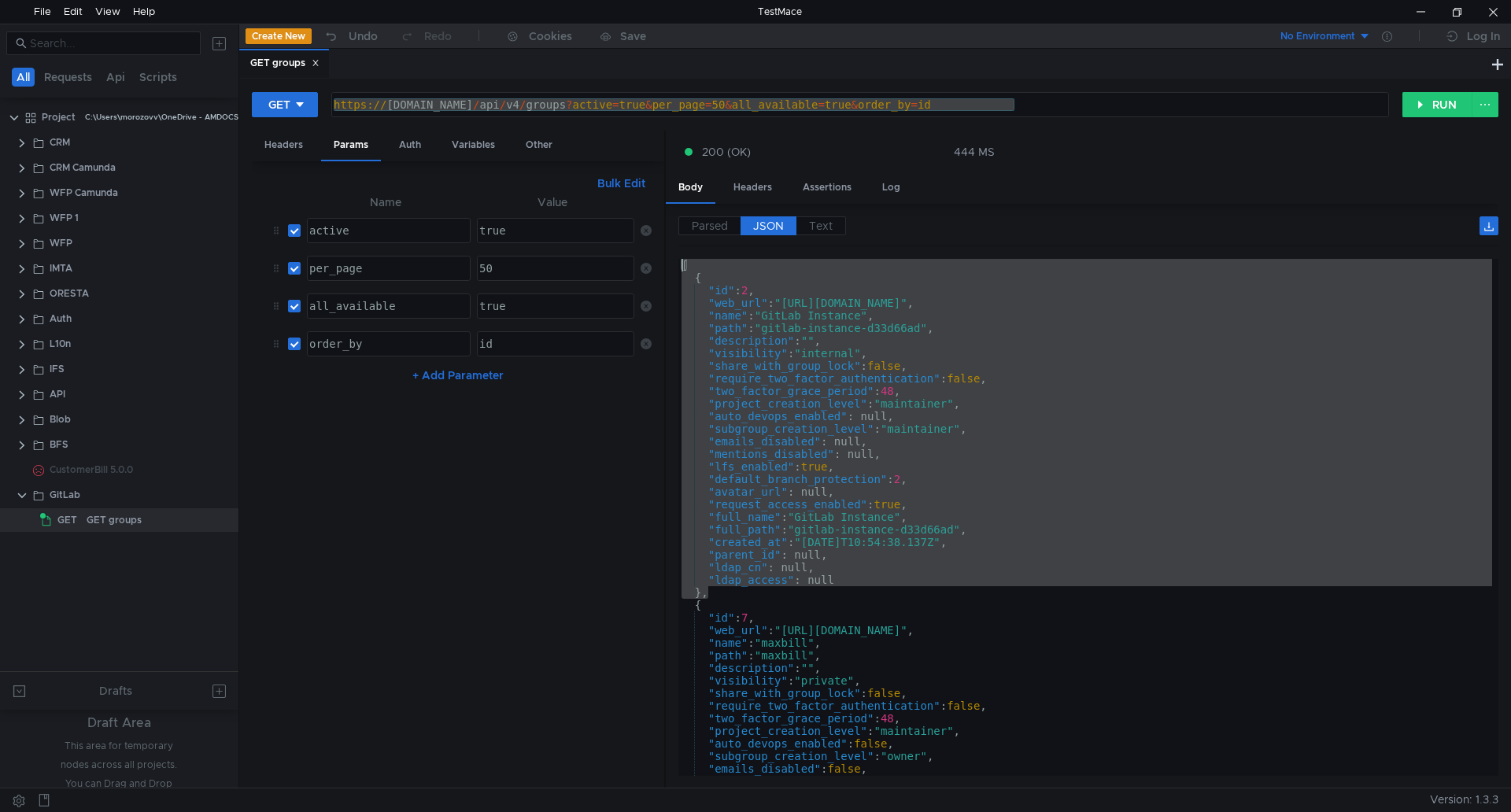
drag, startPoint x: 724, startPoint y: 596, endPoint x: 668, endPoint y: 262, distance: 338.7
click at [668, 262] on div "Parsed JSON Text [] 0 {} id : 2 web_url : "https://ilvpbgma05.corp.amdocs.com/g…" at bounding box center [1082, 496] width 833 height 585
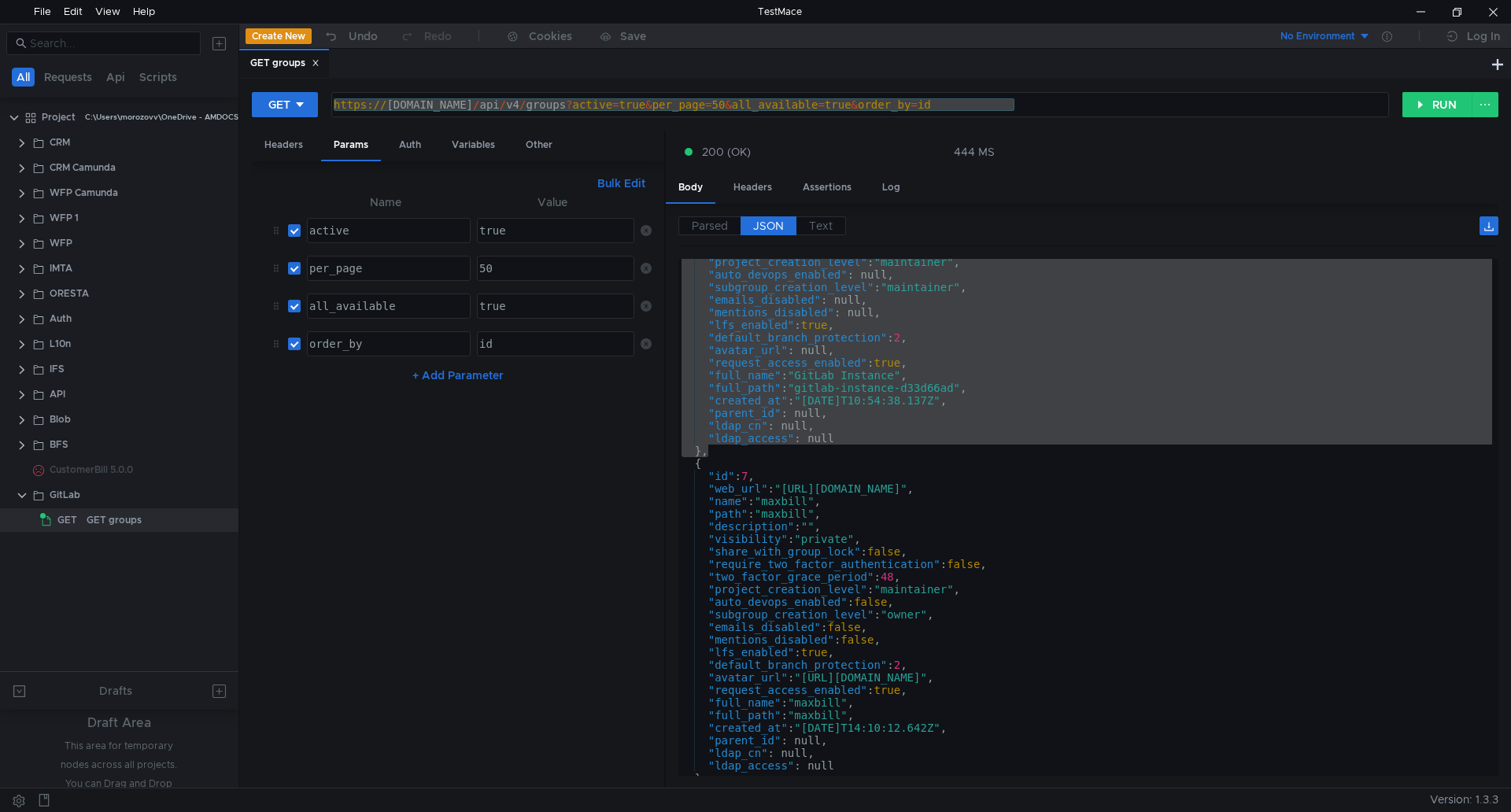
scroll to position [201, 0]
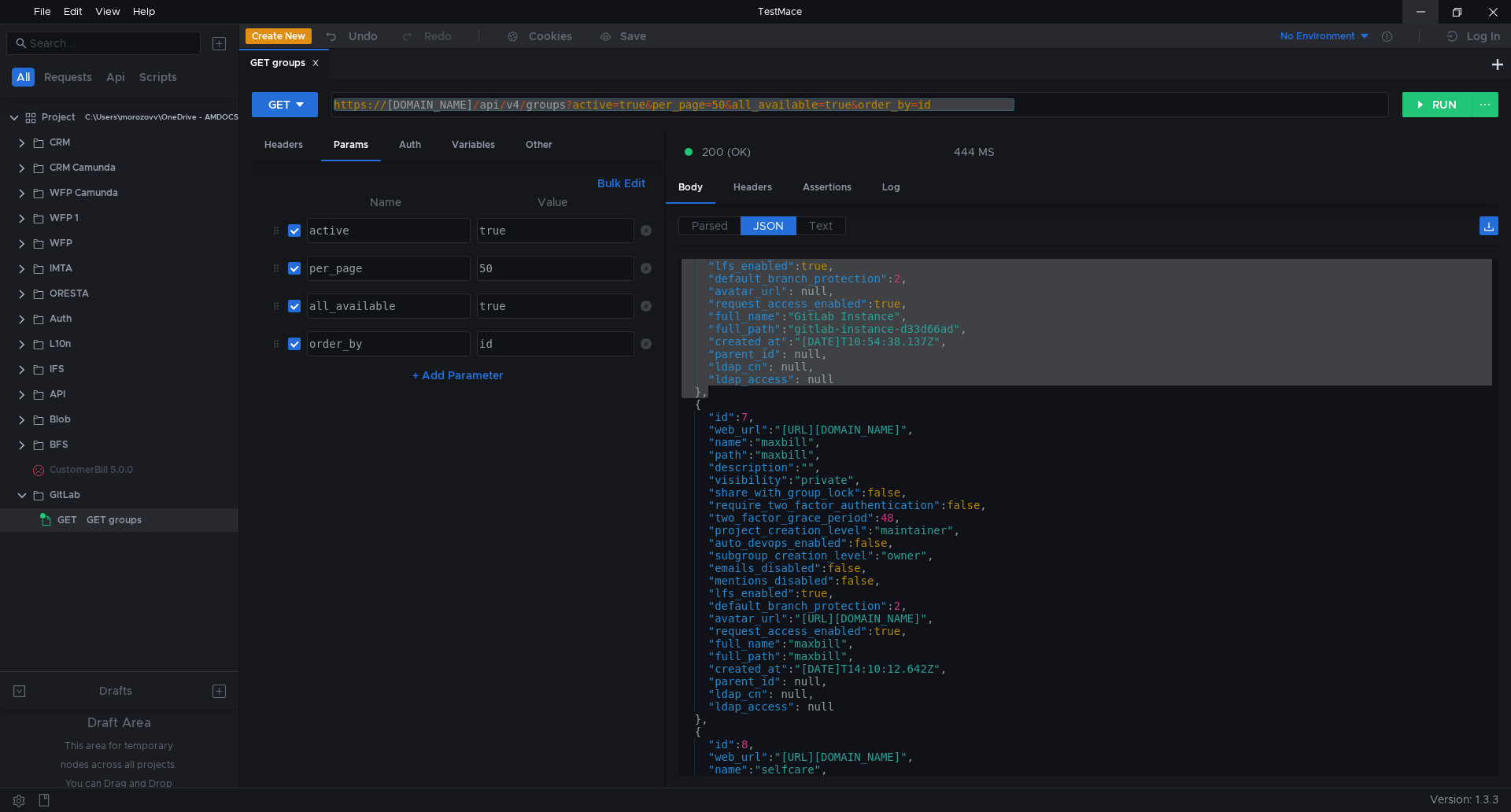
click at [1415, 19] on div at bounding box center [1421, 12] width 36 height 24
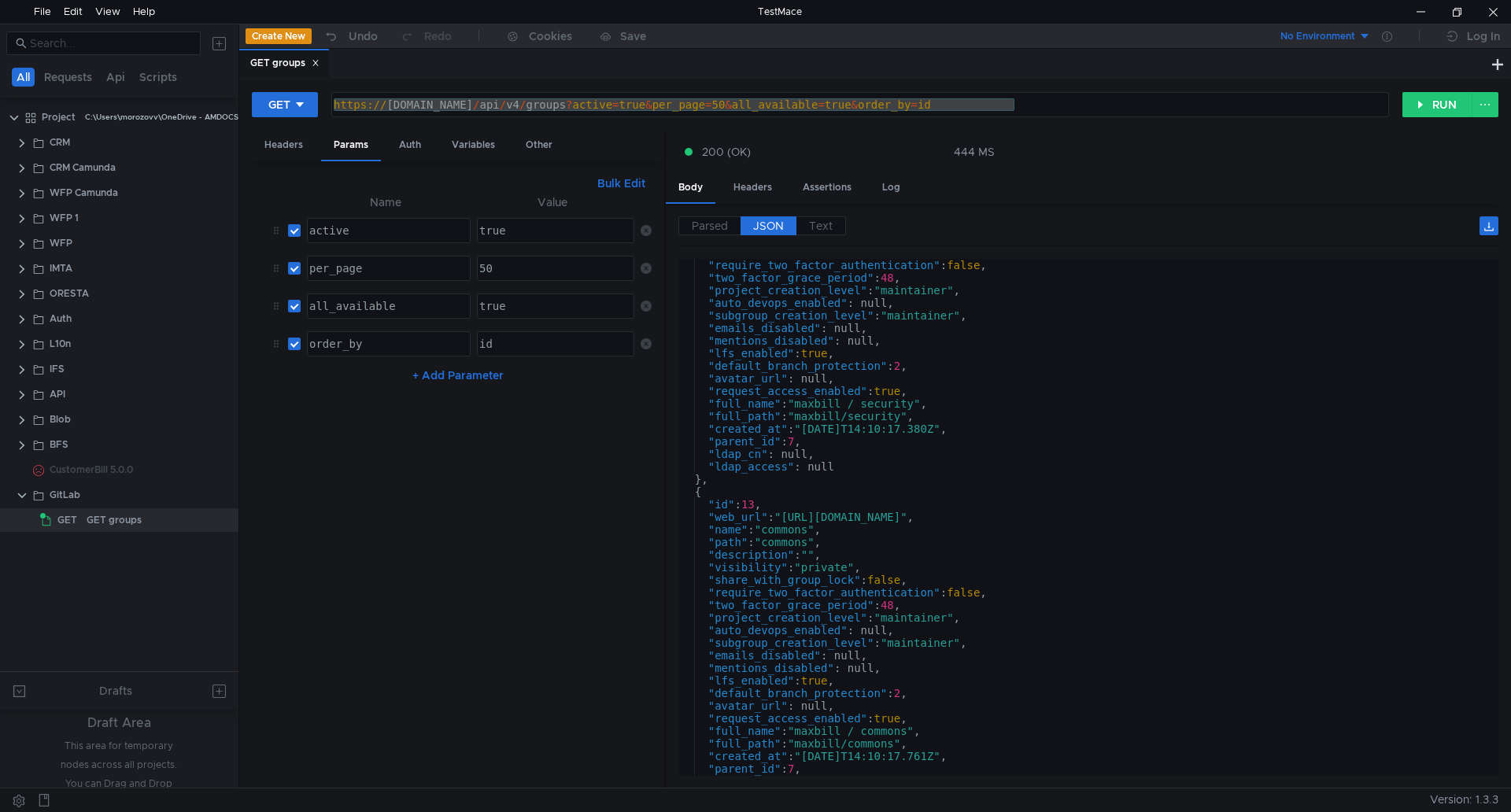
scroll to position [2231, 0]
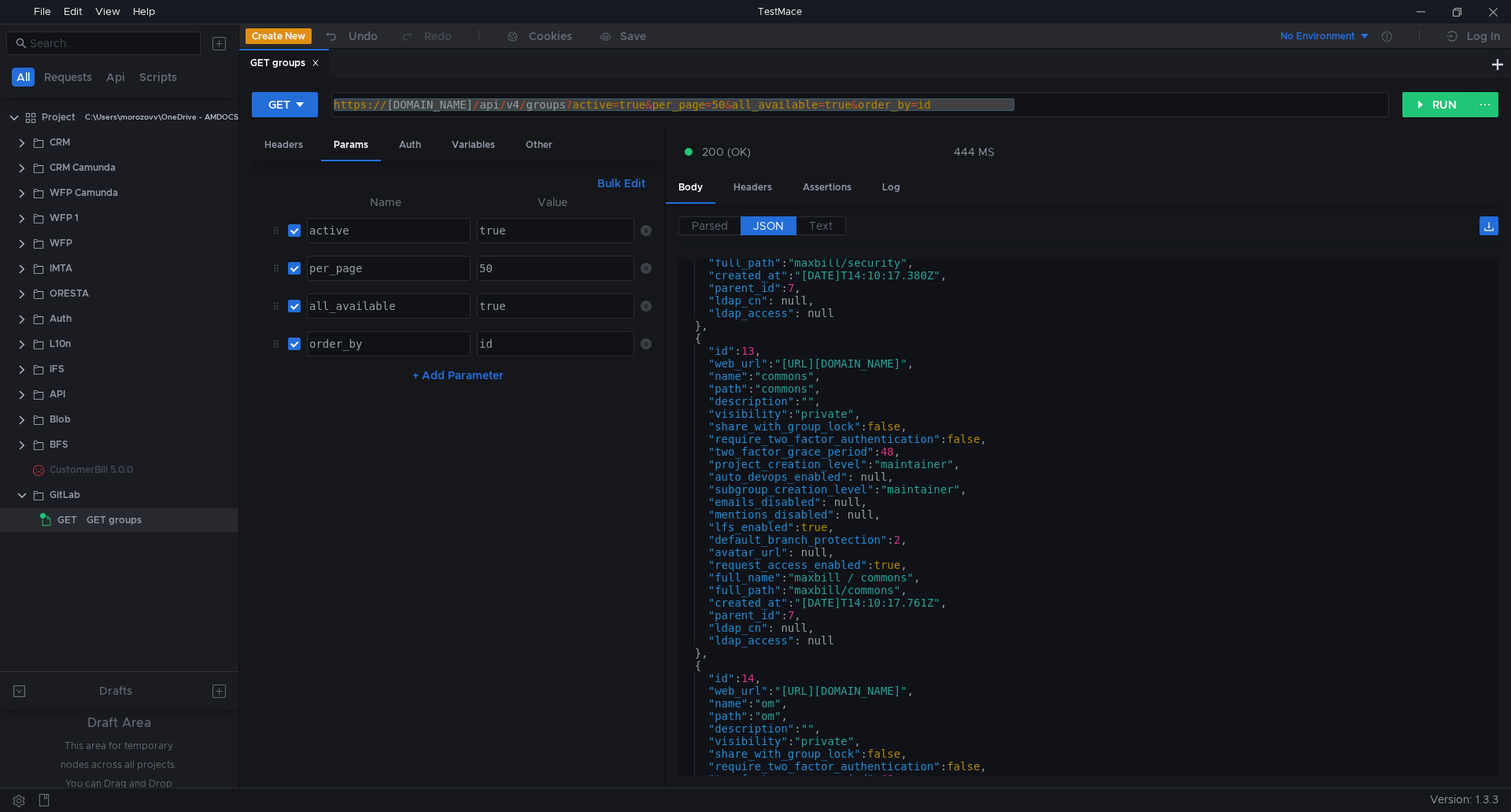
click at [826, 590] on div ""full_path" : "maxbill/security" , "created_at" : "2023-03-20T14:10:17.380Z" , …" at bounding box center [1085, 527] width 814 height 542
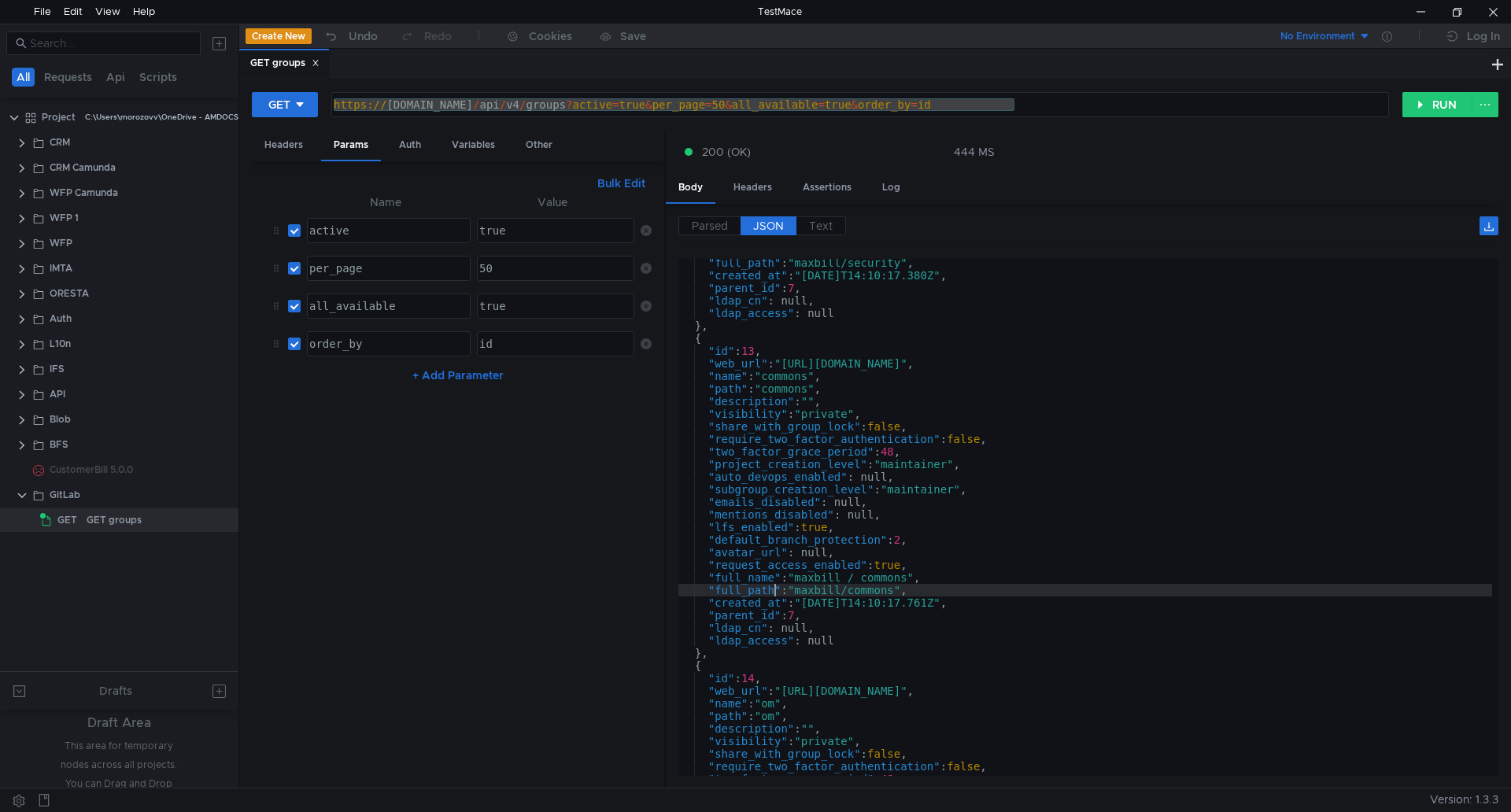
click at [774, 588] on div ""full_path" : "maxbill/security" , "created_at" : "2023-03-20T14:10:17.380Z" , …" at bounding box center [1085, 527] width 814 height 542
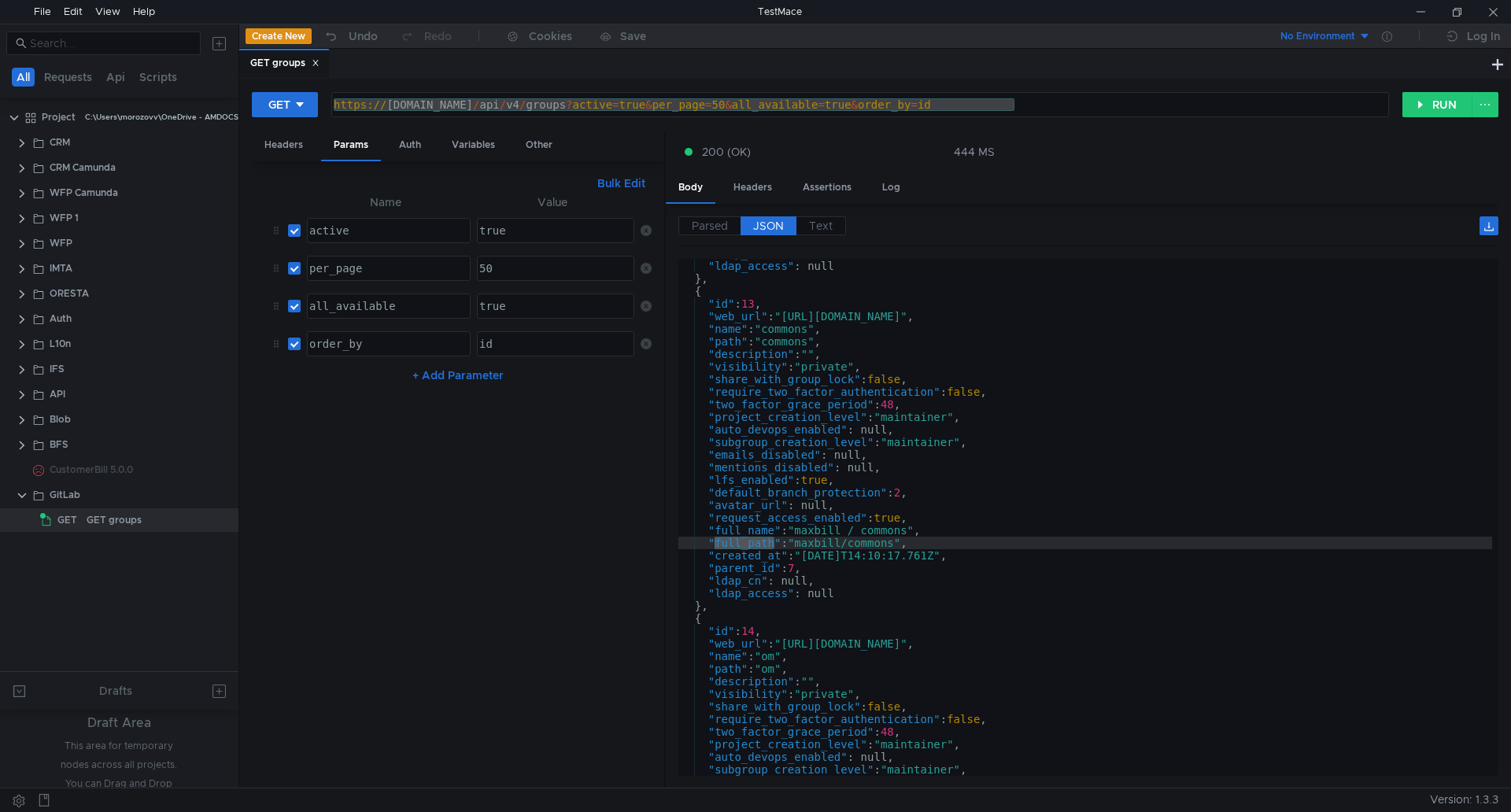
scroll to position [2278, 0]
click at [909, 472] on div ""ldap_cn" : null, "ldap_access" : null } , { "id" : 13 , "web_url" : "https://i…" at bounding box center [1085, 518] width 814 height 542
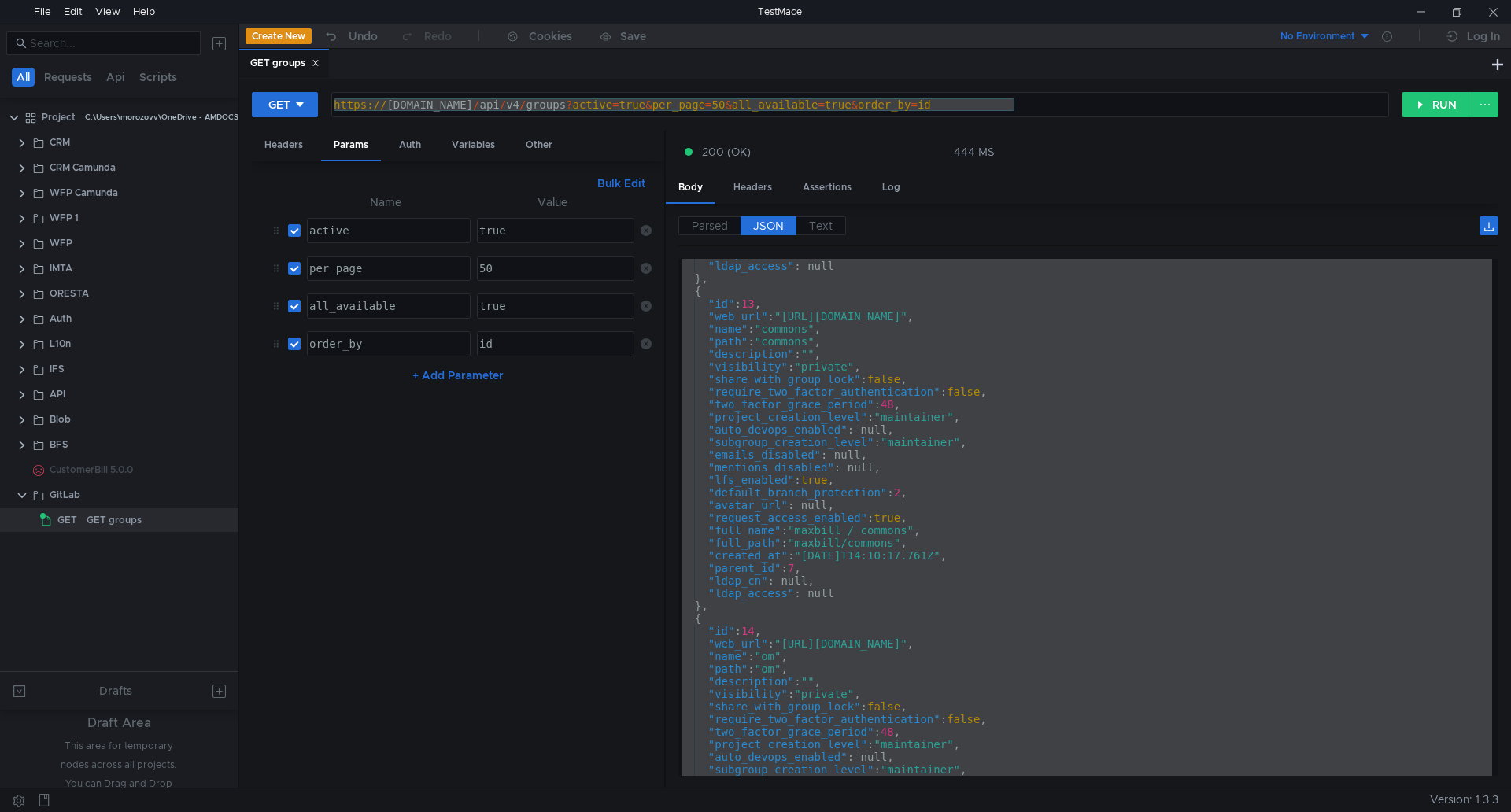
click at [883, 415] on div ""ldap_cn" : null, "ldap_access" : null } , { "id" : 13 , "web_url" : "https://i…" at bounding box center [1085, 517] width 814 height 517
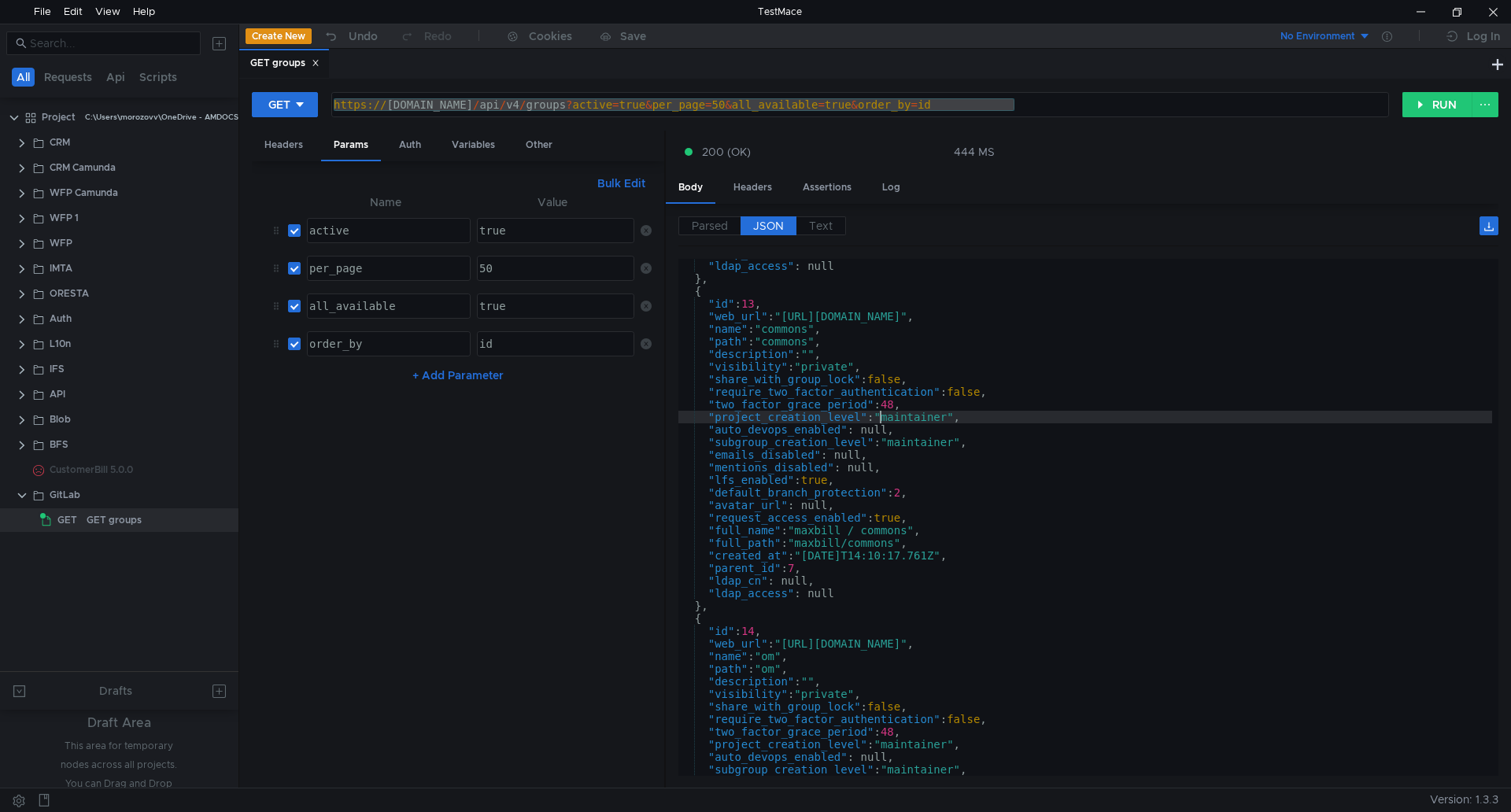
type textarea ""project_creation_level": "maintainer","
click at [1420, 2] on div at bounding box center [1421, 12] width 36 height 24
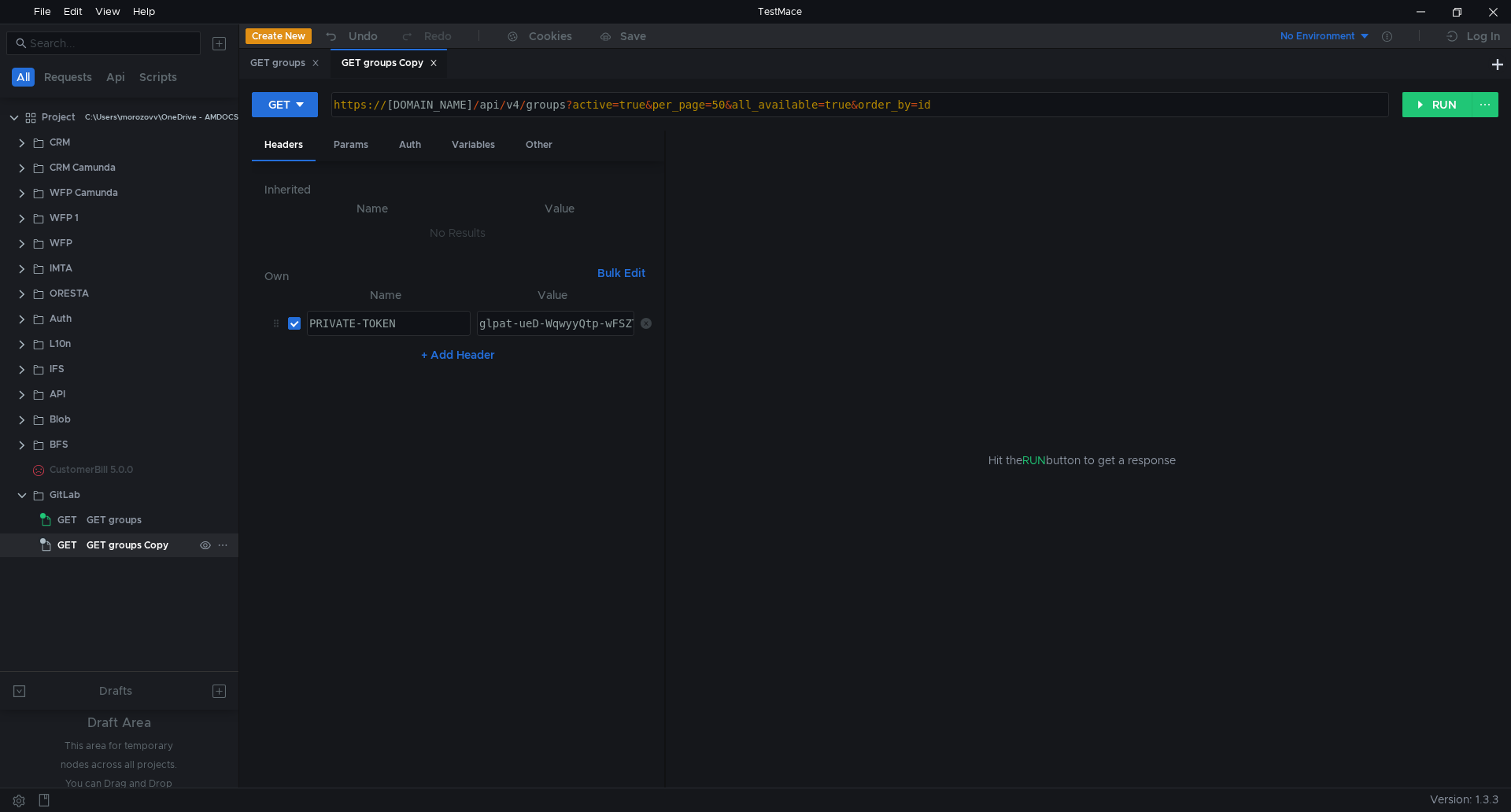
click at [223, 545] on icon at bounding box center [222, 545] width 8 height 2
click at [270, 590] on app-tour-anchor "Rename" at bounding box center [263, 590] width 43 height 19
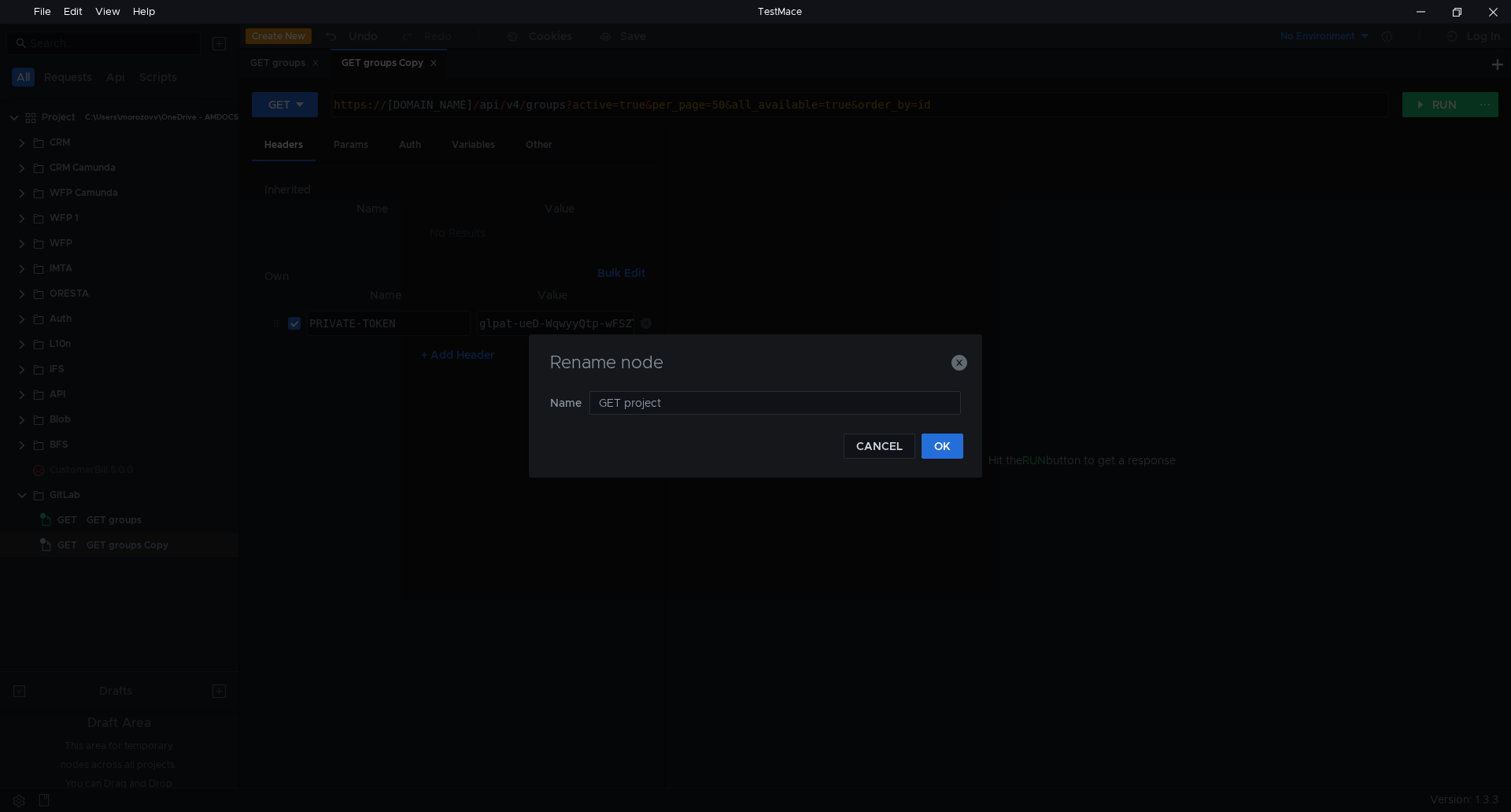
type input "GET projects"
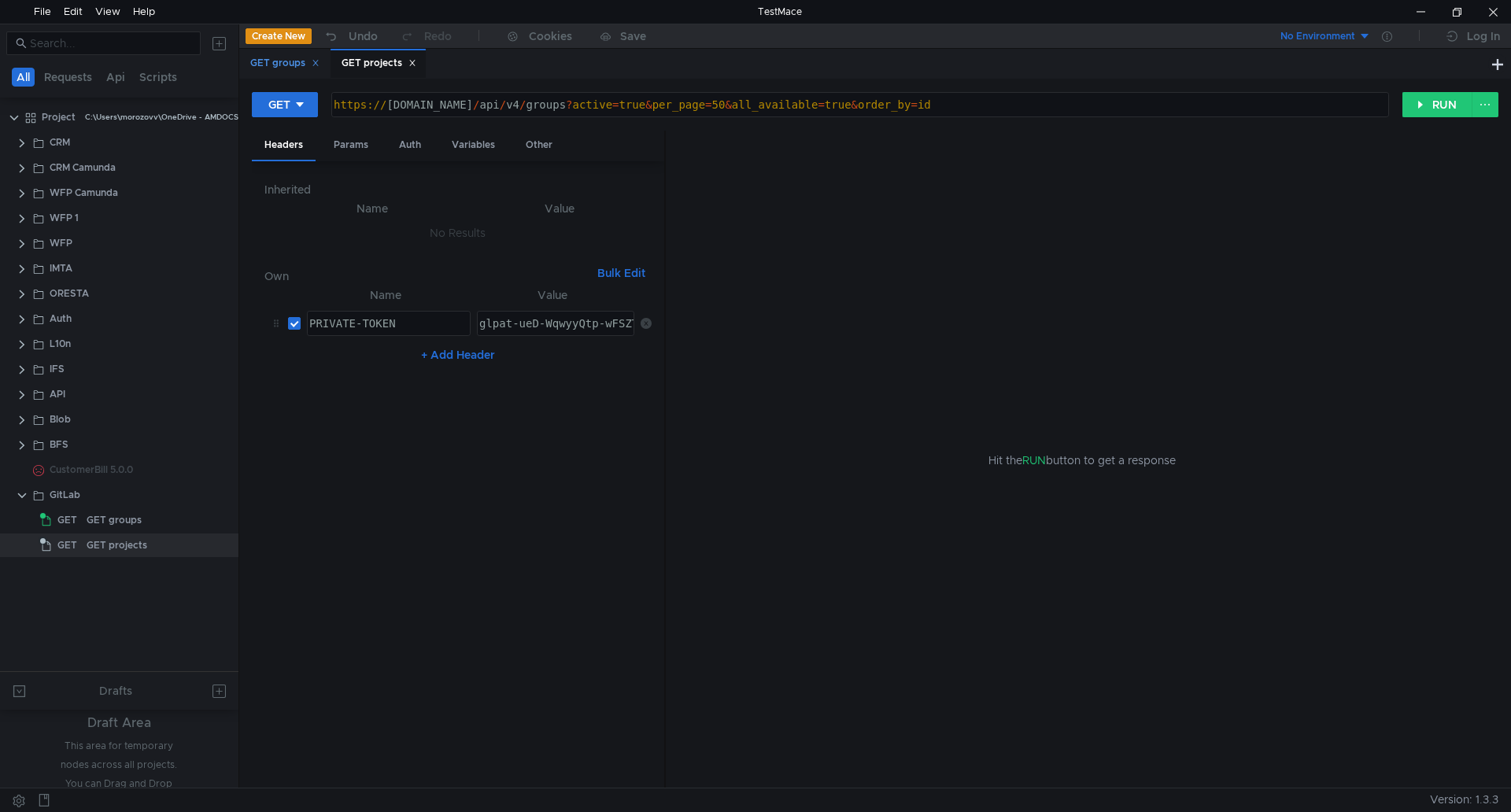
click at [318, 63] on icon at bounding box center [315, 63] width 8 height 8
drag, startPoint x: 611, startPoint y: 105, endPoint x: 1147, endPoint y: 123, distance: 536.3
click at [1147, 123] on div "GET https://ilvpbgma05.corp.amdocs.com/api/v4/groups?active=true&per_page=50&al…" at bounding box center [876, 111] width 1247 height 39
click at [1441, 111] on button "RUN" at bounding box center [1438, 104] width 70 height 25
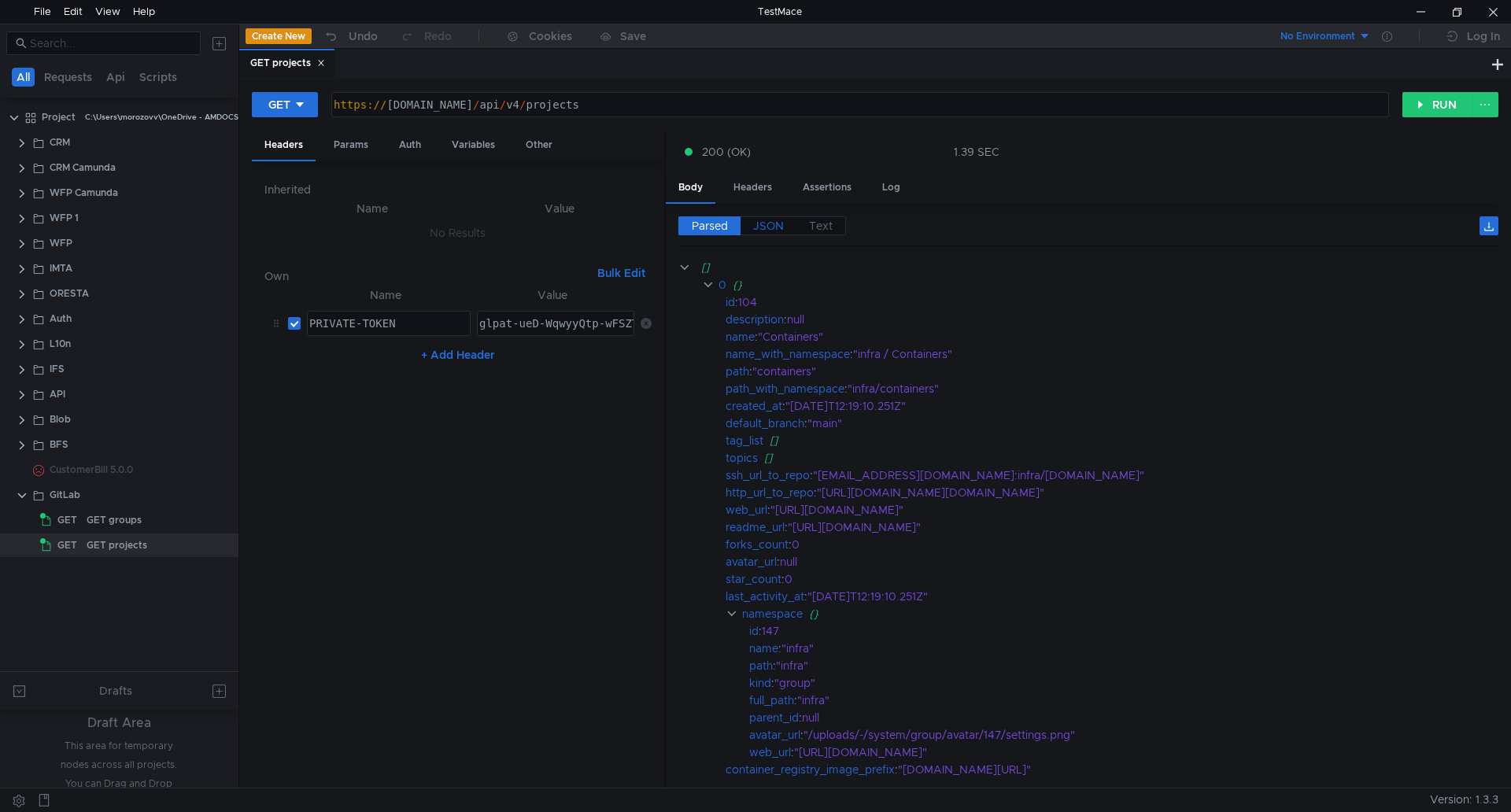
click at [772, 220] on span "JSON" at bounding box center [768, 226] width 31 height 15
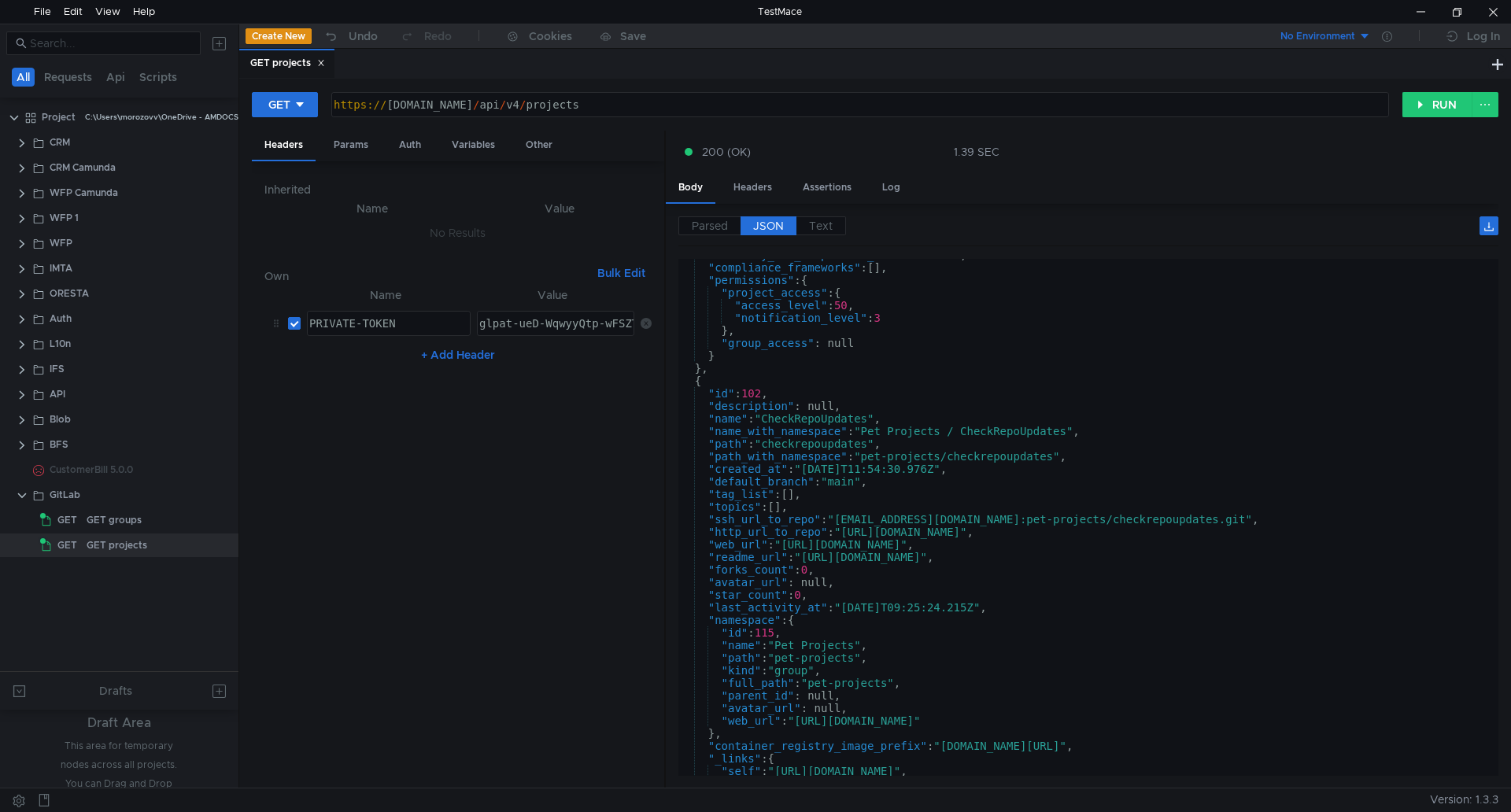
scroll to position [1289, 0]
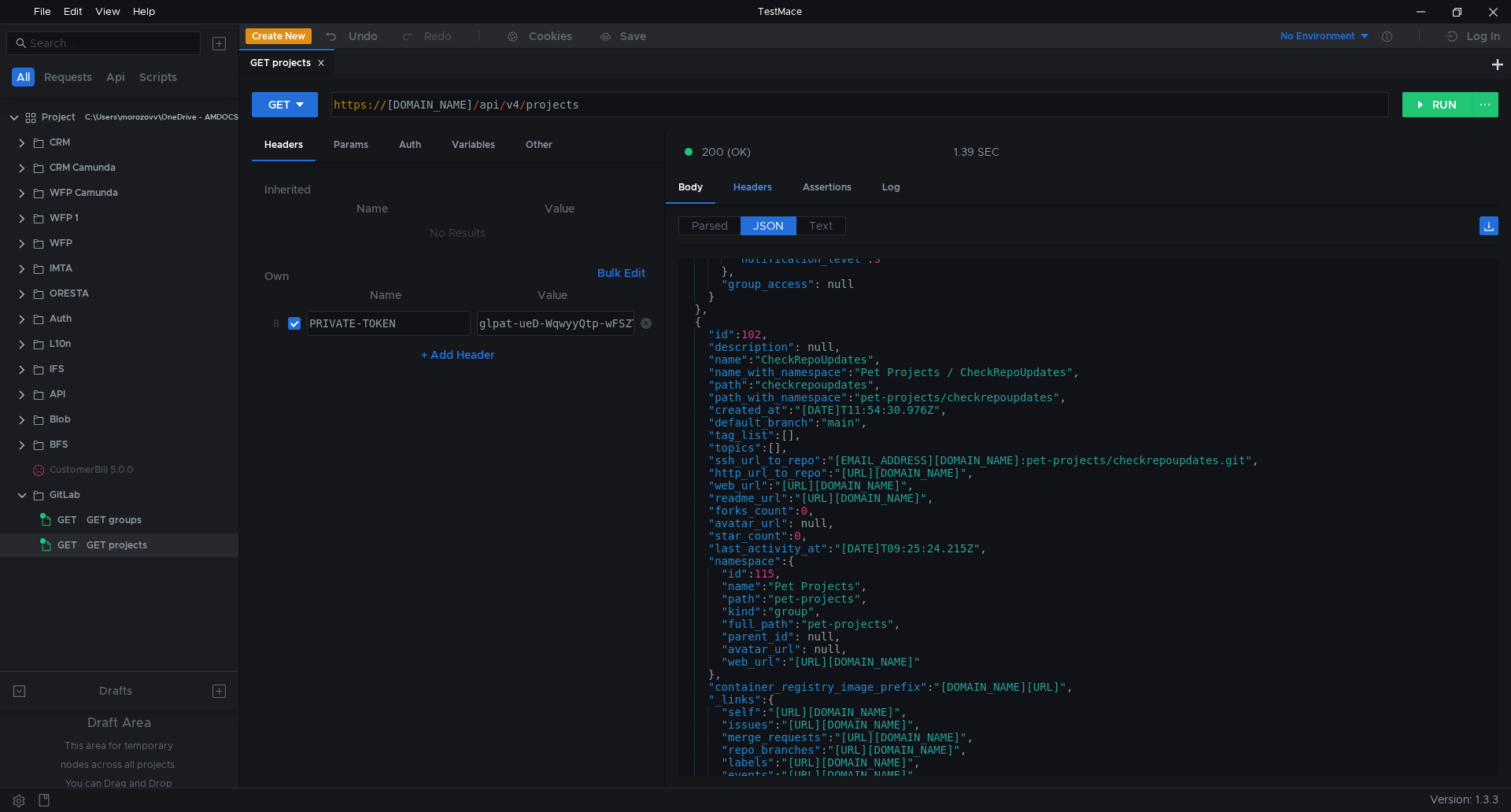
click at [751, 191] on div "Headers" at bounding box center [753, 188] width 63 height 29
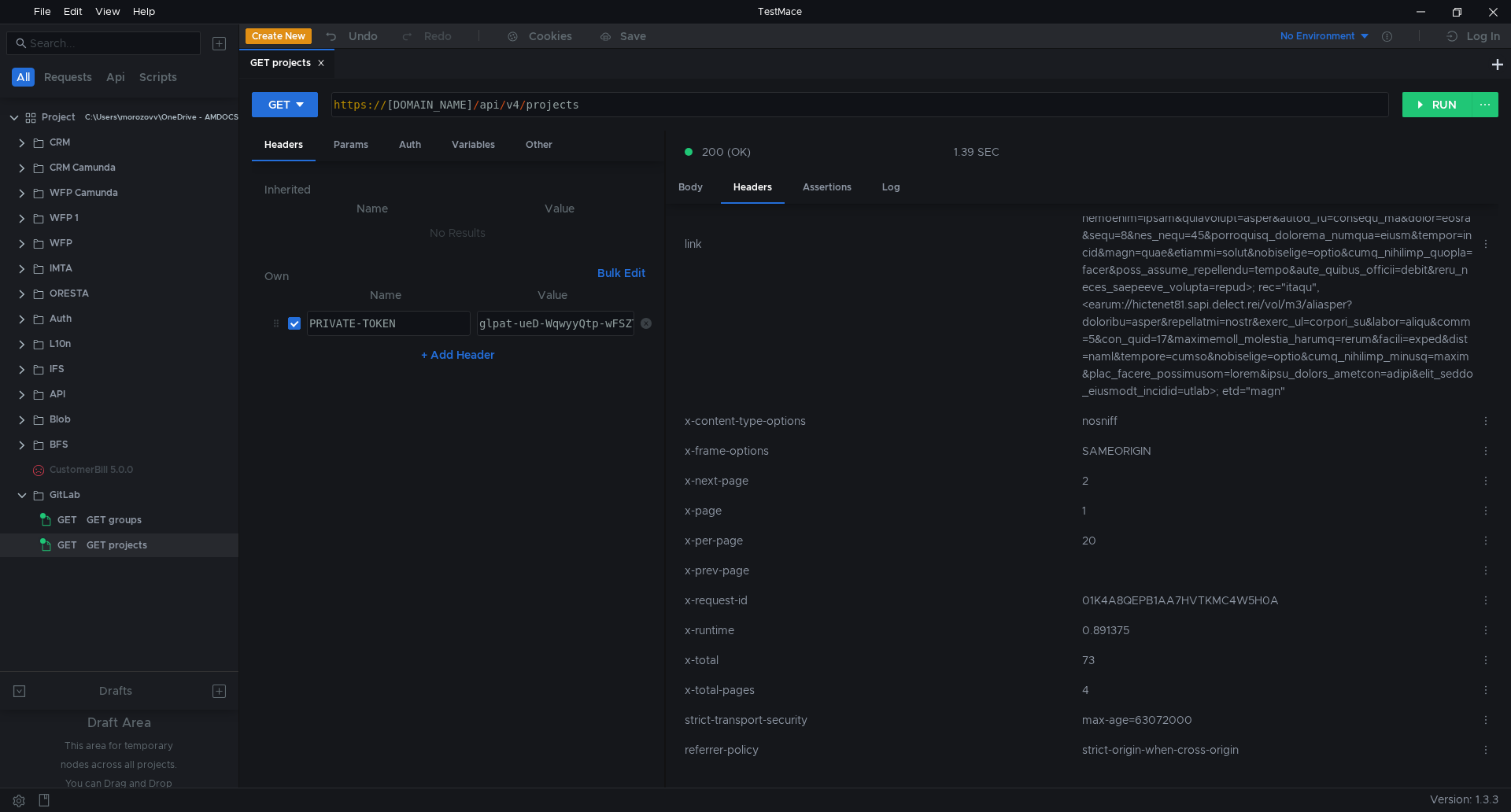
scroll to position [388, 0]
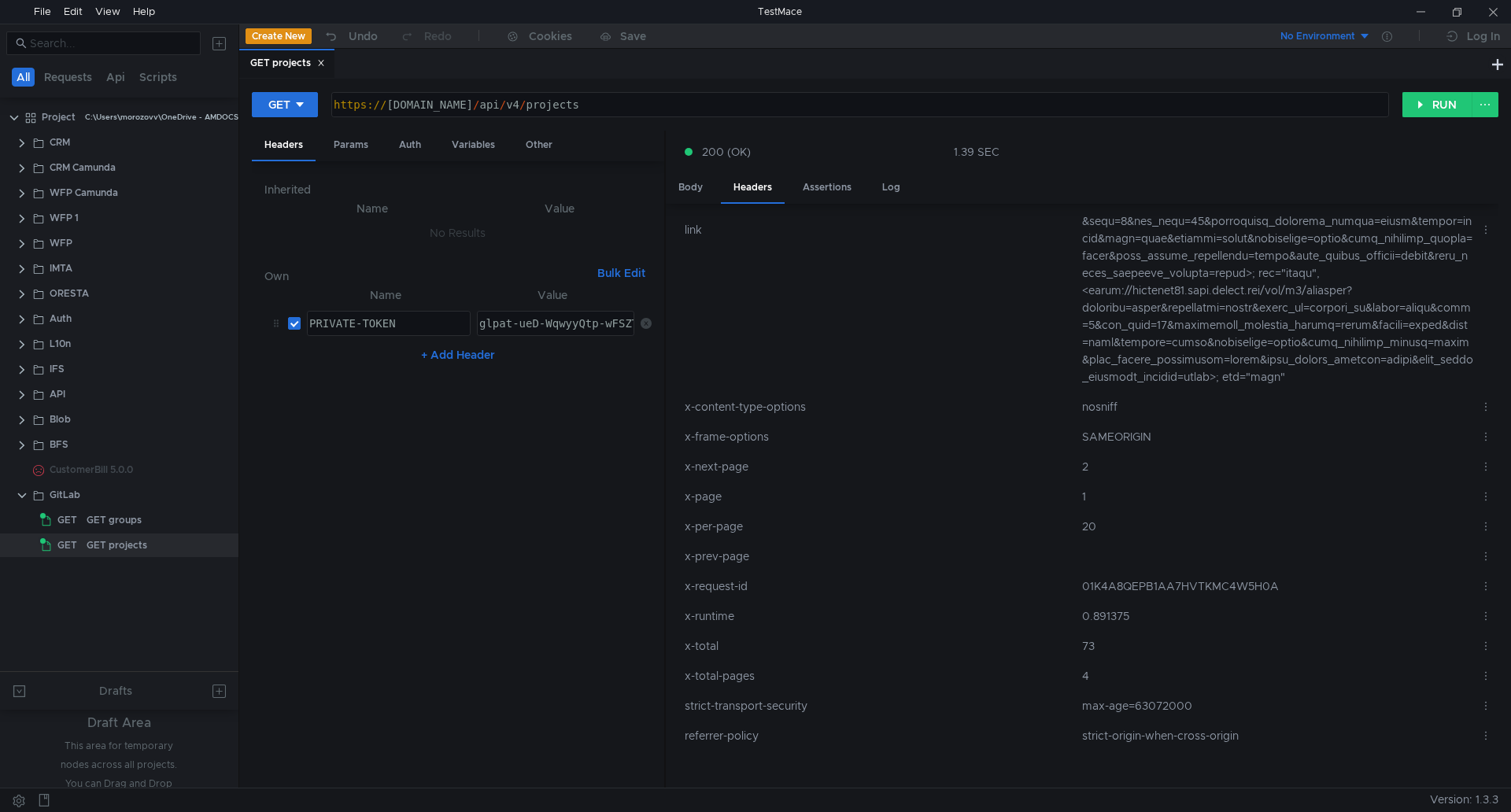
click at [759, 105] on div "https:// ilvpbgma05.corp.amdocs.com / api / v4 / projects" at bounding box center [859, 117] width 1056 height 38
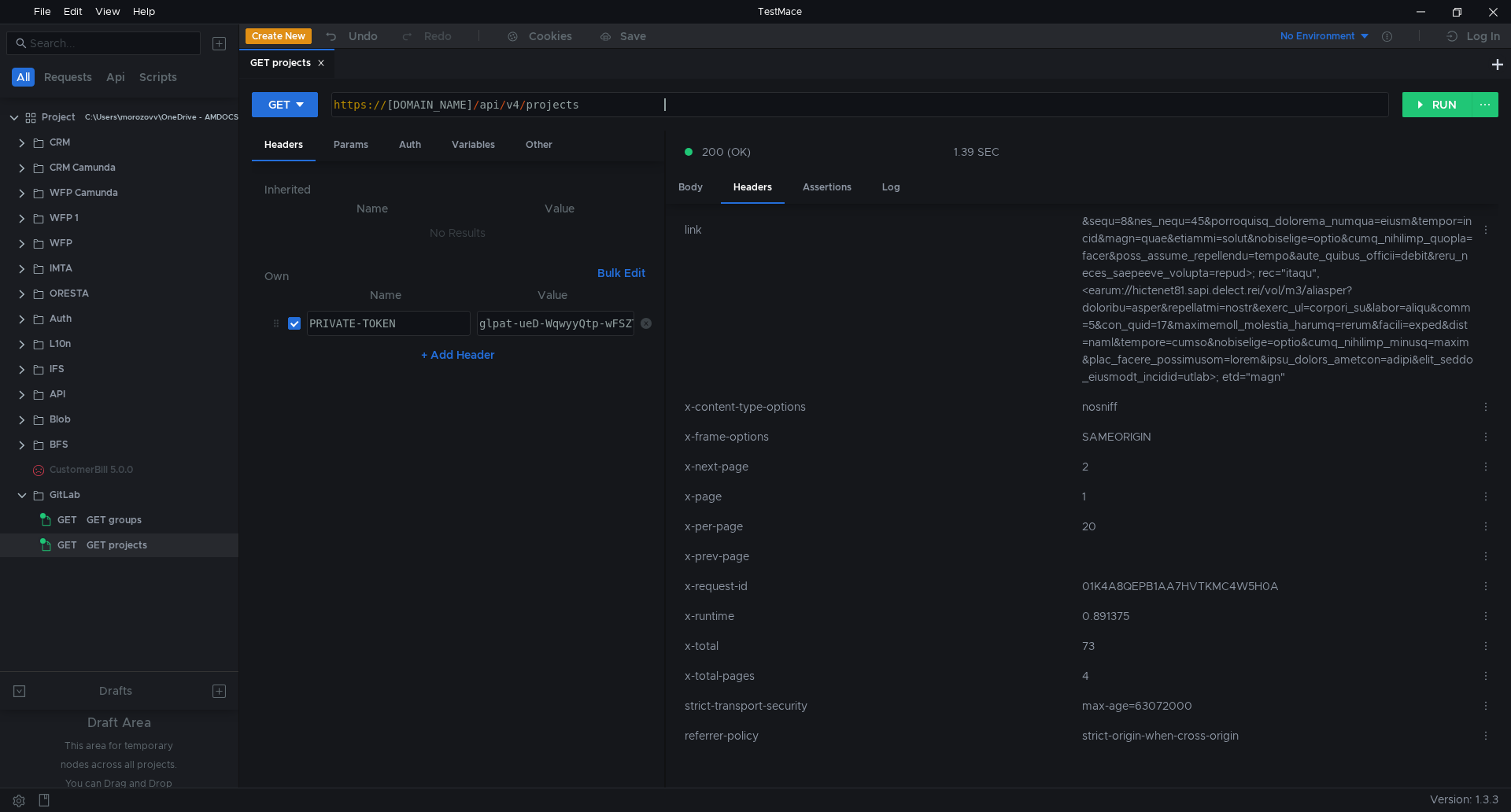
scroll to position [0, 24]
paste textarea "active=true&per_page=50&all_available=true&order_by=id"
click at [816, 105] on div "https:// ilvpbgma05.corp.amdocs.com / api / v4 / projects ? active = true & per…" at bounding box center [859, 117] width 1056 height 38
type textarea "[URL][DOMAIN_NAME]"
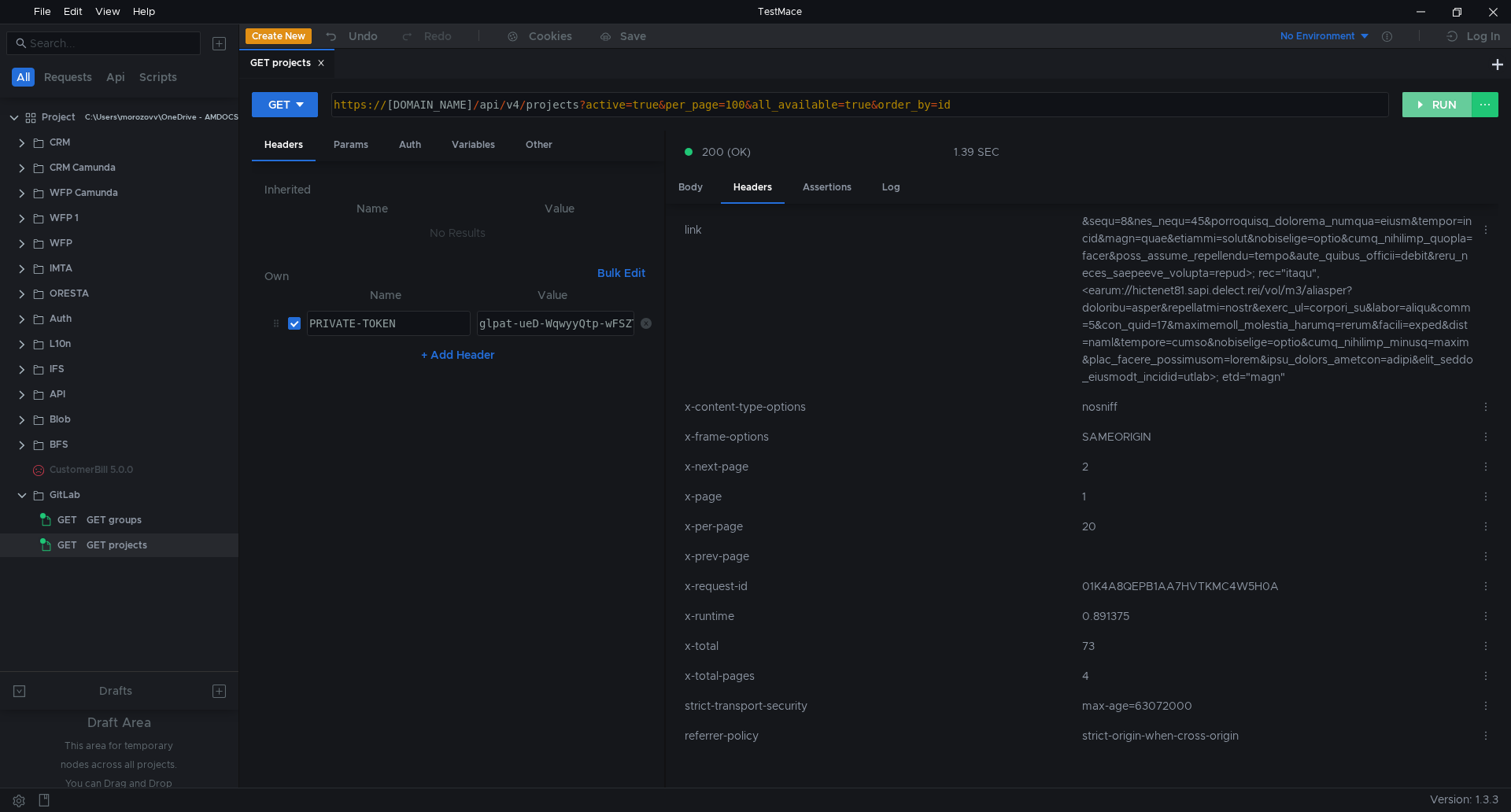
click at [1429, 112] on button "RUN" at bounding box center [1438, 104] width 70 height 25
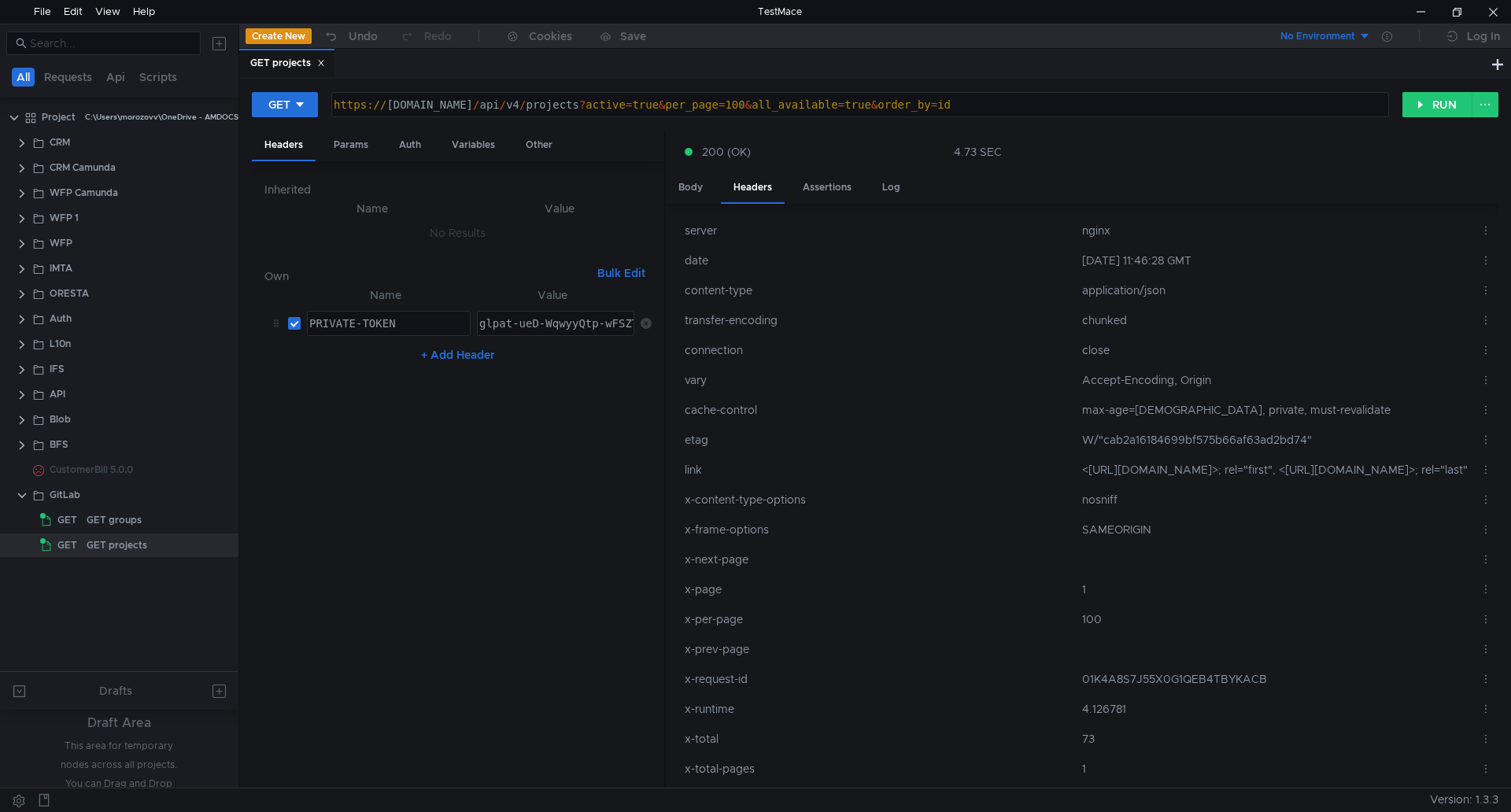
scroll to position [0, 0]
click at [849, 100] on div "https:// ilvpbgma05.corp.amdocs.com / api / v4 / projects ? active = true & per…" at bounding box center [859, 117] width 1056 height 38
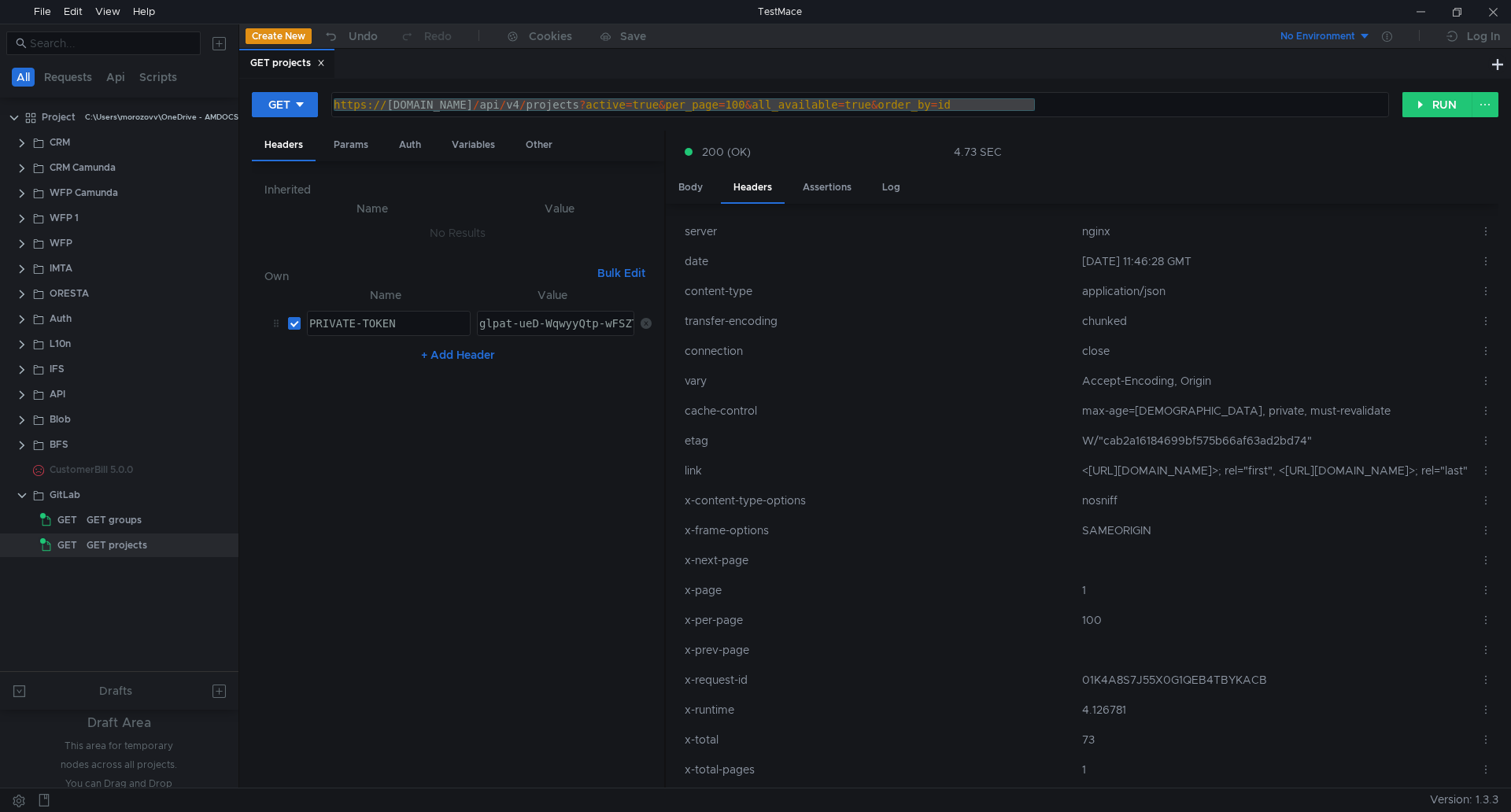
scroll to position [0, 35]
click at [681, 187] on div "Body" at bounding box center [691, 188] width 50 height 29
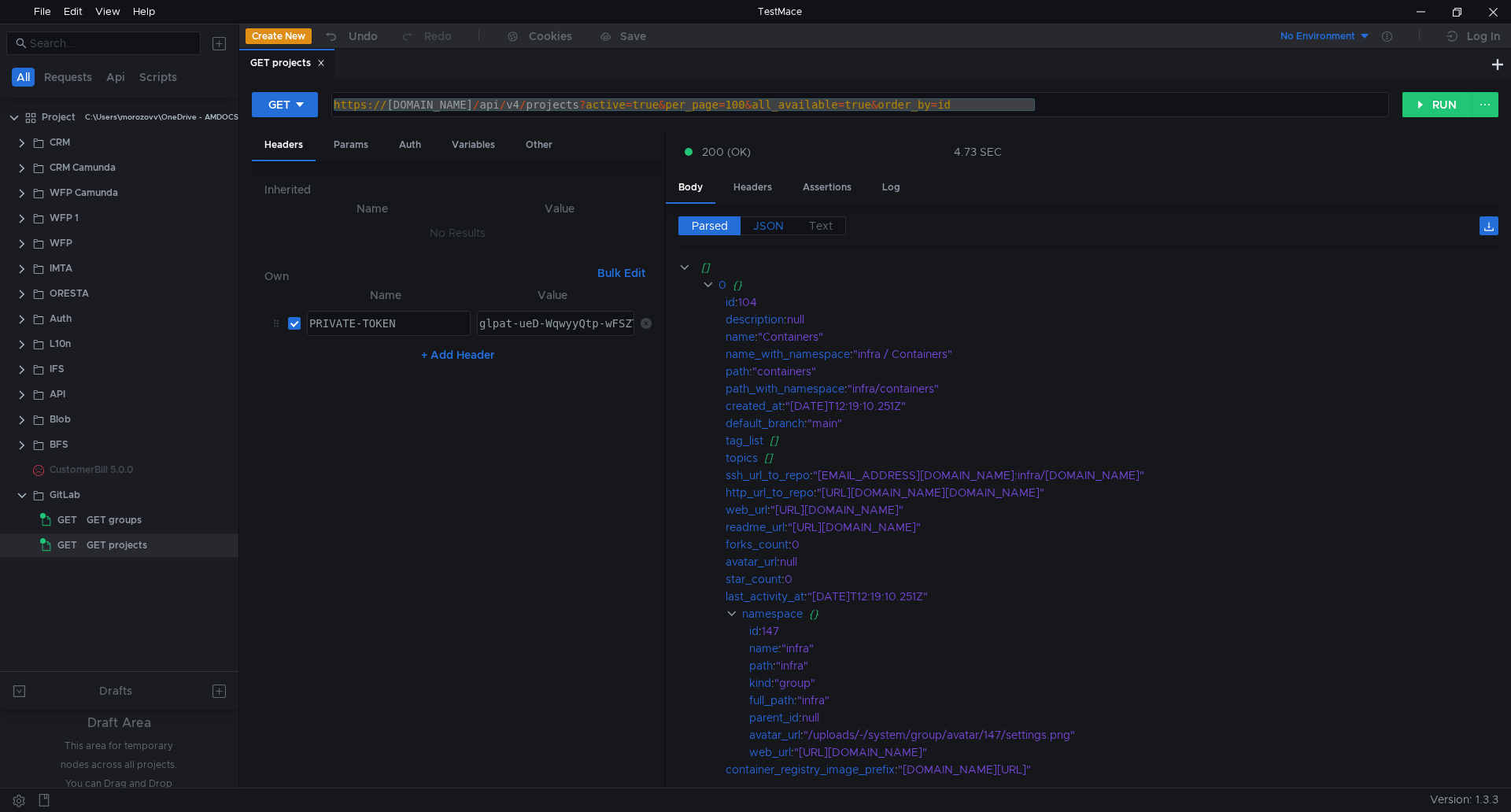
click at [768, 222] on span "JSON" at bounding box center [768, 226] width 31 height 15
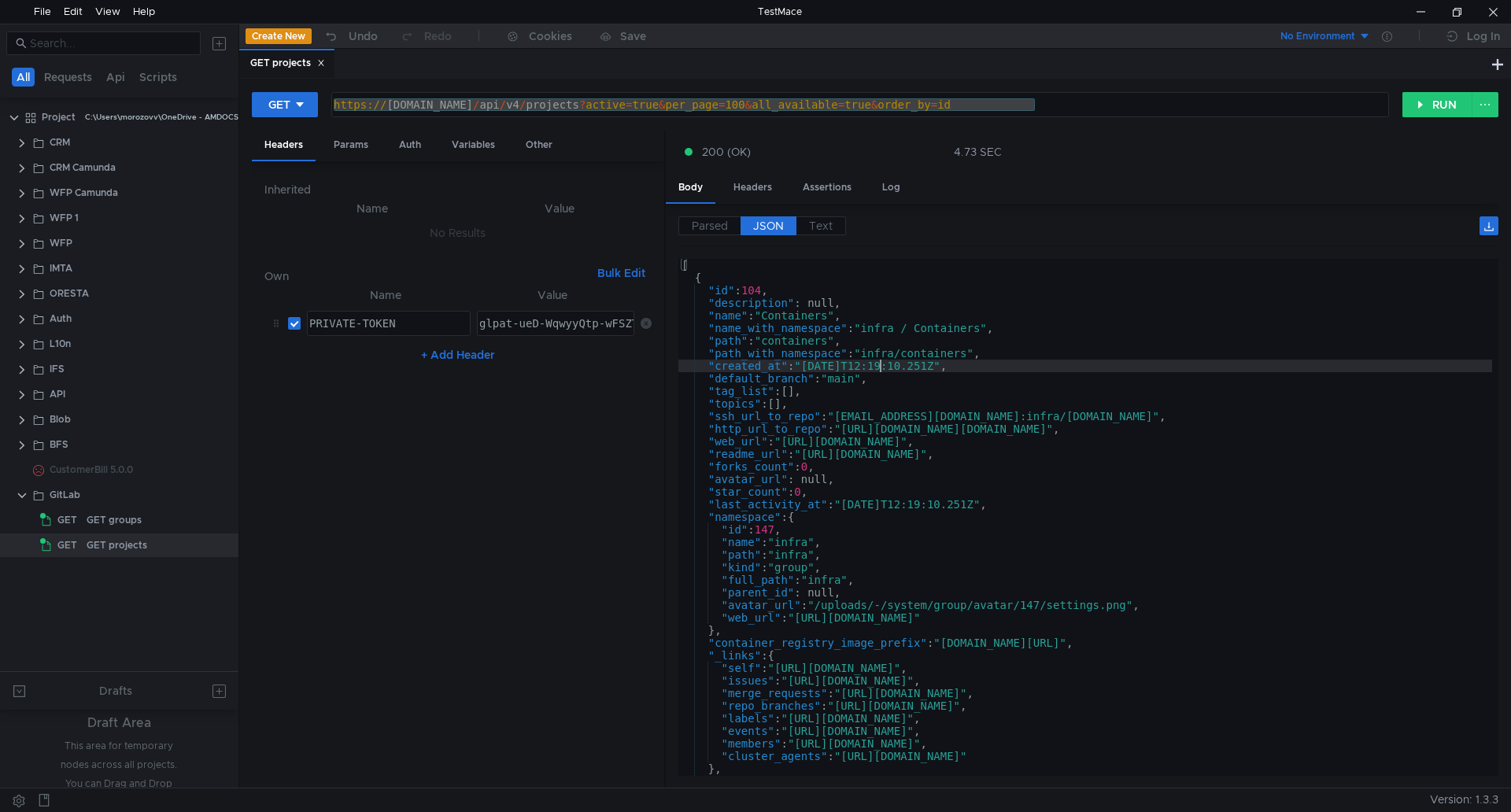
click at [877, 362] on div "[ { "id" : 104 , "description" : null, "name" : "Containers" , "name_with_names…" at bounding box center [1085, 526] width 814 height 536
type textarea "} ]"
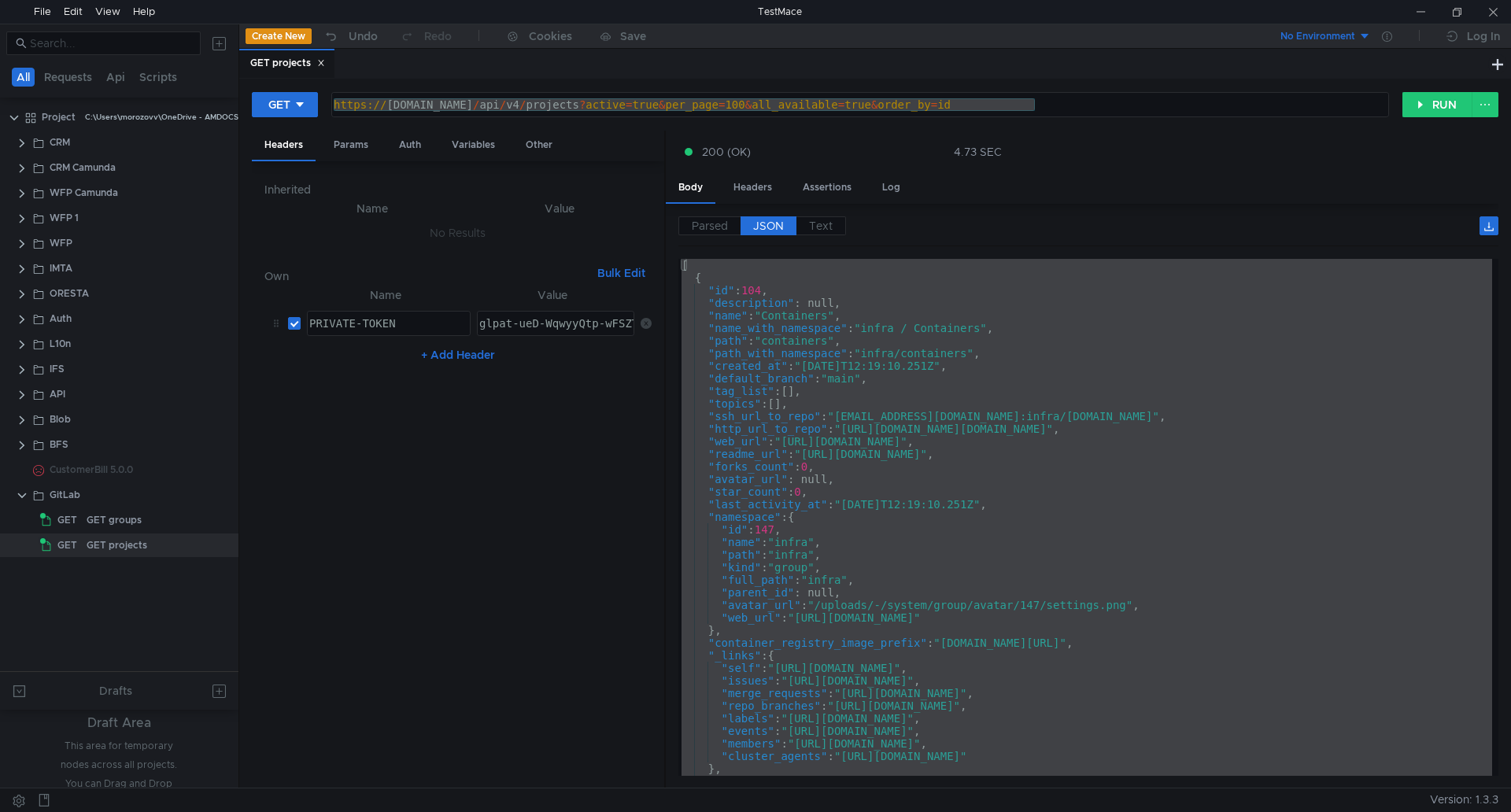
scroll to position [0, 35]
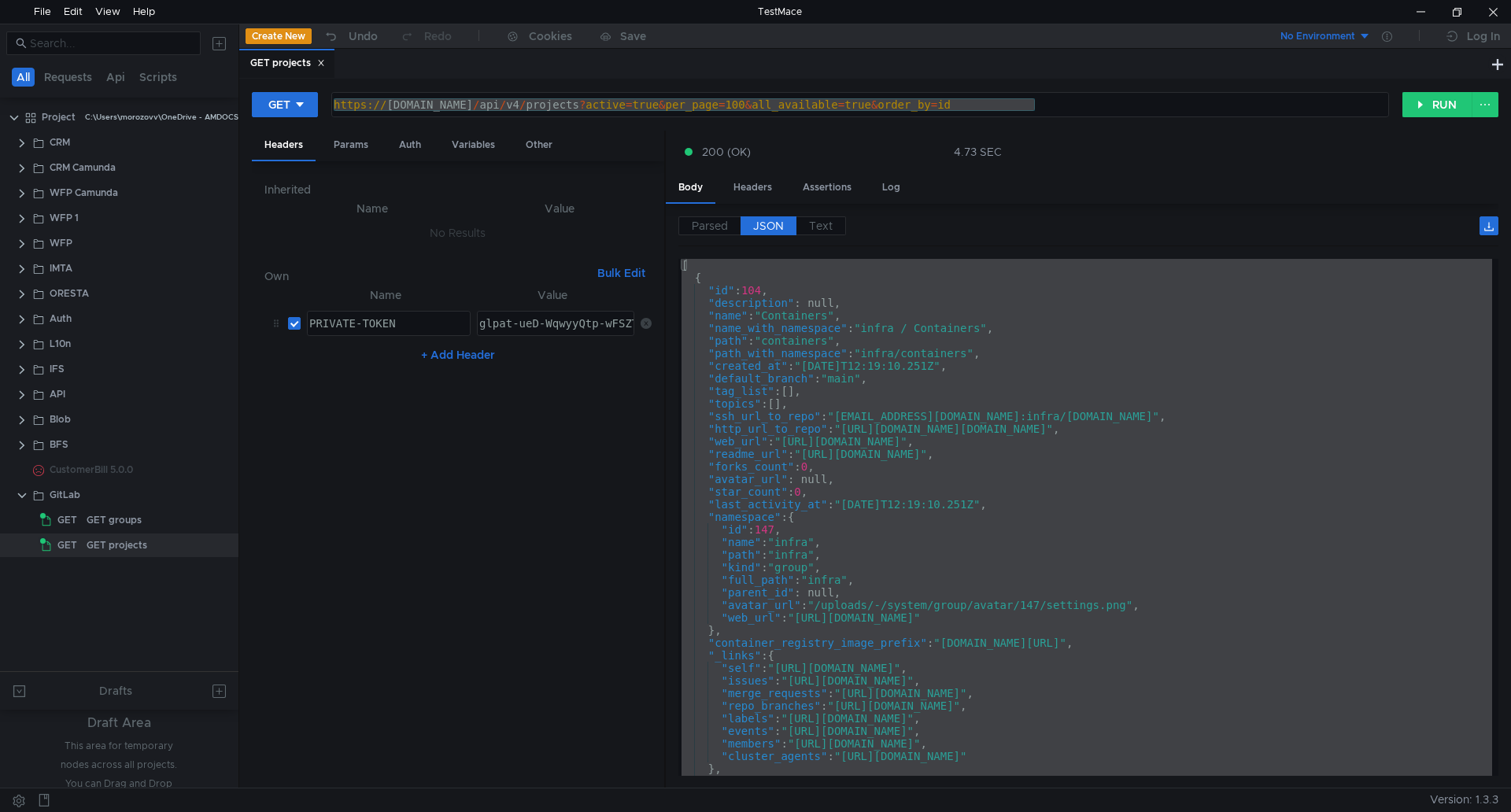
click at [983, 448] on div "[ { "id" : 104 , "description" : null, "name" : "Containers" , "name_with_names…" at bounding box center [1085, 517] width 814 height 517
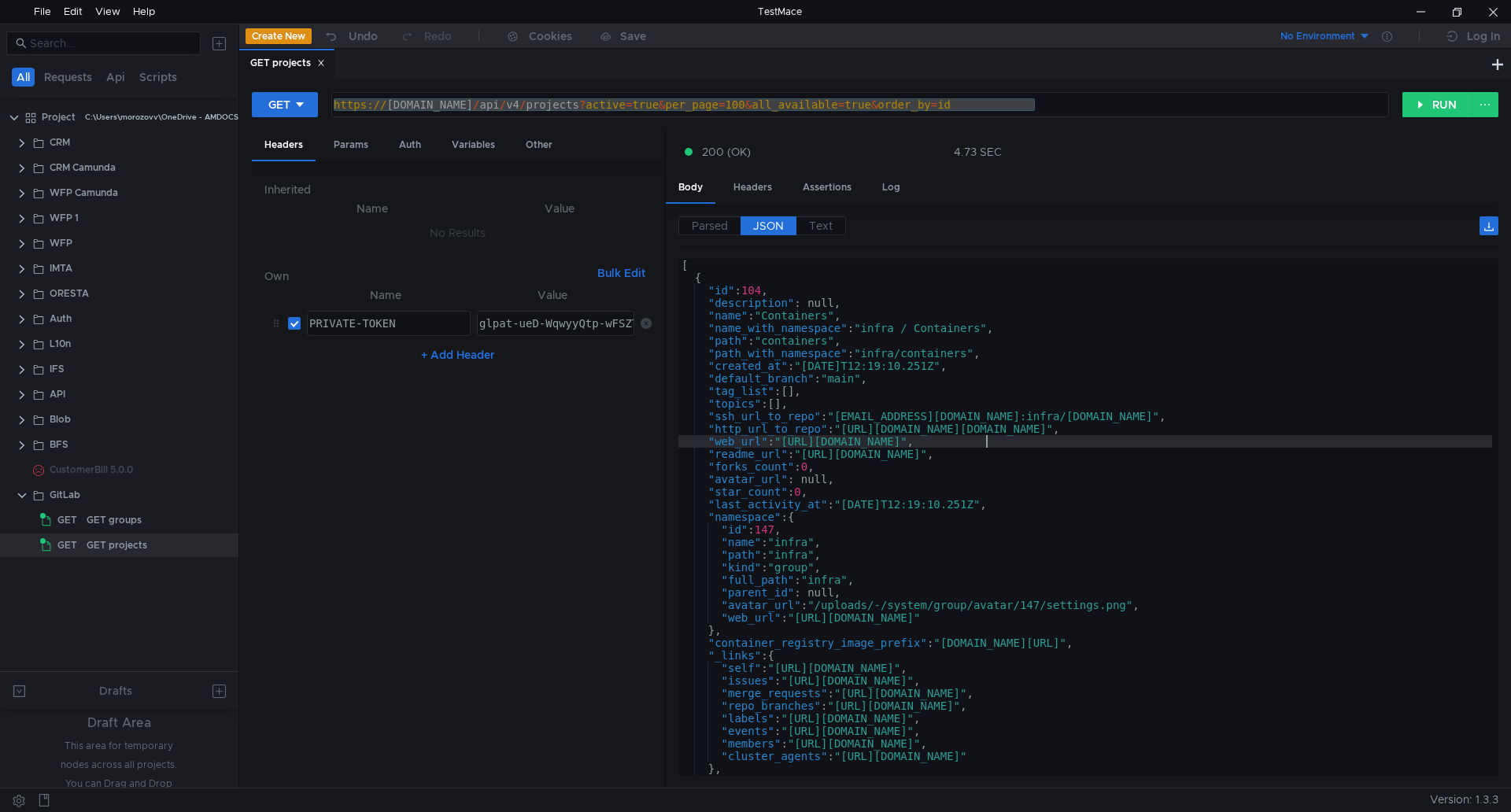
click at [978, 377] on div "[ { "id" : 104 , "description" : null, "name" : "Containers" , "name_with_names…" at bounding box center [1085, 530] width 814 height 542
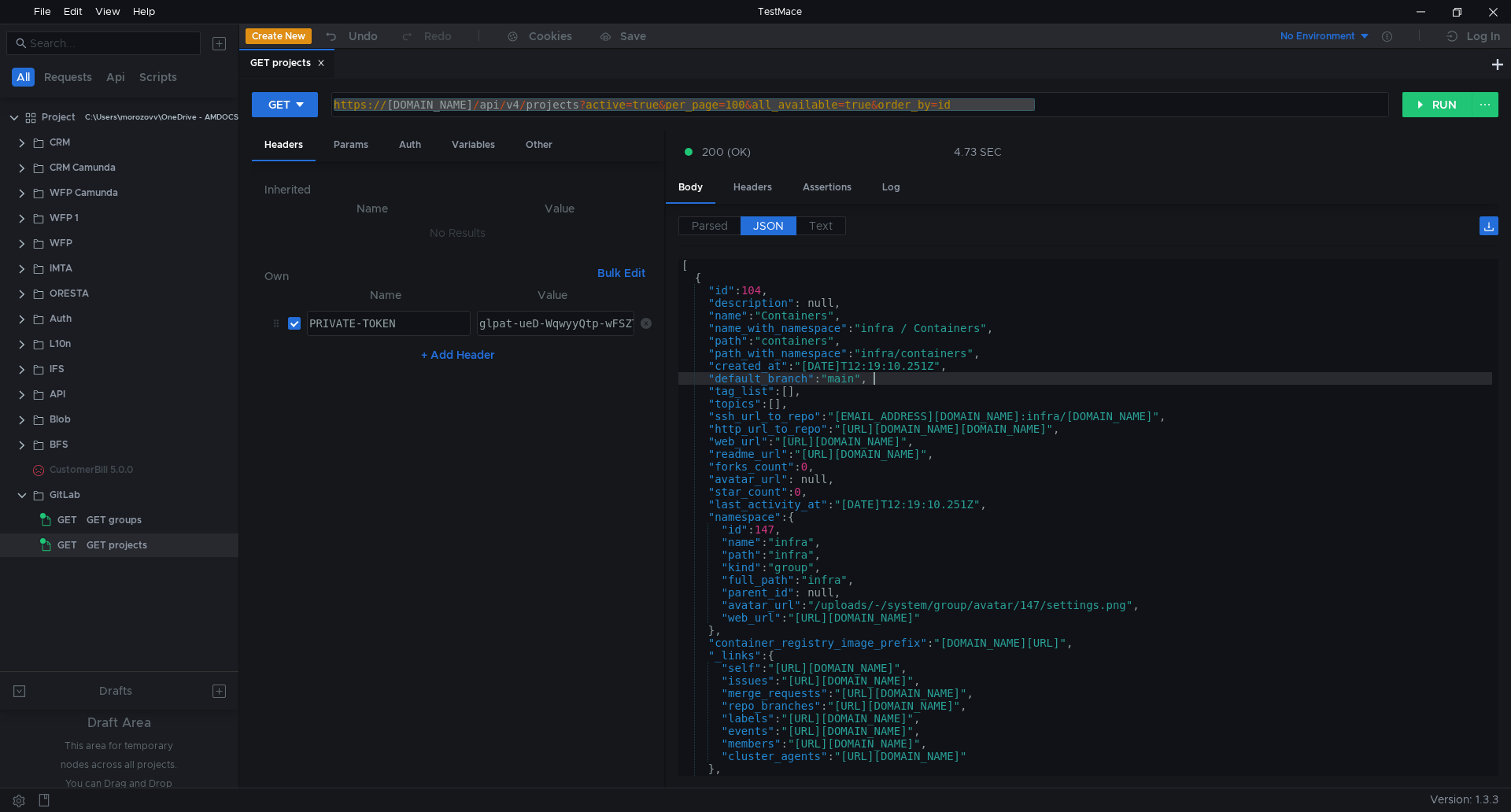
click at [1002, 368] on div "[ { "id" : 104 , "description" : null, "name" : "Containers" , "name_with_names…" at bounding box center [1085, 530] width 814 height 542
click at [1002, 357] on div "[ { "id" : 104 , "description" : null, "name" : "Containers" , "name_with_names…" at bounding box center [1085, 530] width 814 height 542
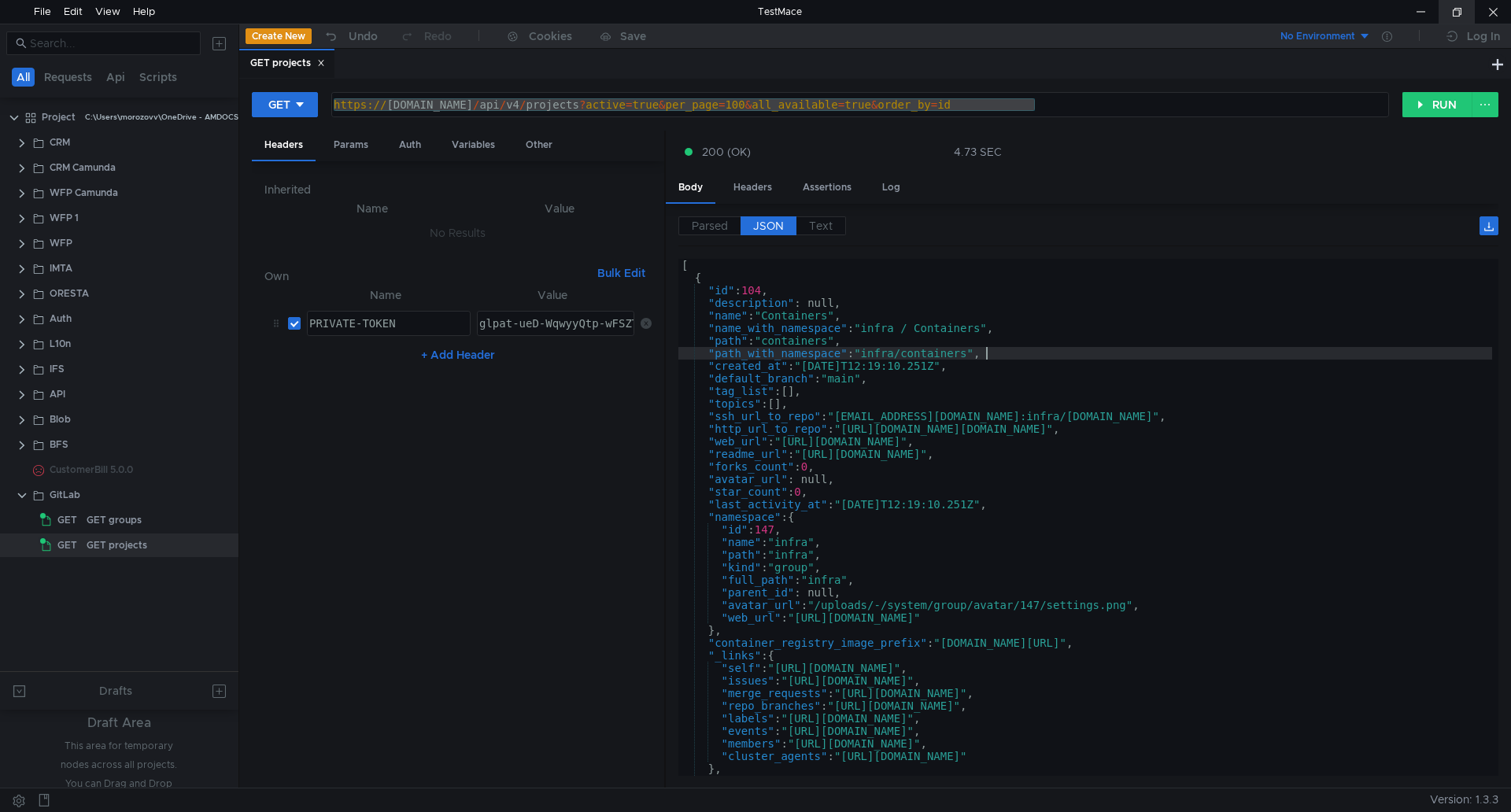
click at [1451, 22] on div at bounding box center [1457, 12] width 36 height 24
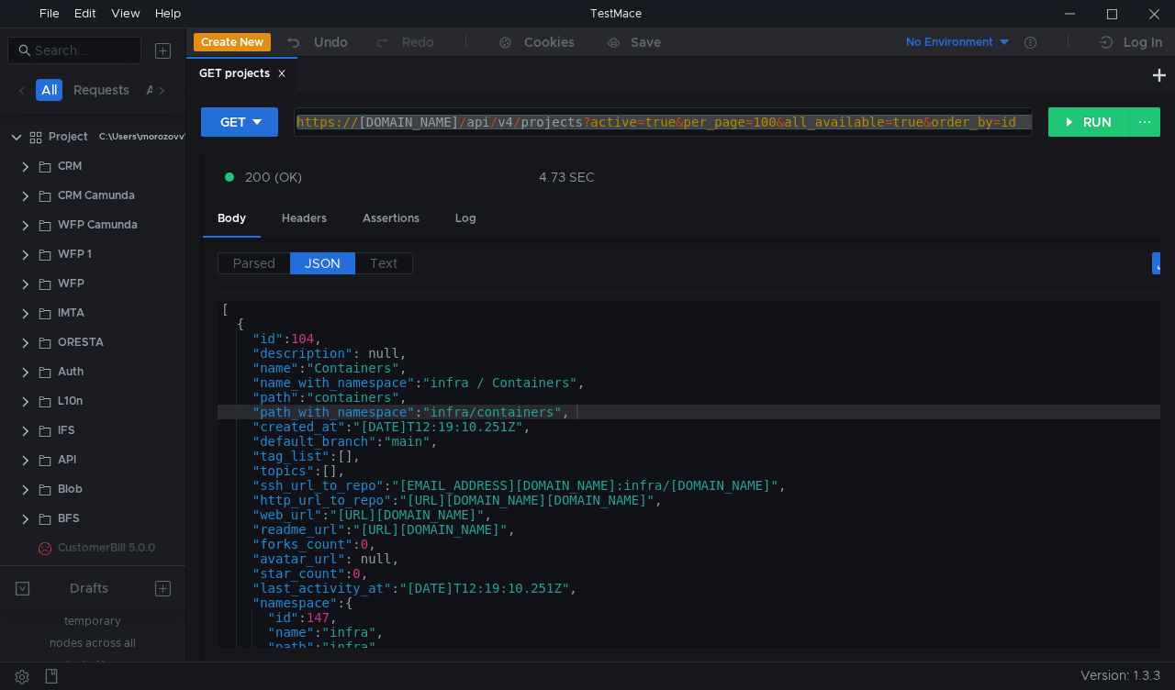
type textarea ""name_with_namespace": "infra / Containers","
click at [514, 383] on div "[ { "id" : 104 , "description" : null, "name" : "Containers" , "name_with_names…" at bounding box center [692, 618] width 949 height 632
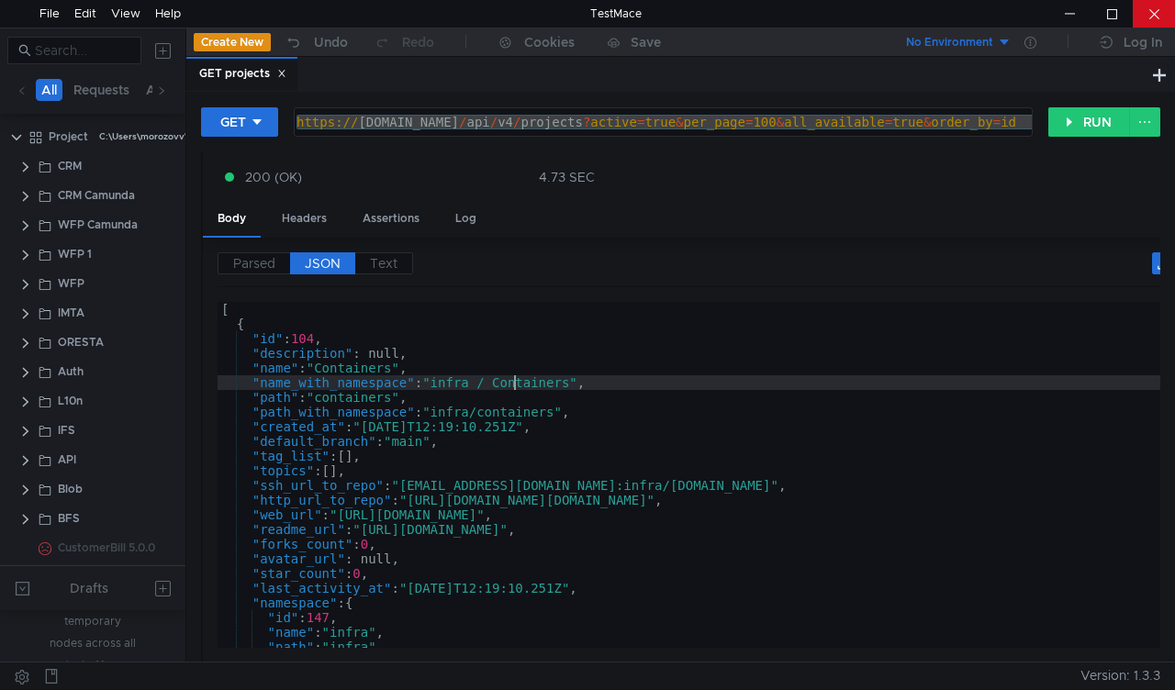
click at [1151, 15] on div at bounding box center [1154, 14] width 42 height 28
